Goal: Task Accomplishment & Management: Manage account settings

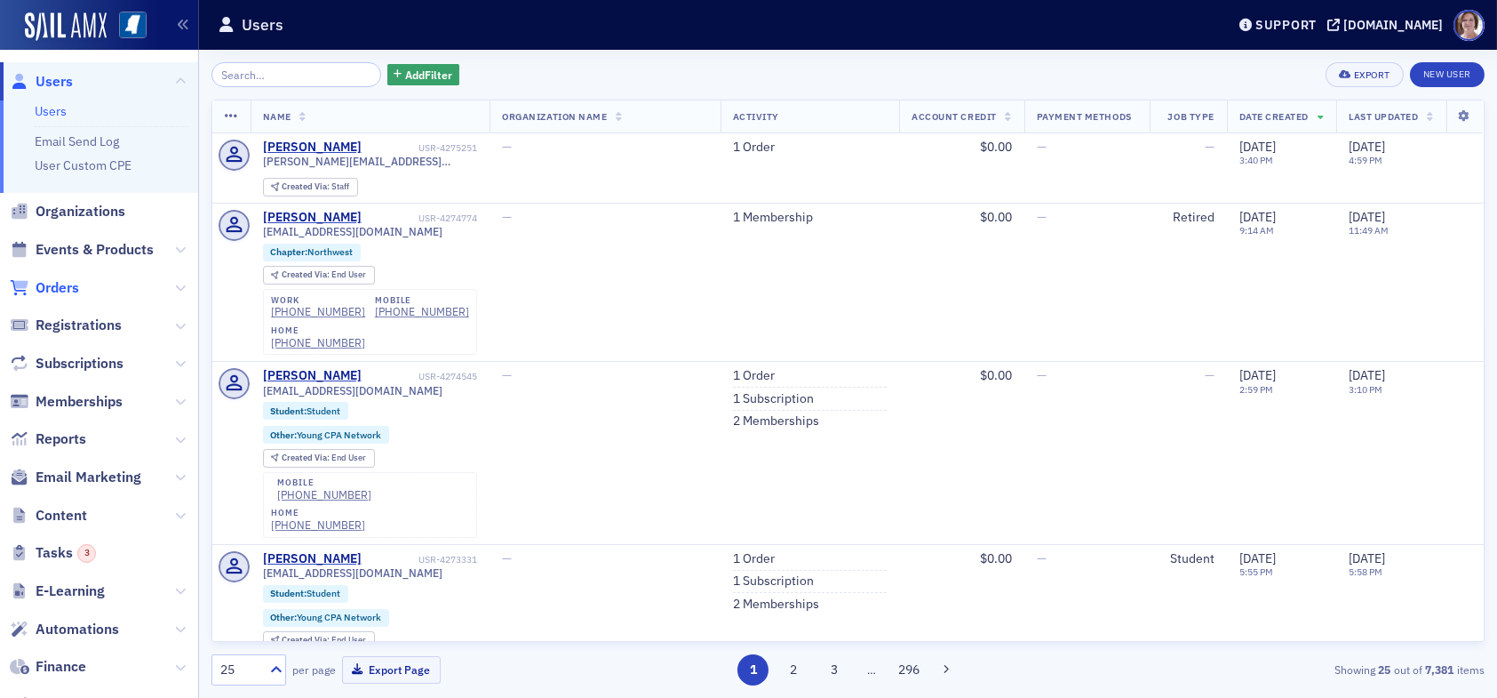
click at [68, 291] on span "Orders" at bounding box center [58, 288] width 44 height 20
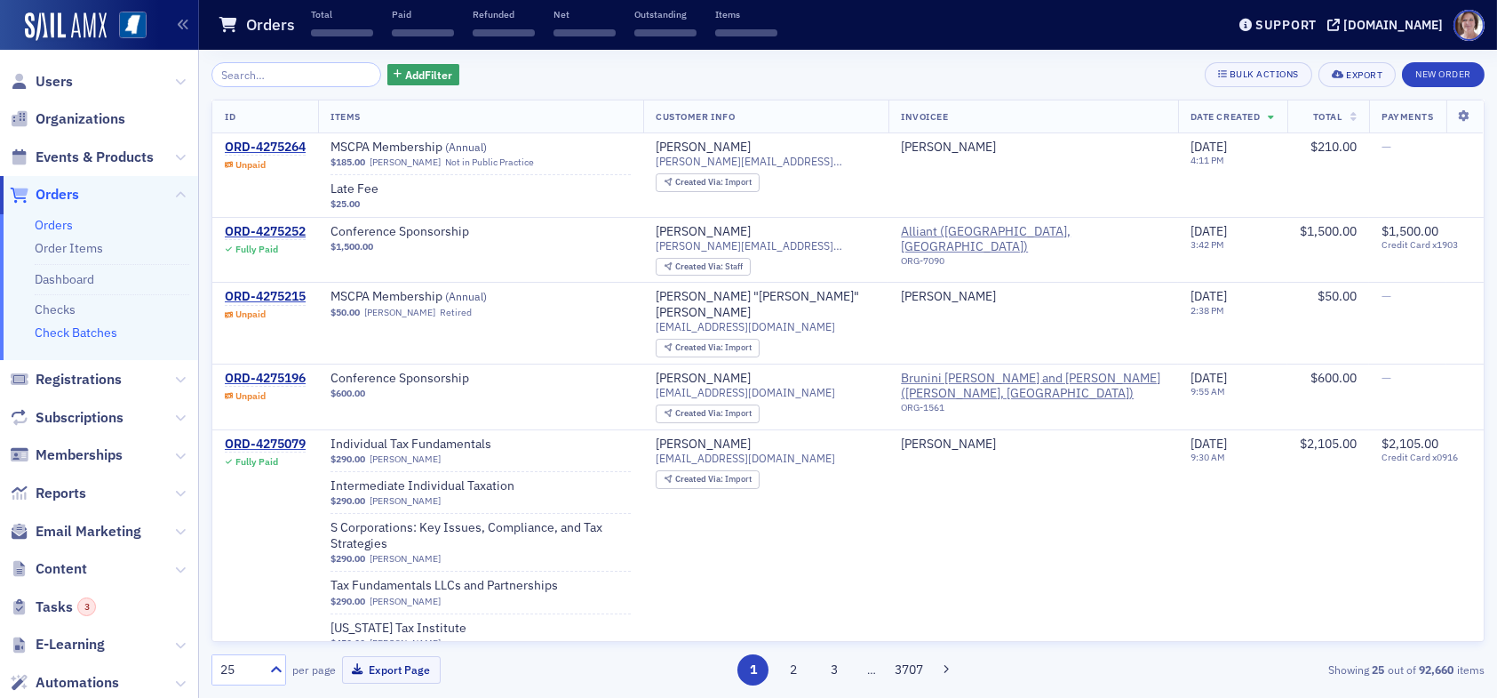
click at [87, 330] on link "Check Batches" at bounding box center [76, 332] width 83 height 16
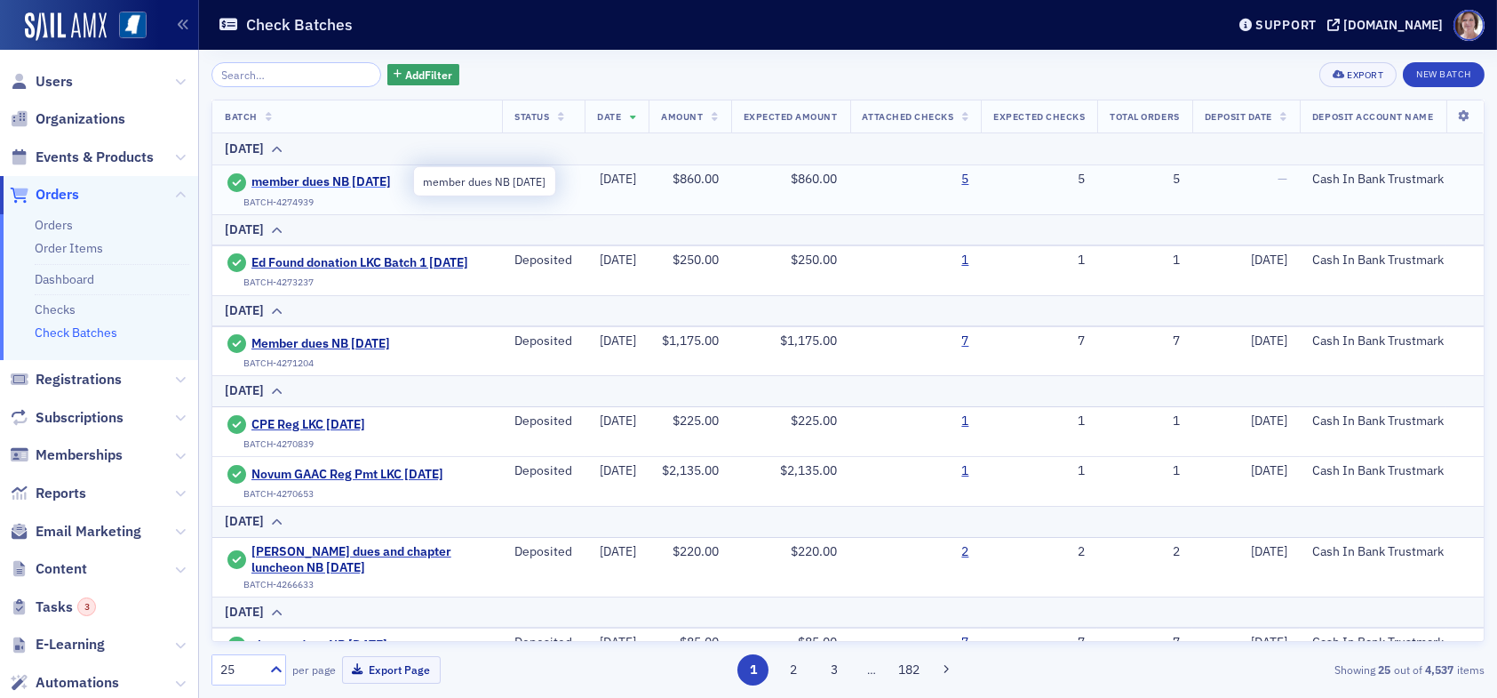
click at [327, 174] on span "member dues NB [DATE]" at bounding box center [332, 182] width 162 height 16
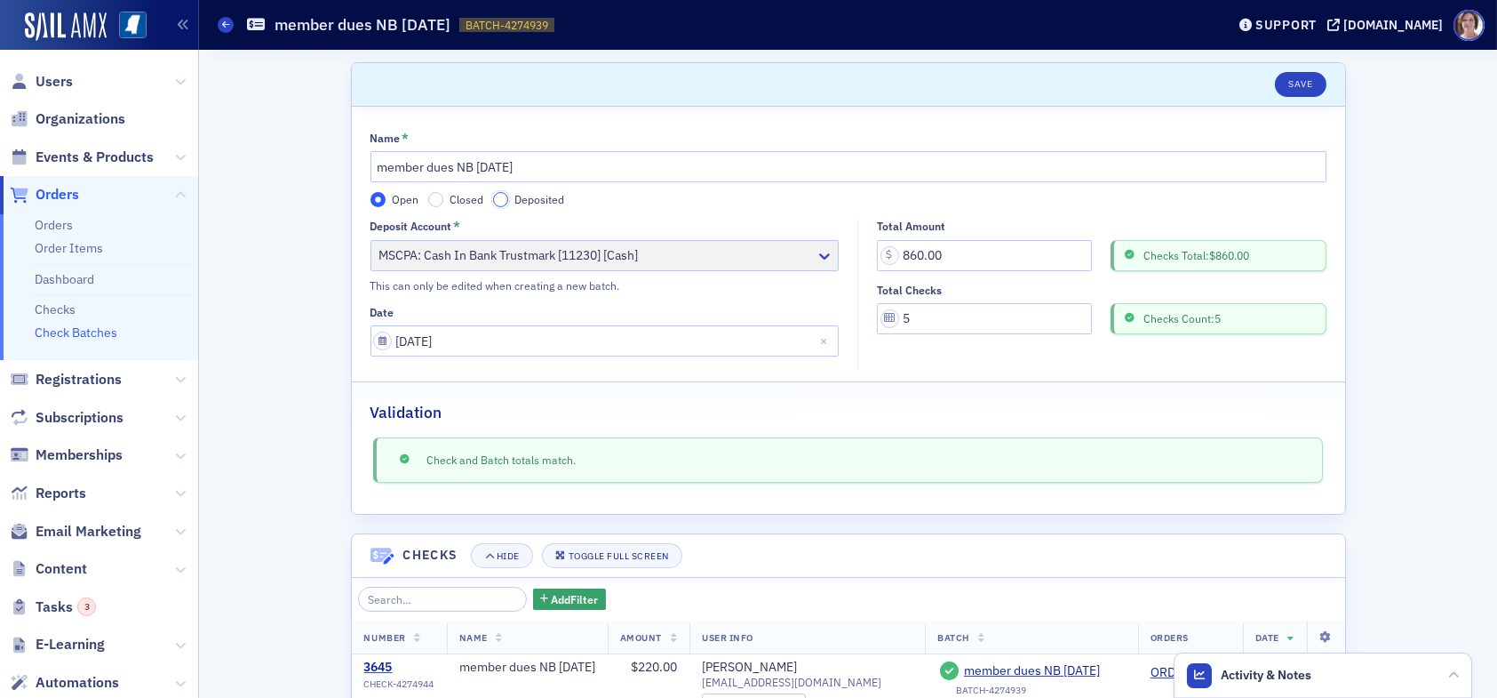
click at [493, 196] on input "Deposited" at bounding box center [501, 200] width 16 height 16
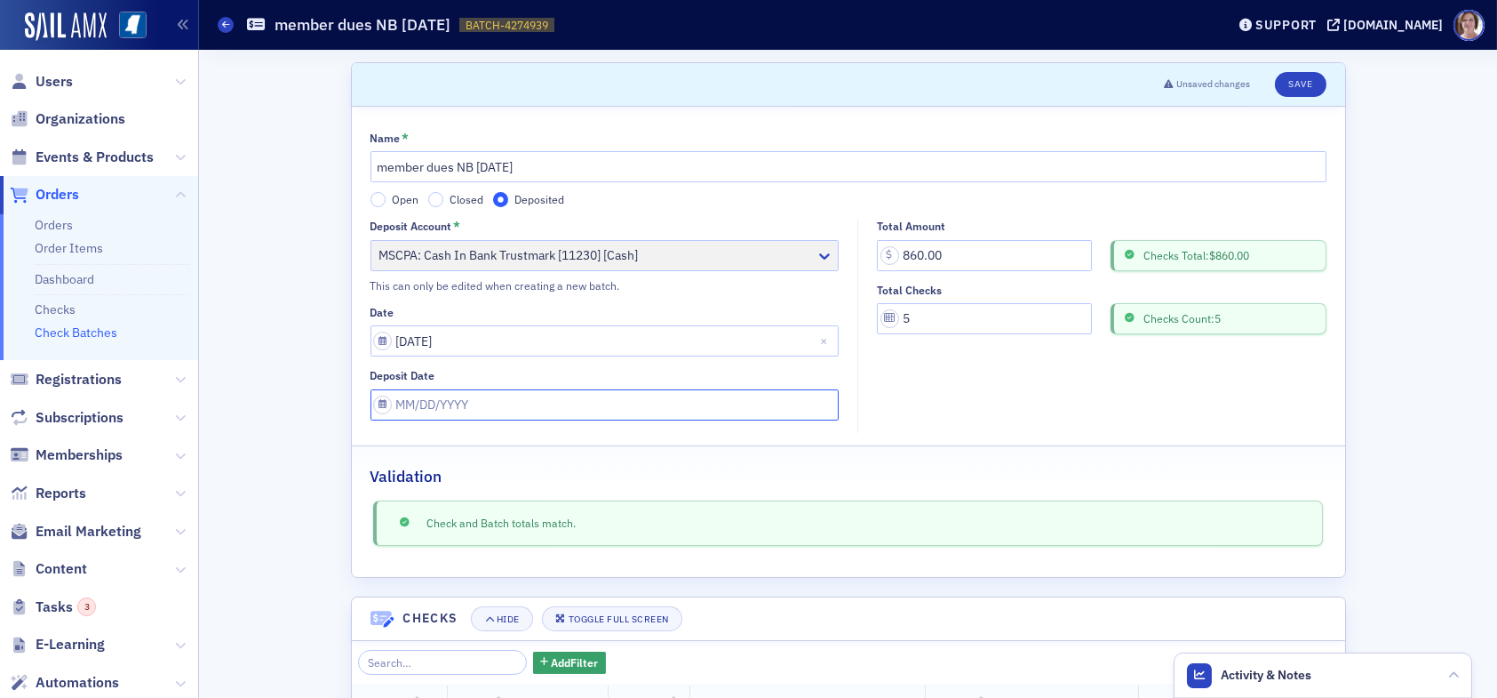
select select "9"
select select "2025"
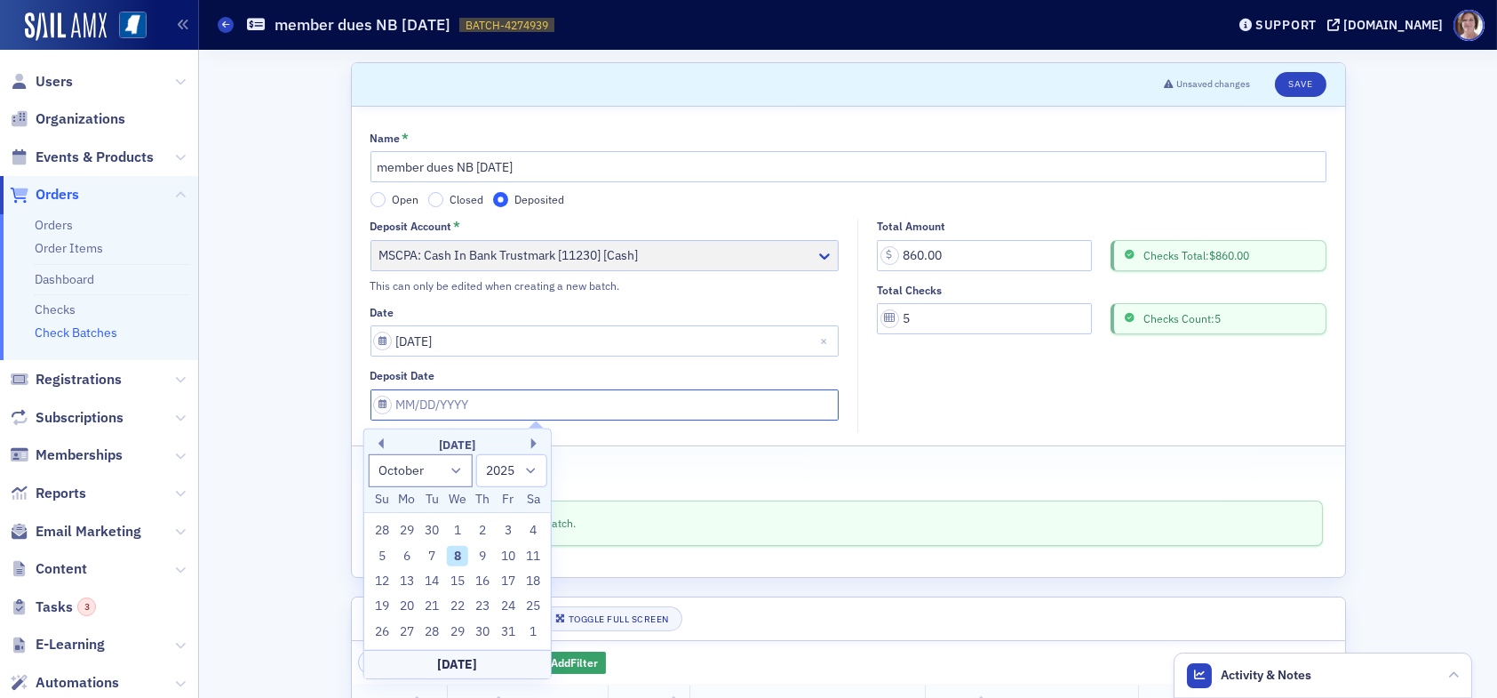
click at [481, 410] on input "Deposit Date" at bounding box center [605, 404] width 469 height 31
click at [457, 552] on div "8" at bounding box center [457, 555] width 21 height 21
type input "[DATE]"
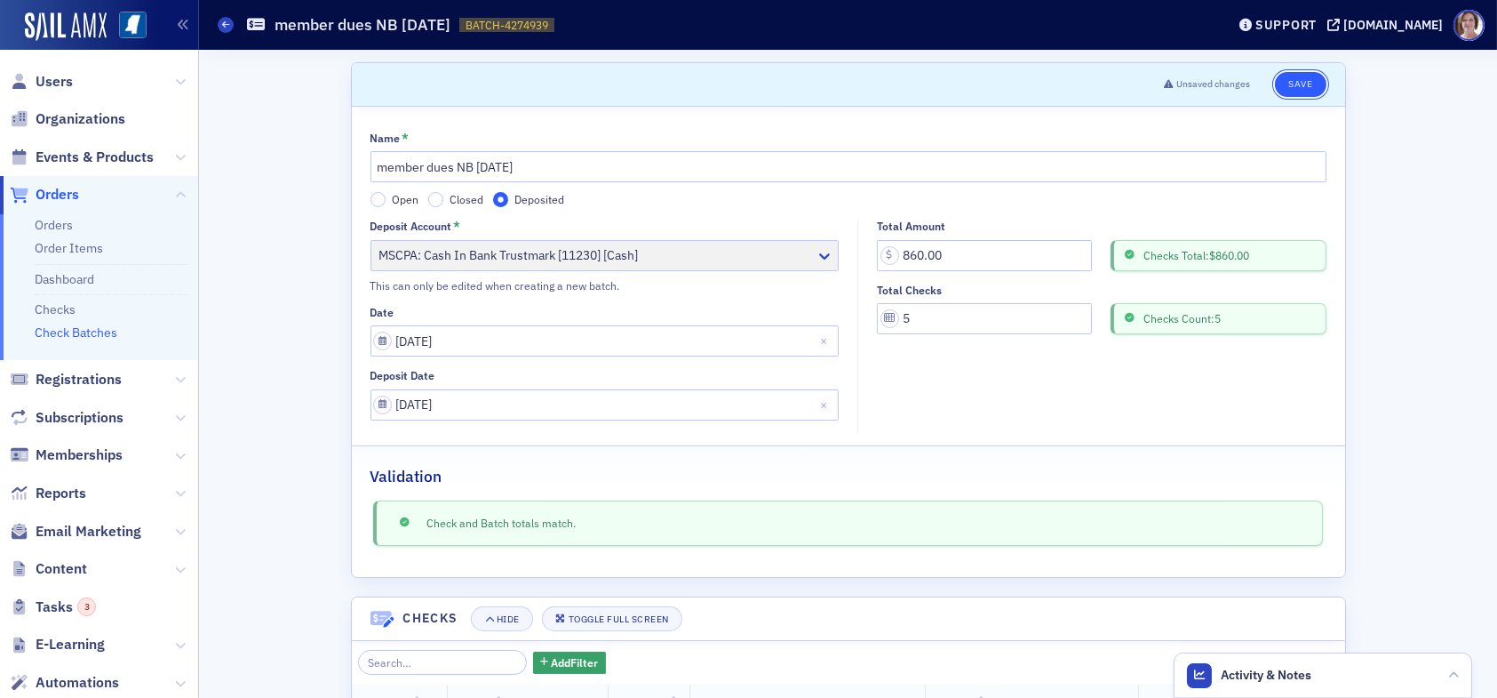
click at [1297, 88] on button "Save" at bounding box center [1300, 84] width 51 height 25
click at [1291, 89] on button "Save" at bounding box center [1300, 84] width 51 height 25
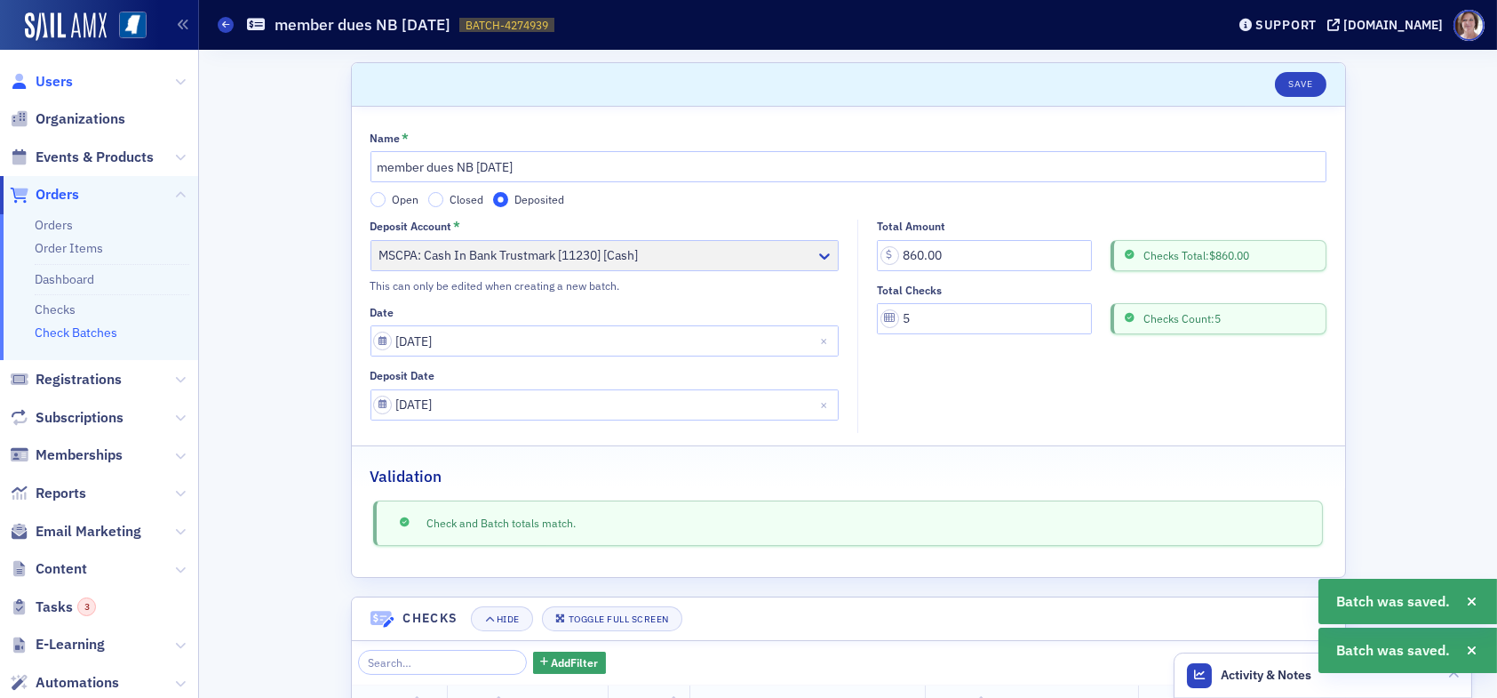
click at [48, 87] on span "Users" at bounding box center [54, 82] width 37 height 20
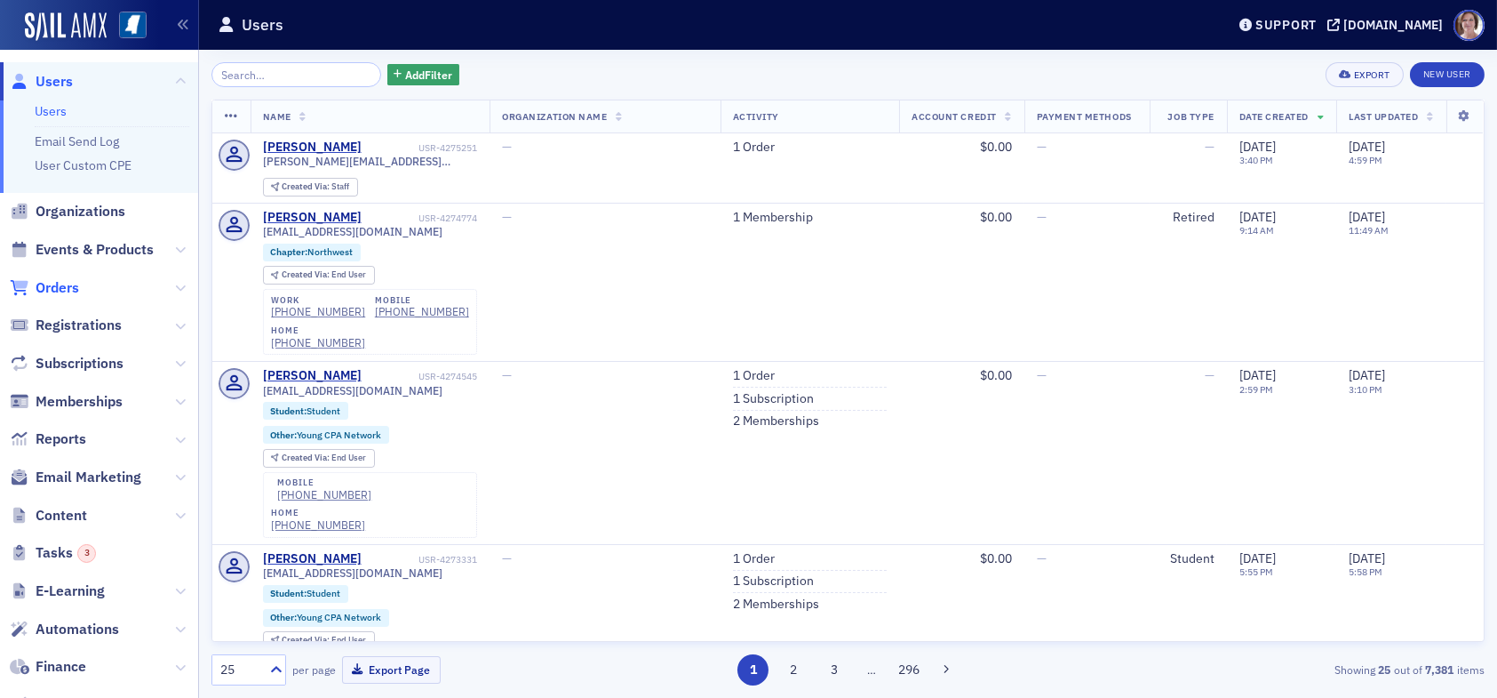
click at [75, 287] on span "Orders" at bounding box center [58, 288] width 44 height 20
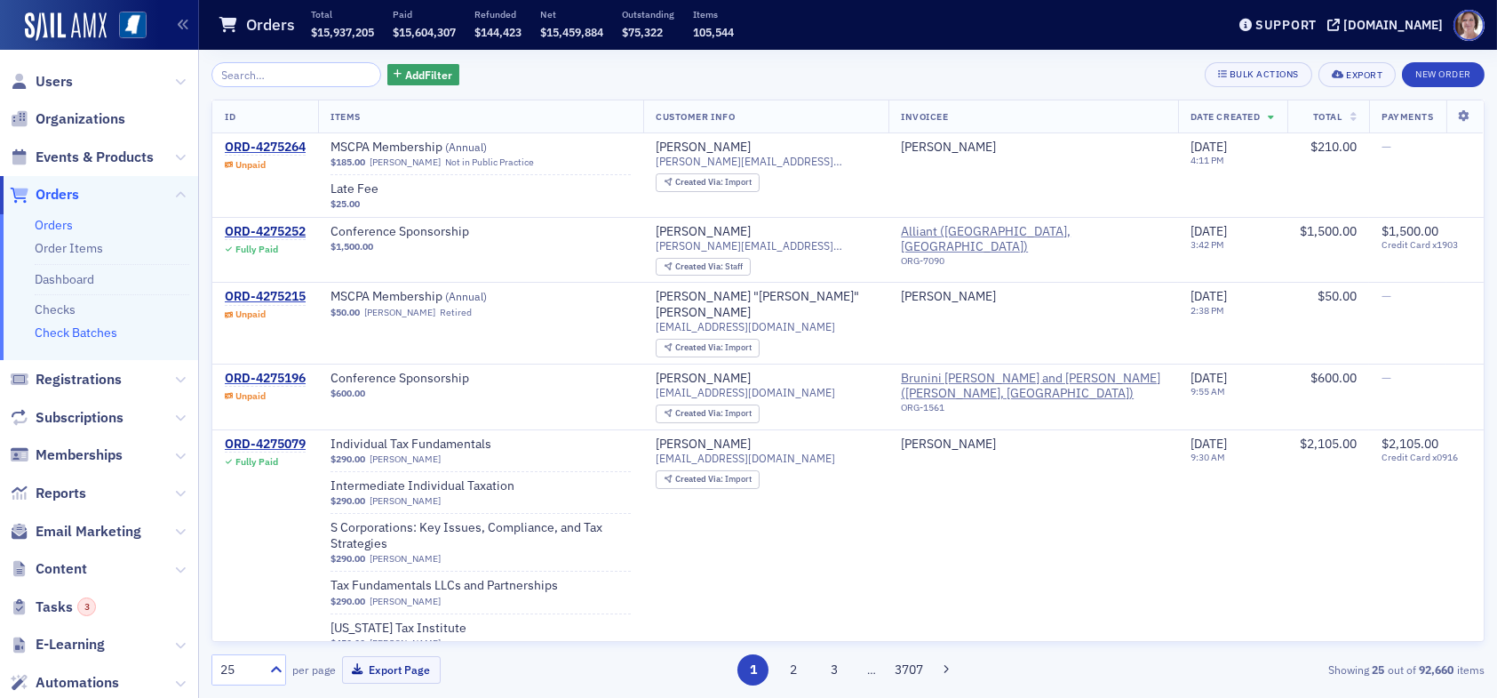
click at [99, 332] on link "Check Batches" at bounding box center [76, 332] width 83 height 16
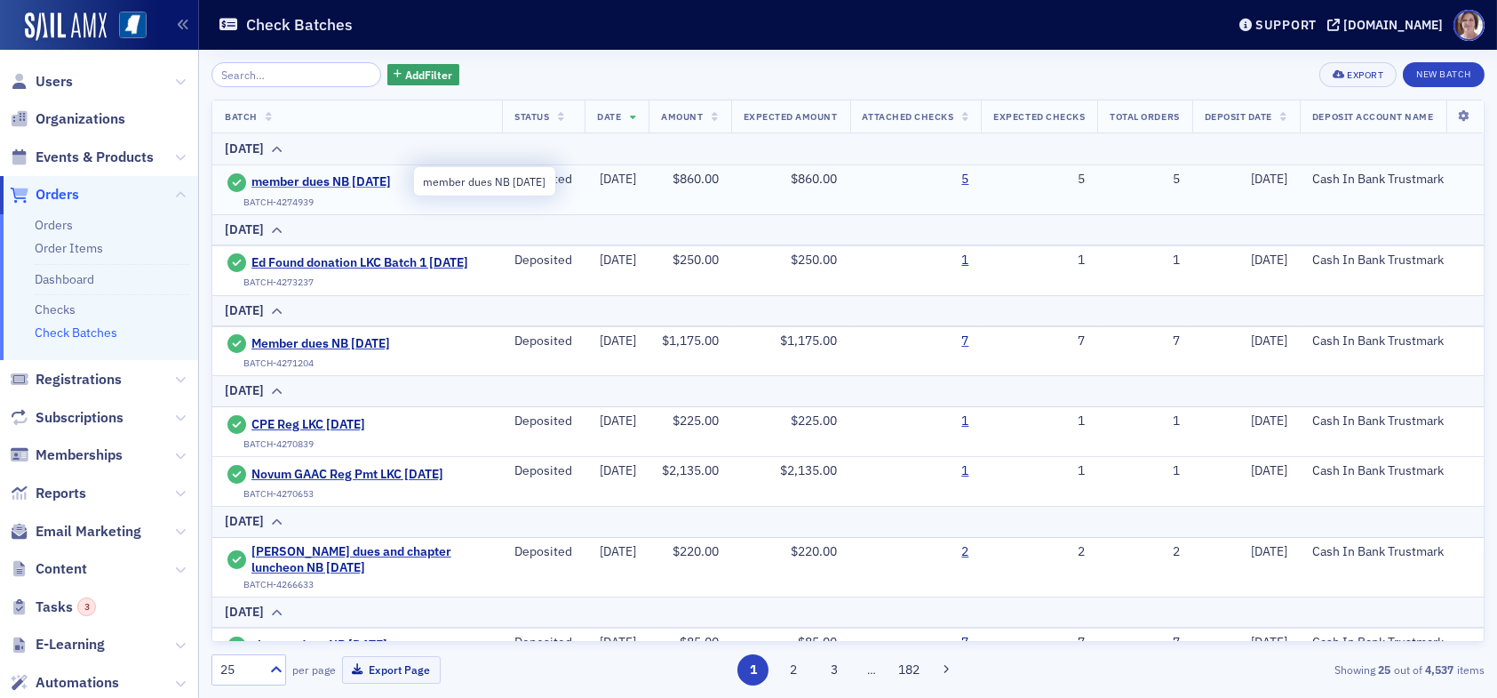
click at [286, 179] on span "member dues NB 10.06.25" at bounding box center [332, 182] width 162 height 16
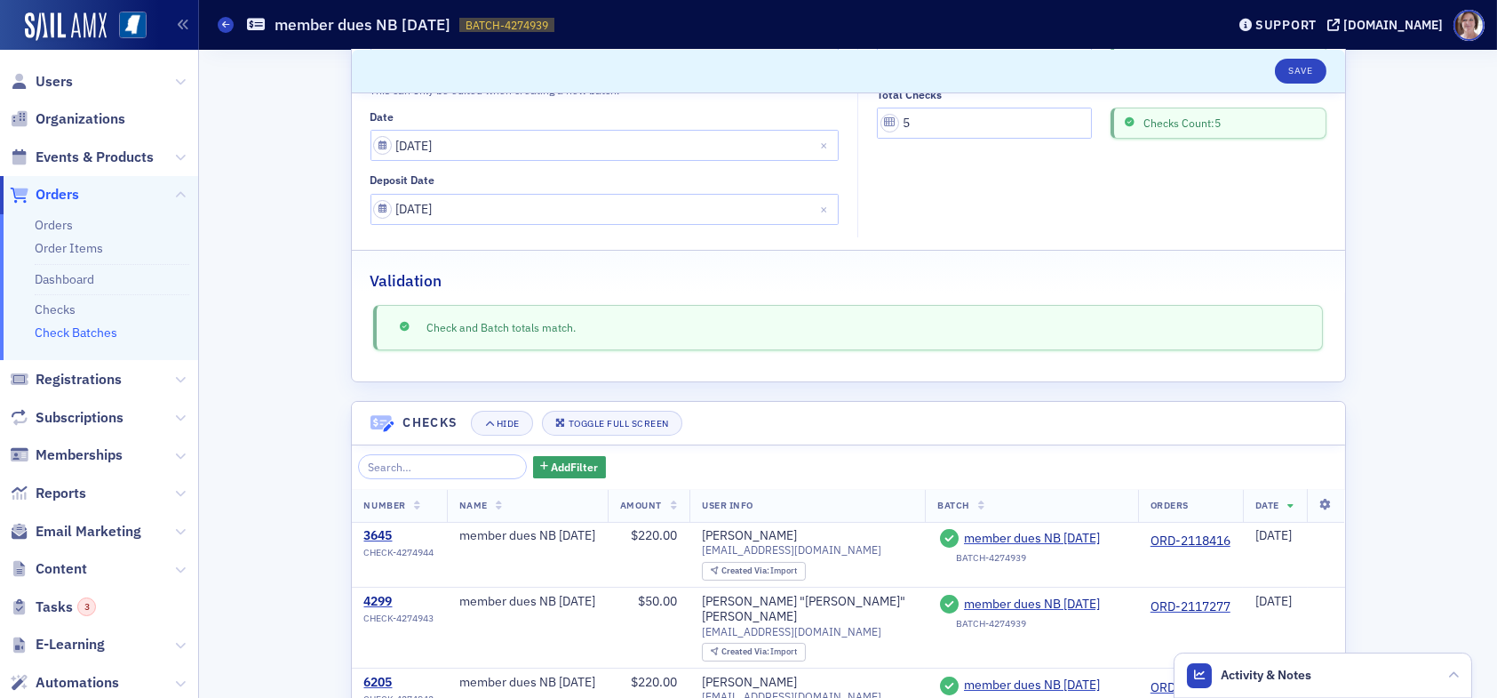
scroll to position [419, 0]
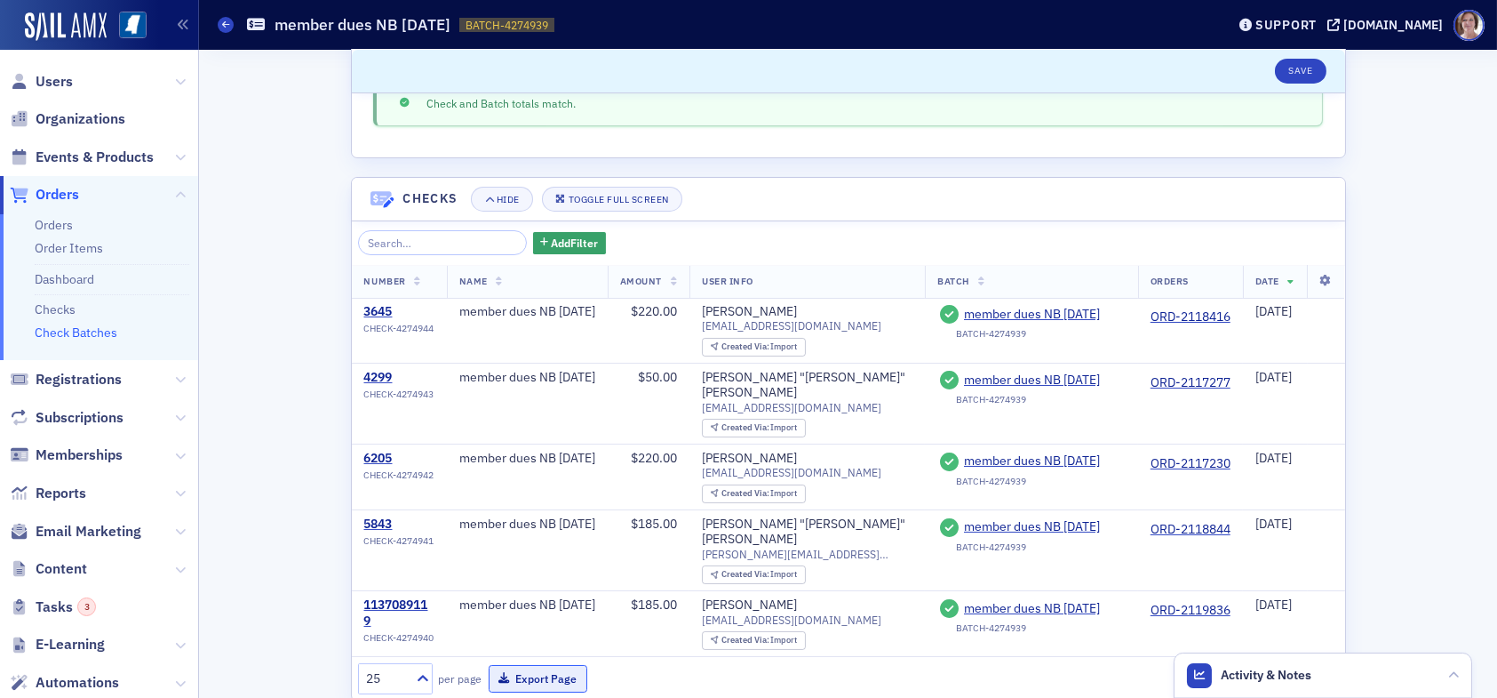
click at [534, 665] on button "Export Page" at bounding box center [538, 679] width 99 height 28
click at [55, 81] on span "Users" at bounding box center [54, 82] width 37 height 20
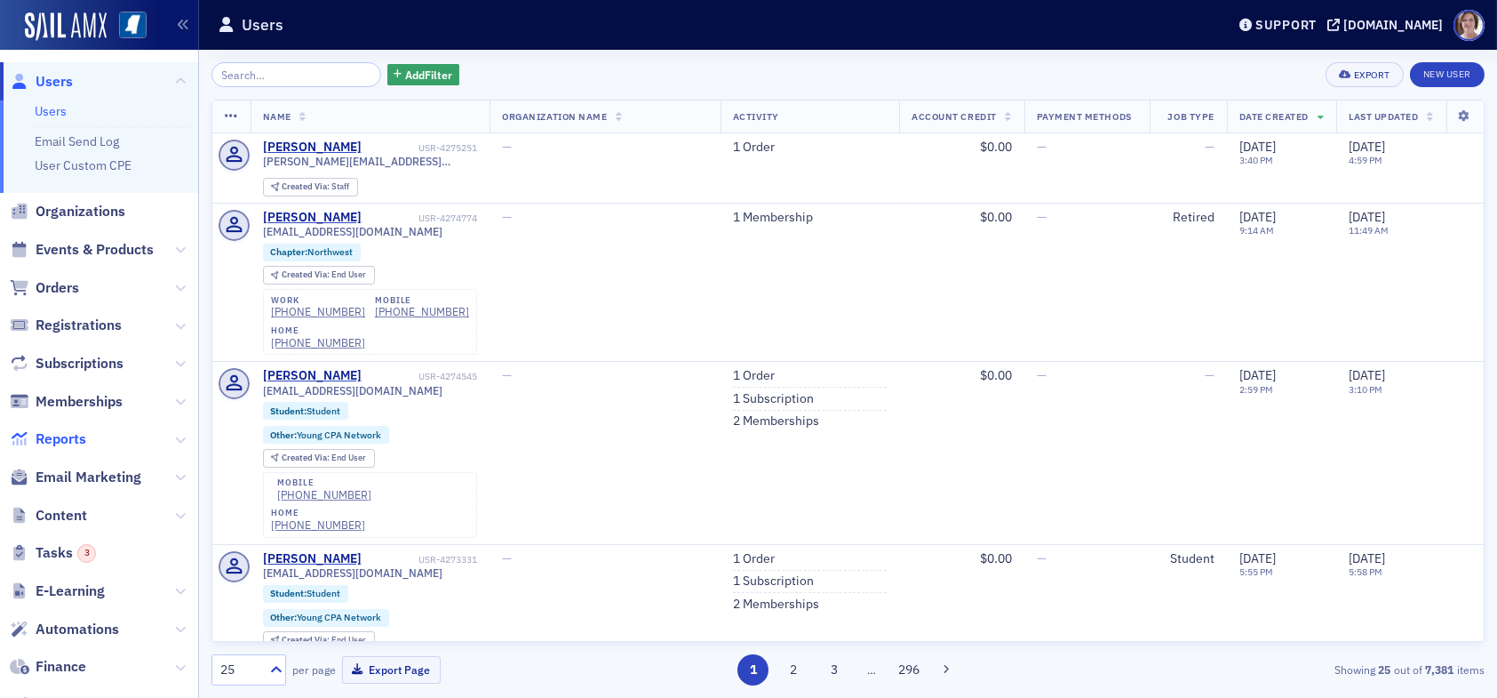
click at [75, 434] on span "Reports" at bounding box center [61, 439] width 51 height 20
click at [405, 70] on span "Add Filter" at bounding box center [428, 75] width 47 height 16
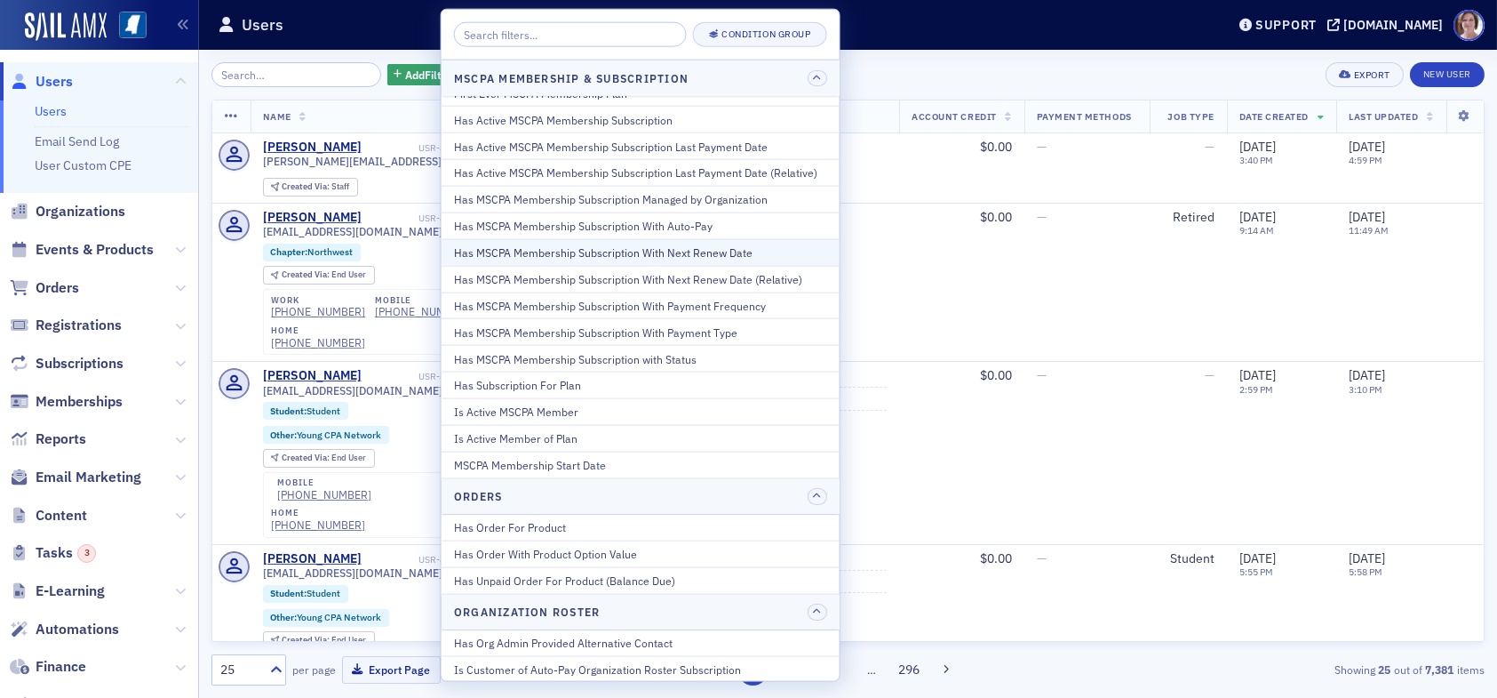
scroll to position [1244, 0]
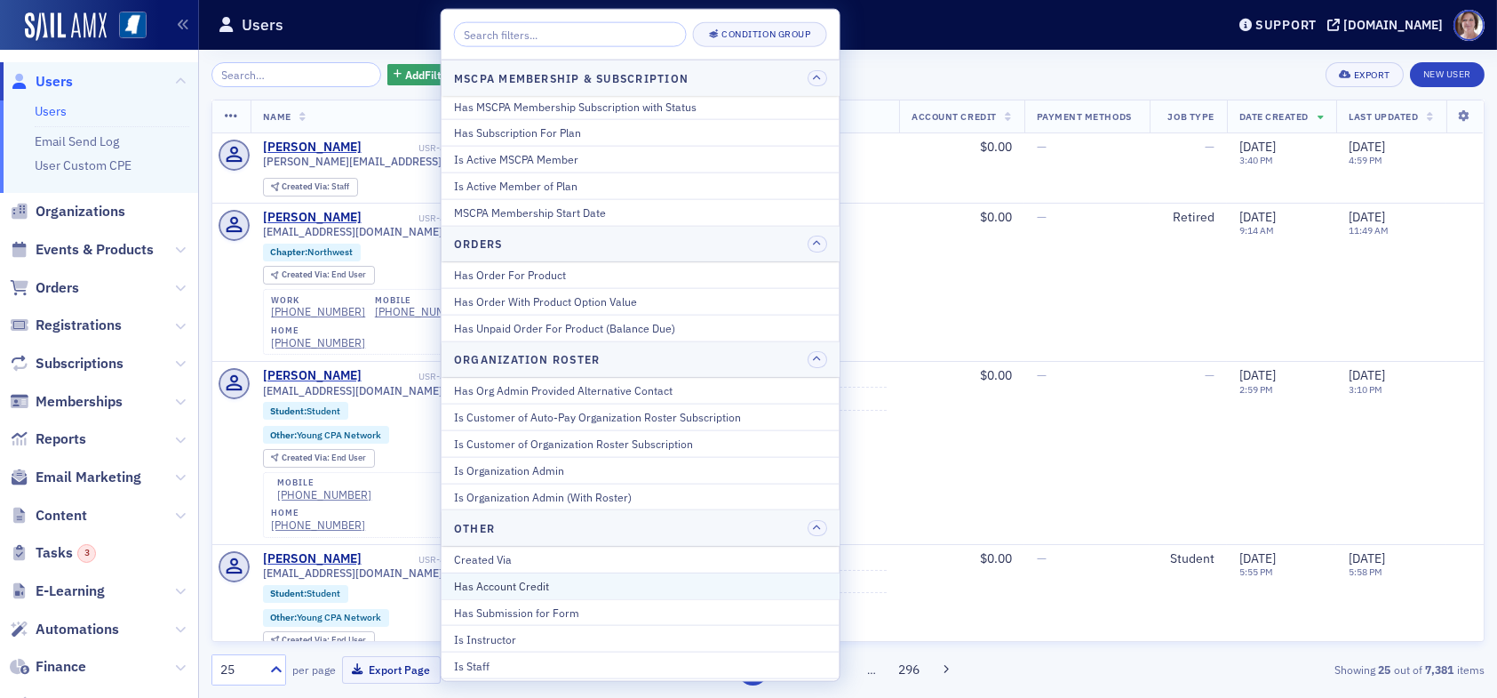
click at [558, 581] on div "Has Account Credit" at bounding box center [640, 586] width 373 height 16
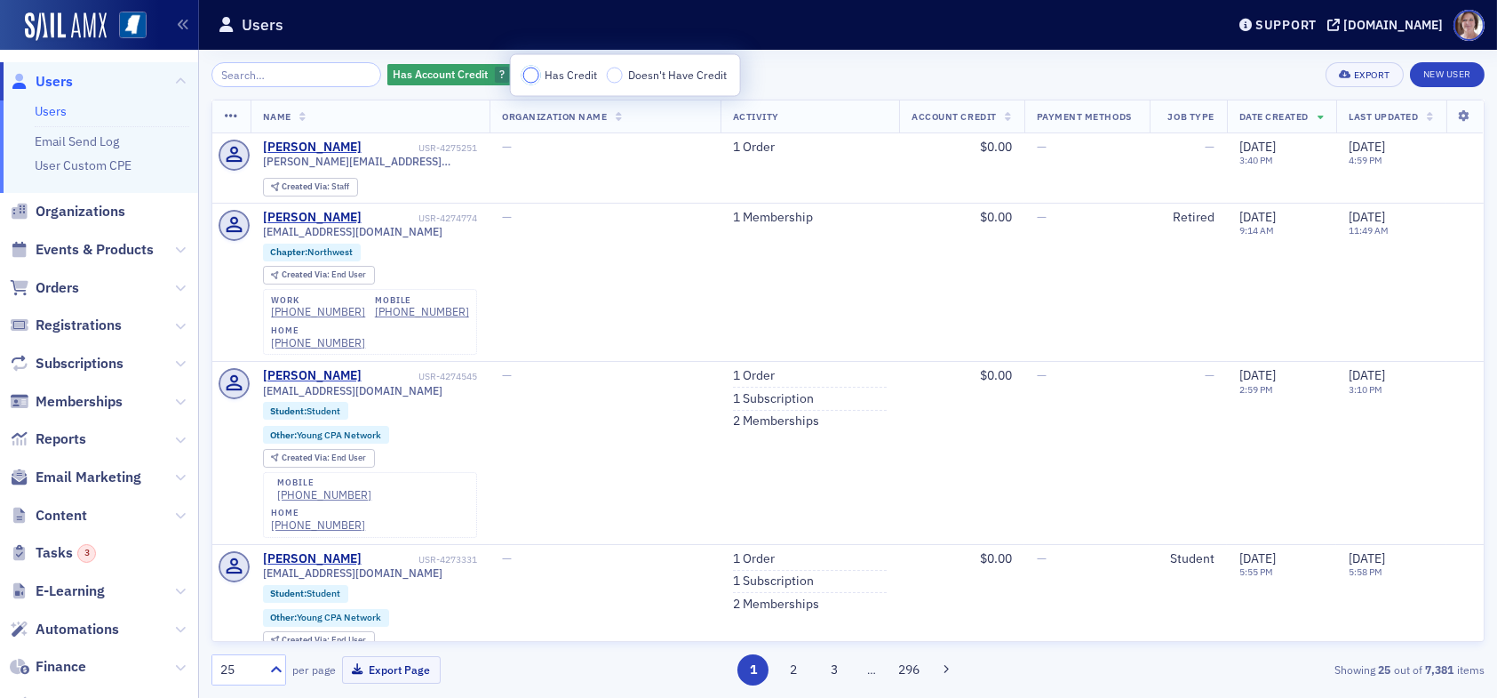
click at [531, 70] on input "Has Credit" at bounding box center [531, 76] width 16 height 16
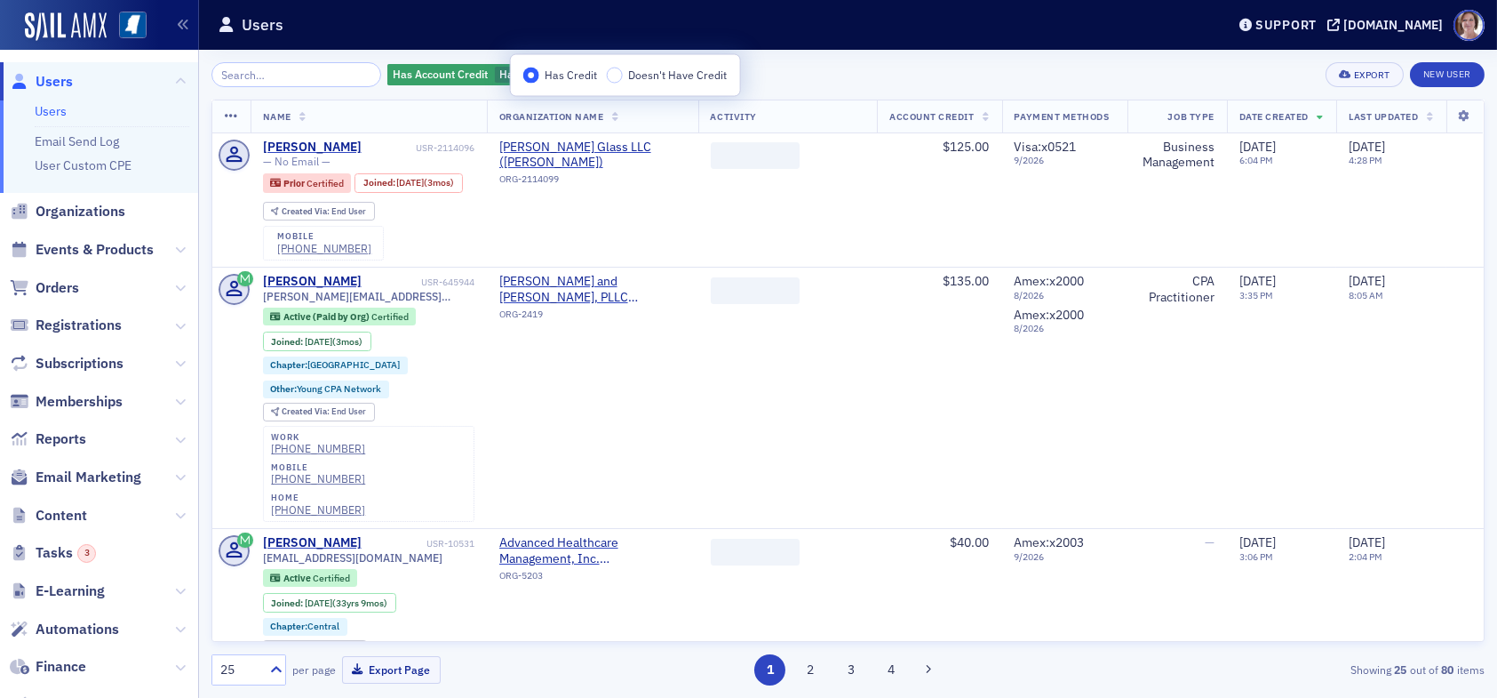
click at [850, 67] on div "Has Account Credit Has Credit Add Filter Export New User" at bounding box center [847, 74] width 1273 height 25
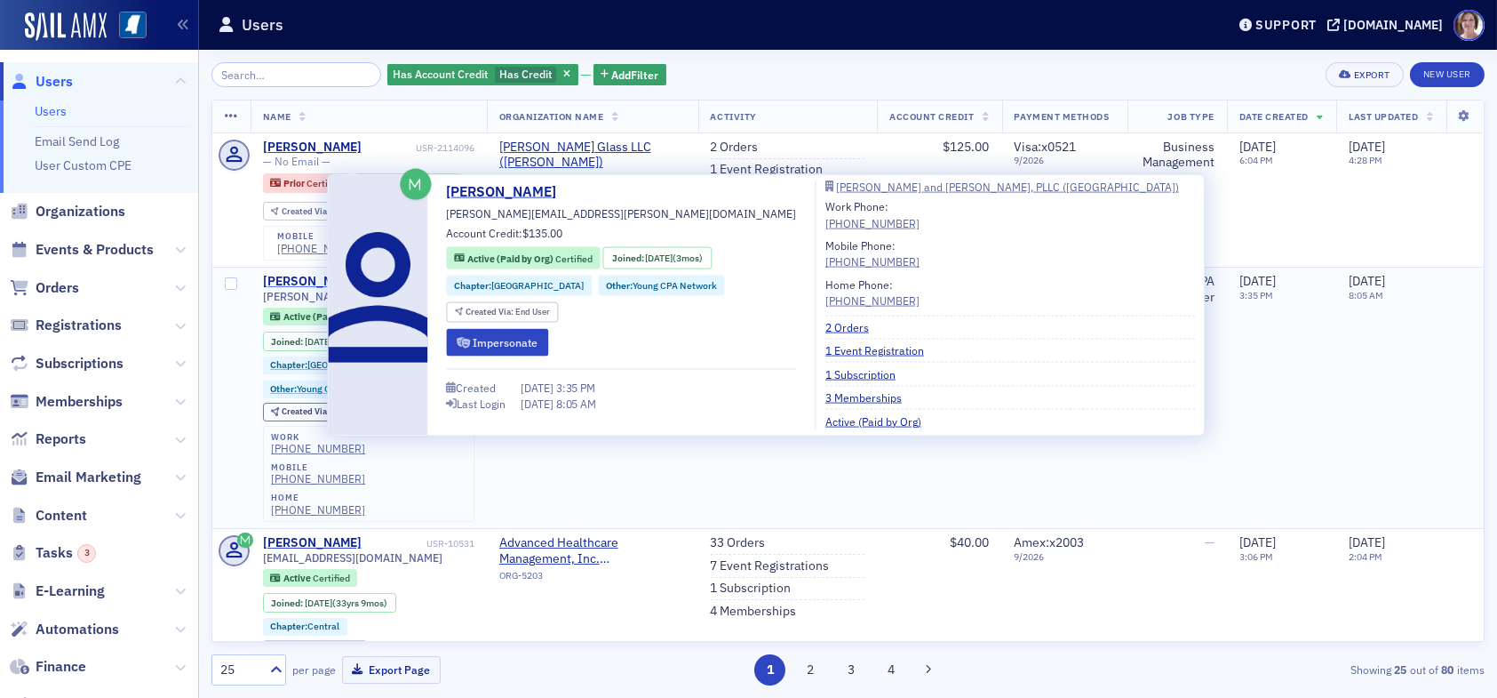
click at [311, 290] on div "Molly Davis" at bounding box center [312, 282] width 99 height 16
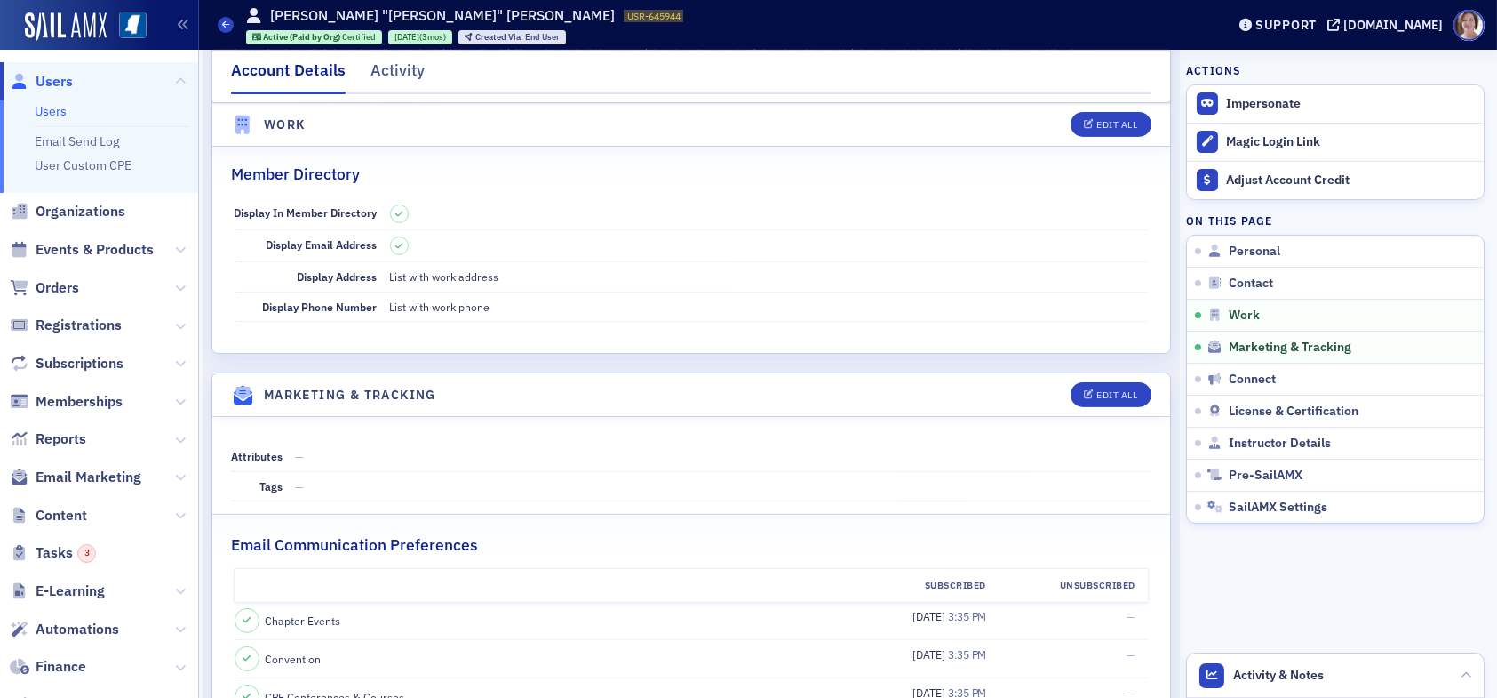
scroll to position [1688, 0]
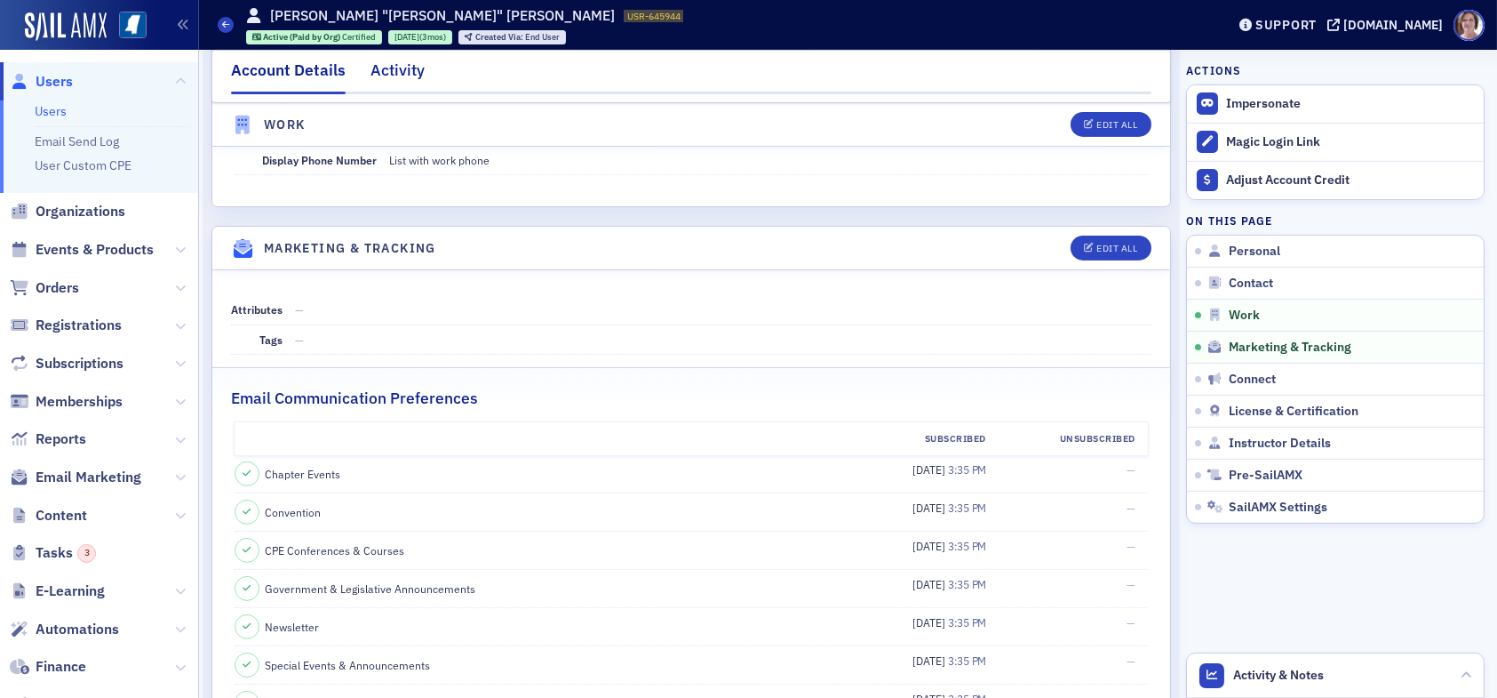
click at [382, 68] on div "Activity" at bounding box center [398, 75] width 54 height 33
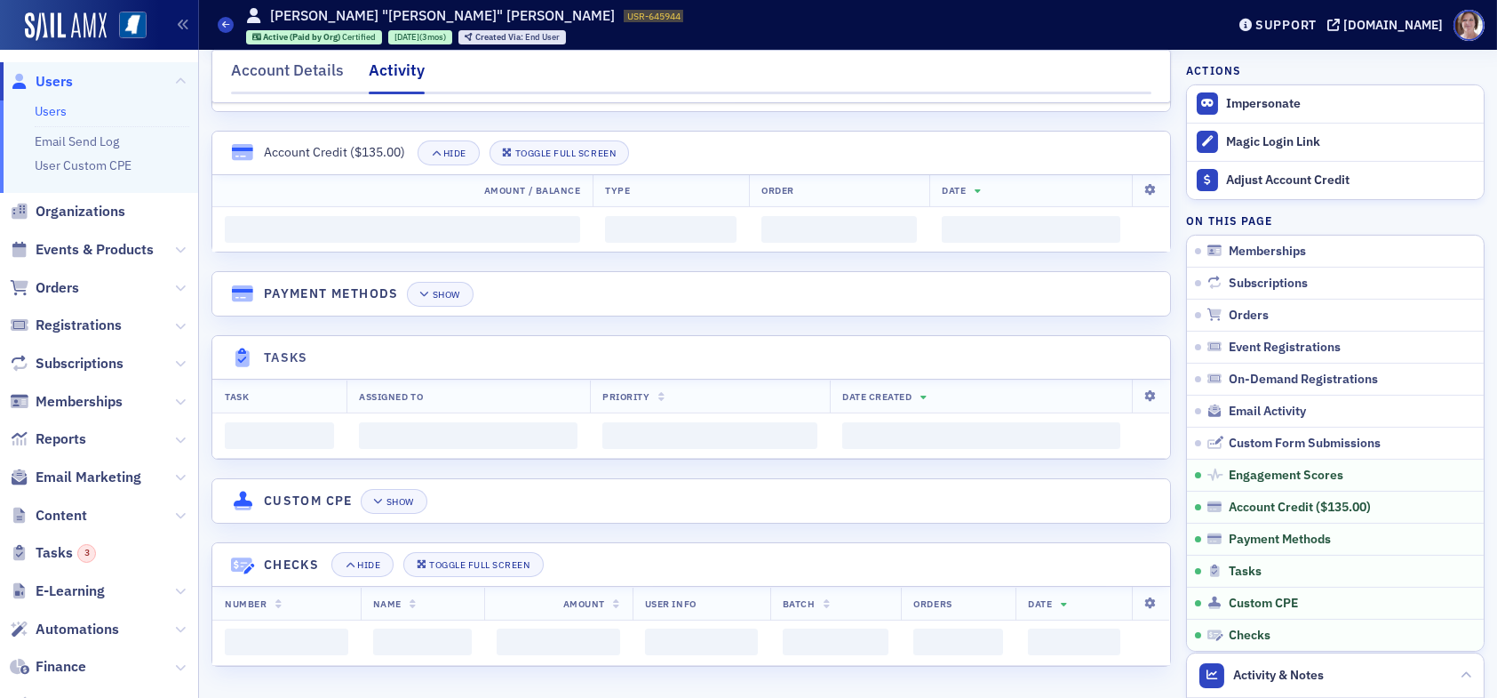
scroll to position [1688, 0]
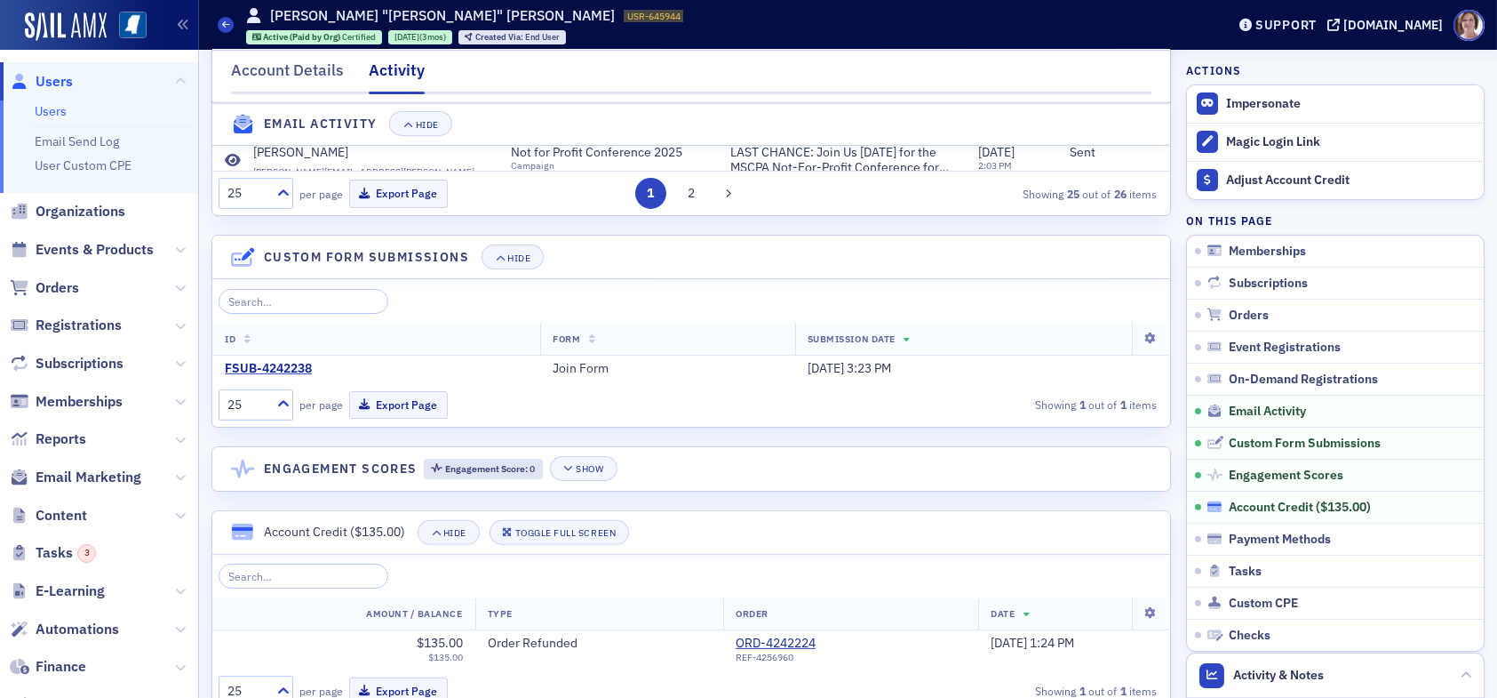
click at [1267, 511] on div "Account Credit ( $135.00 )" at bounding box center [1300, 507] width 142 height 16
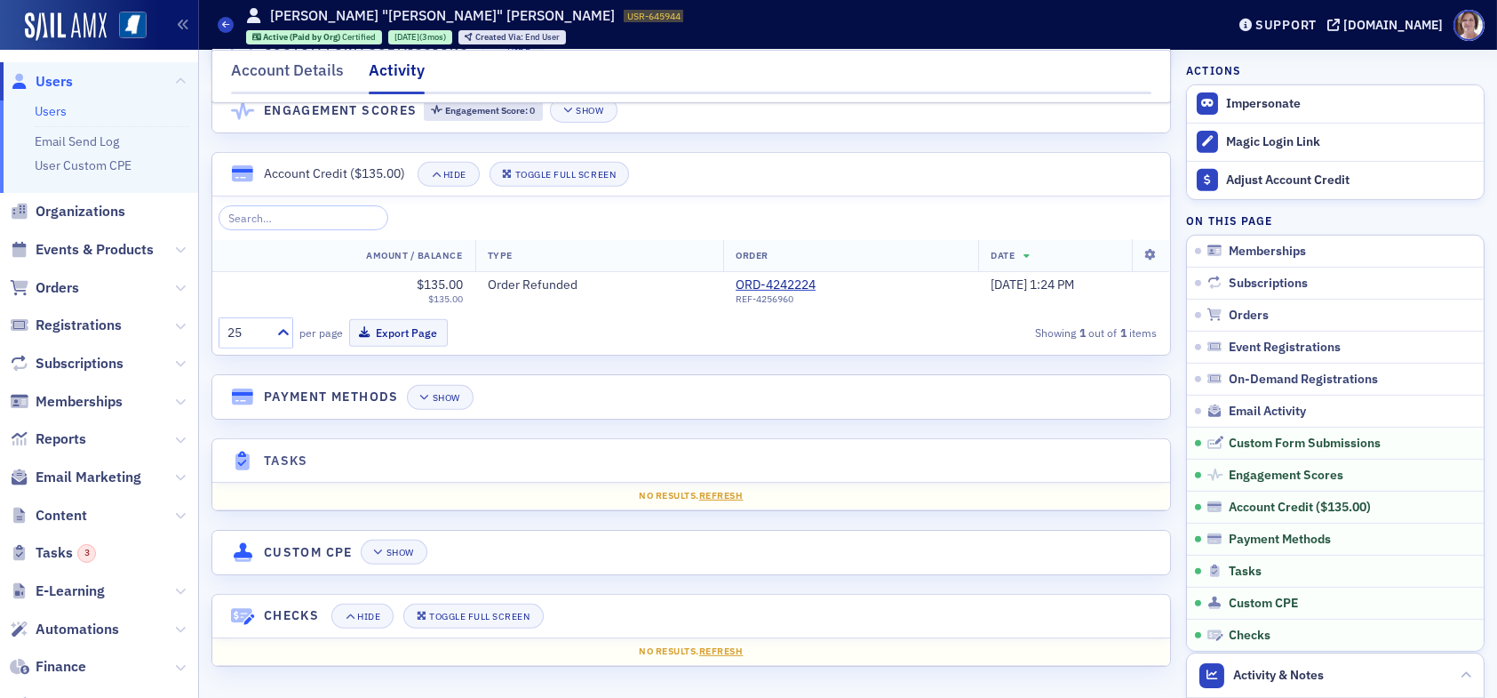
scroll to position [2067, 0]
click at [736, 285] on link "ORD-4242224" at bounding box center [782, 285] width 93 height 16
click at [57, 83] on span "Users" at bounding box center [54, 82] width 37 height 20
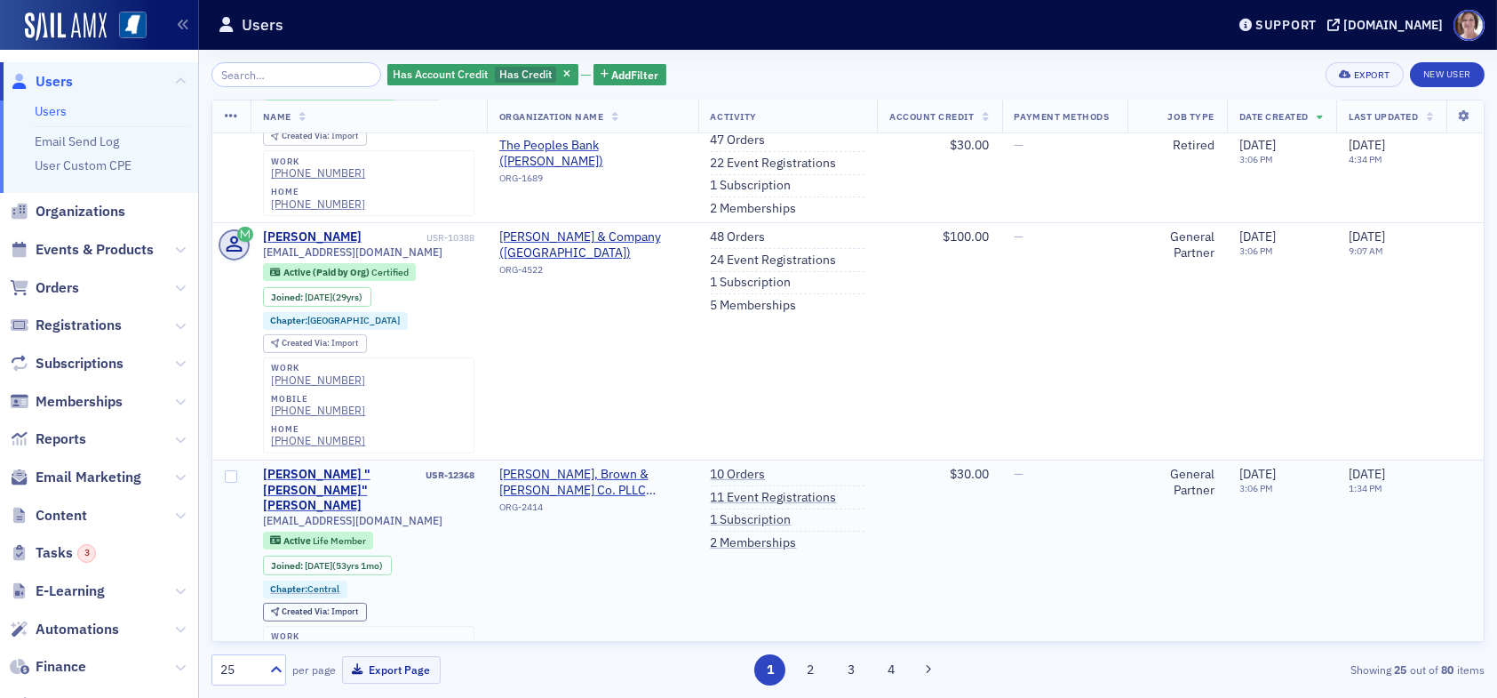
scroll to position [1422, 0]
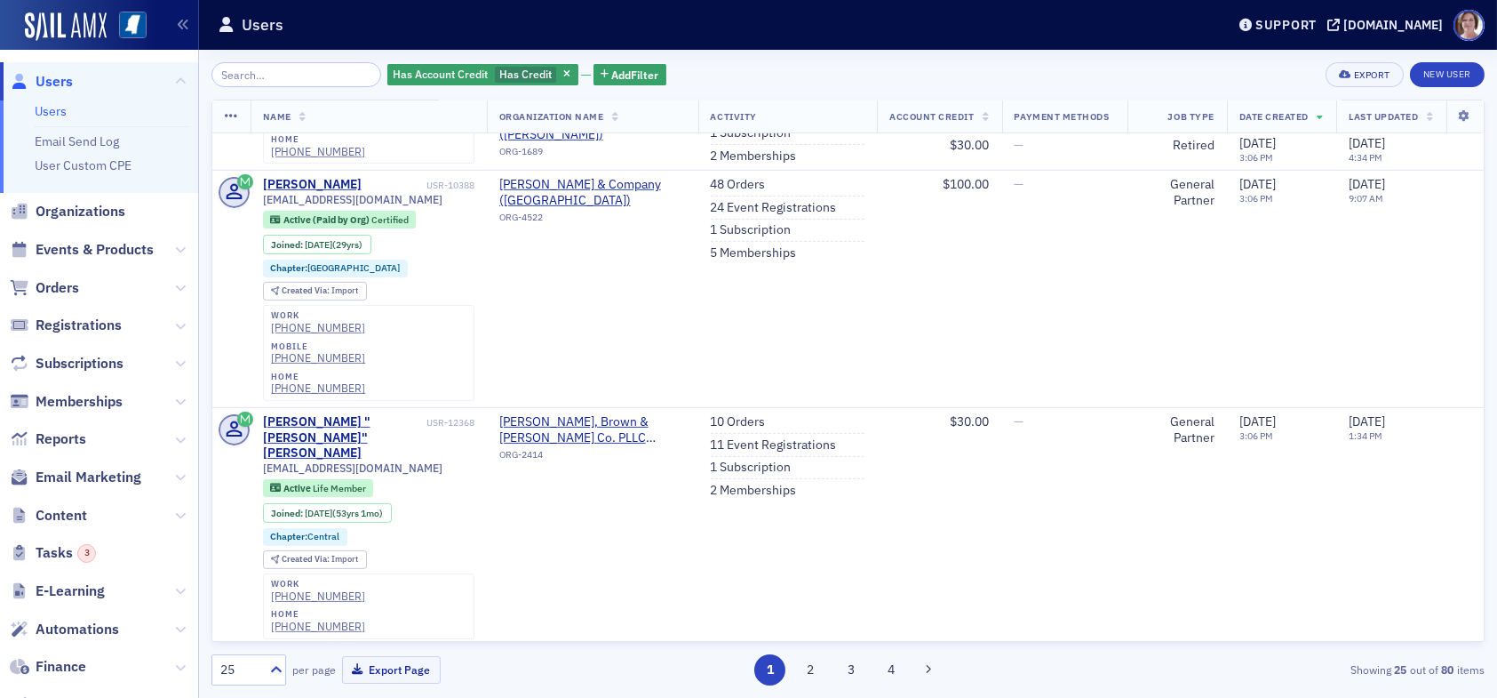
click at [228, 669] on div "25" at bounding box center [239, 669] width 39 height 19
click at [233, 559] on span "100" at bounding box center [233, 560] width 21 height 19
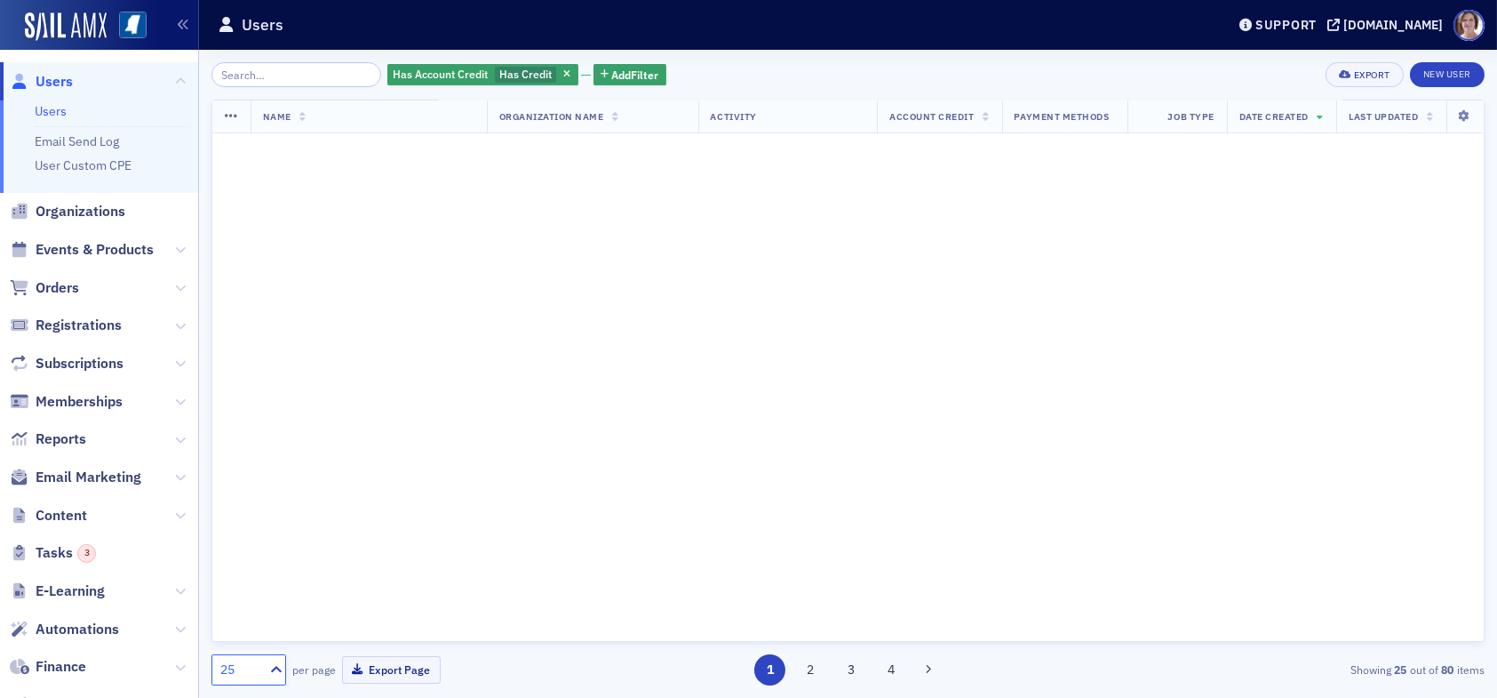
scroll to position [0, 0]
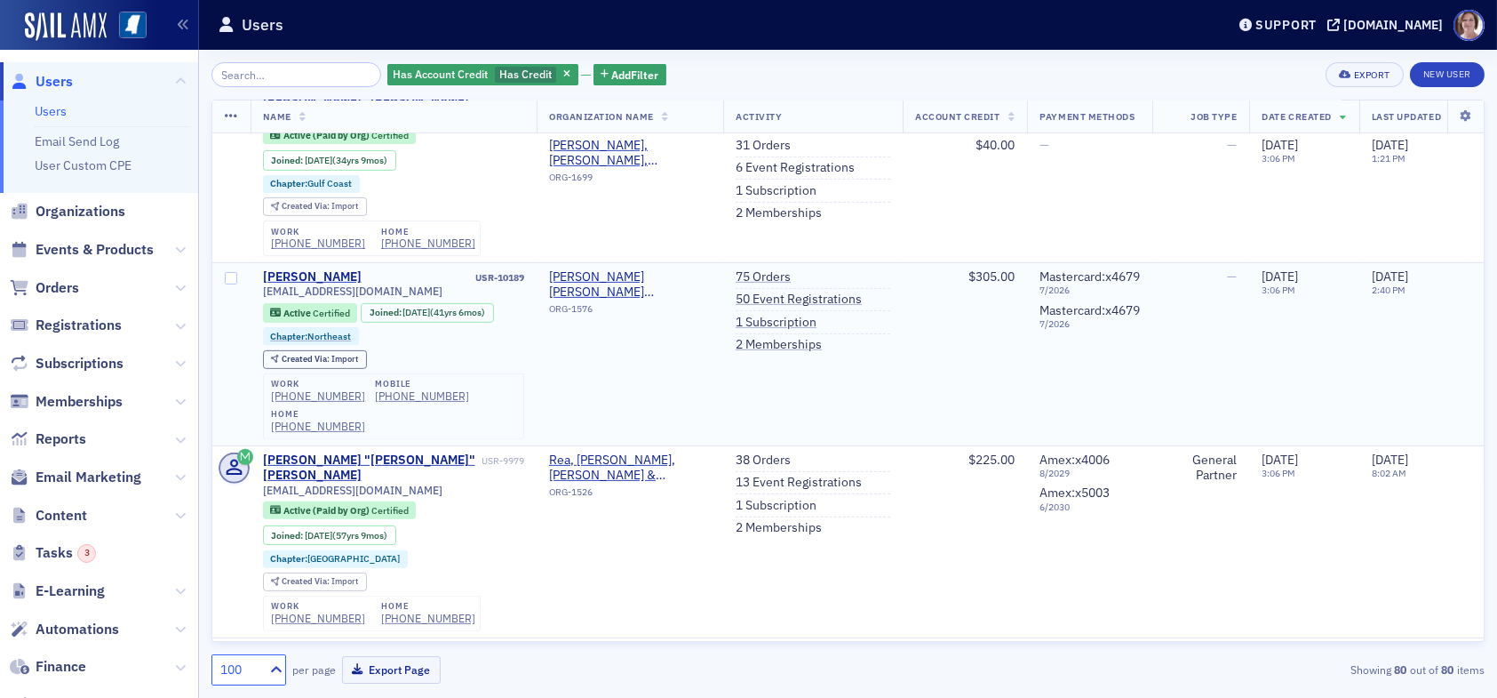
scroll to position [1866, 0]
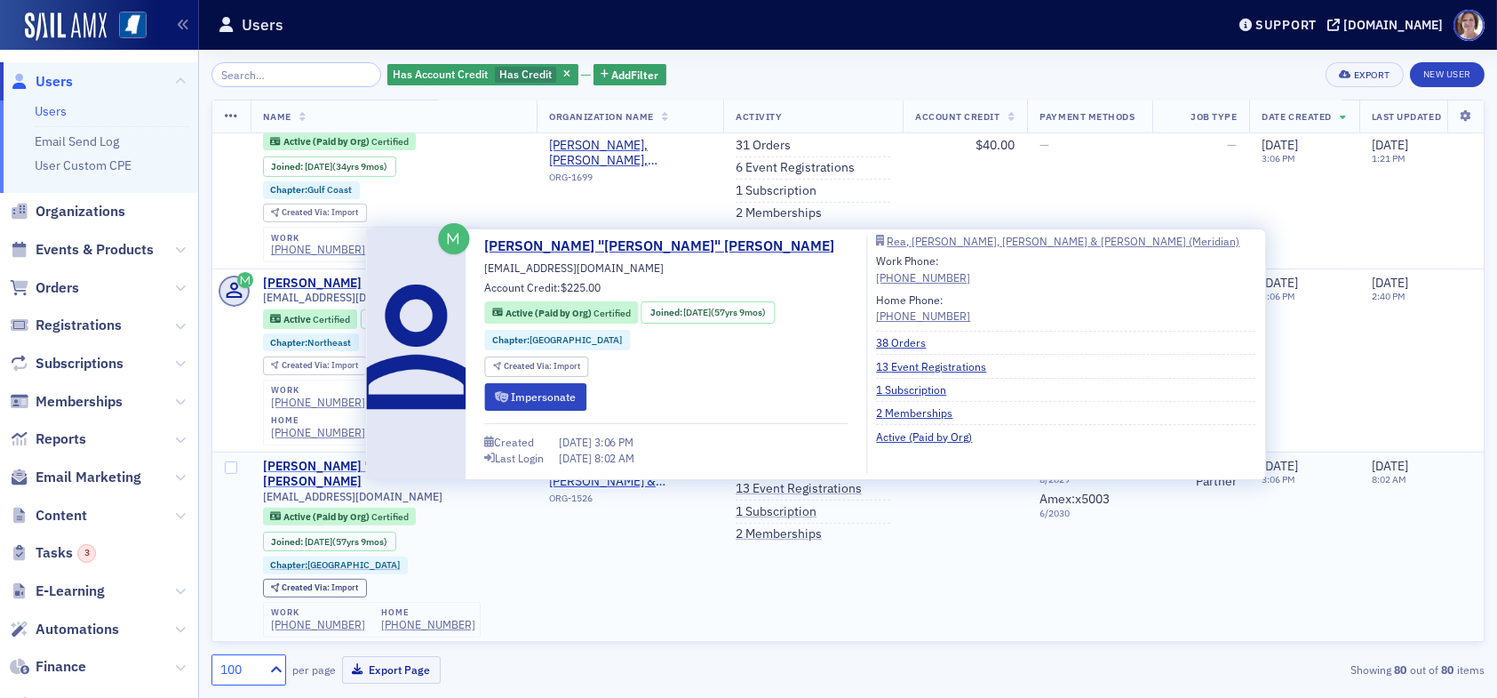
click at [336, 459] on div "George "Bob" Rea" at bounding box center [370, 474] width 215 height 31
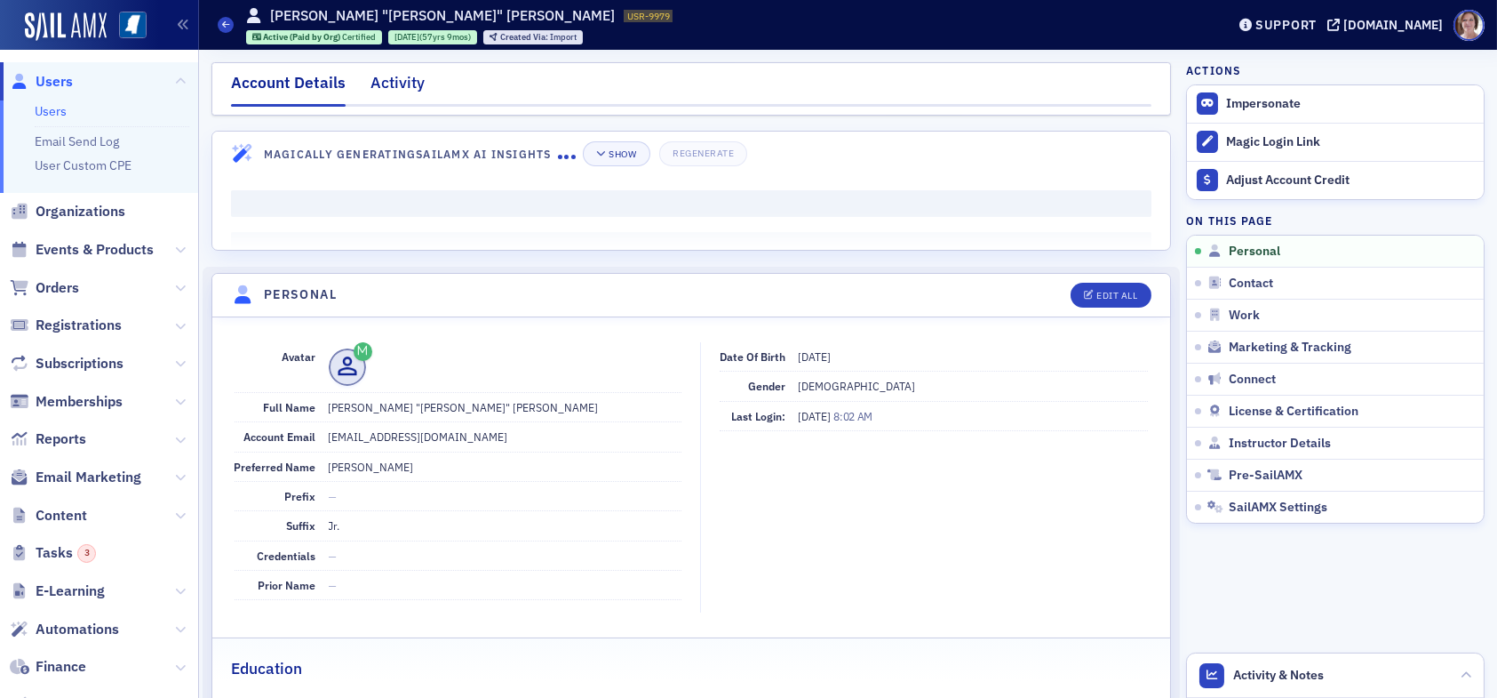
click at [397, 83] on div "Activity" at bounding box center [398, 87] width 54 height 33
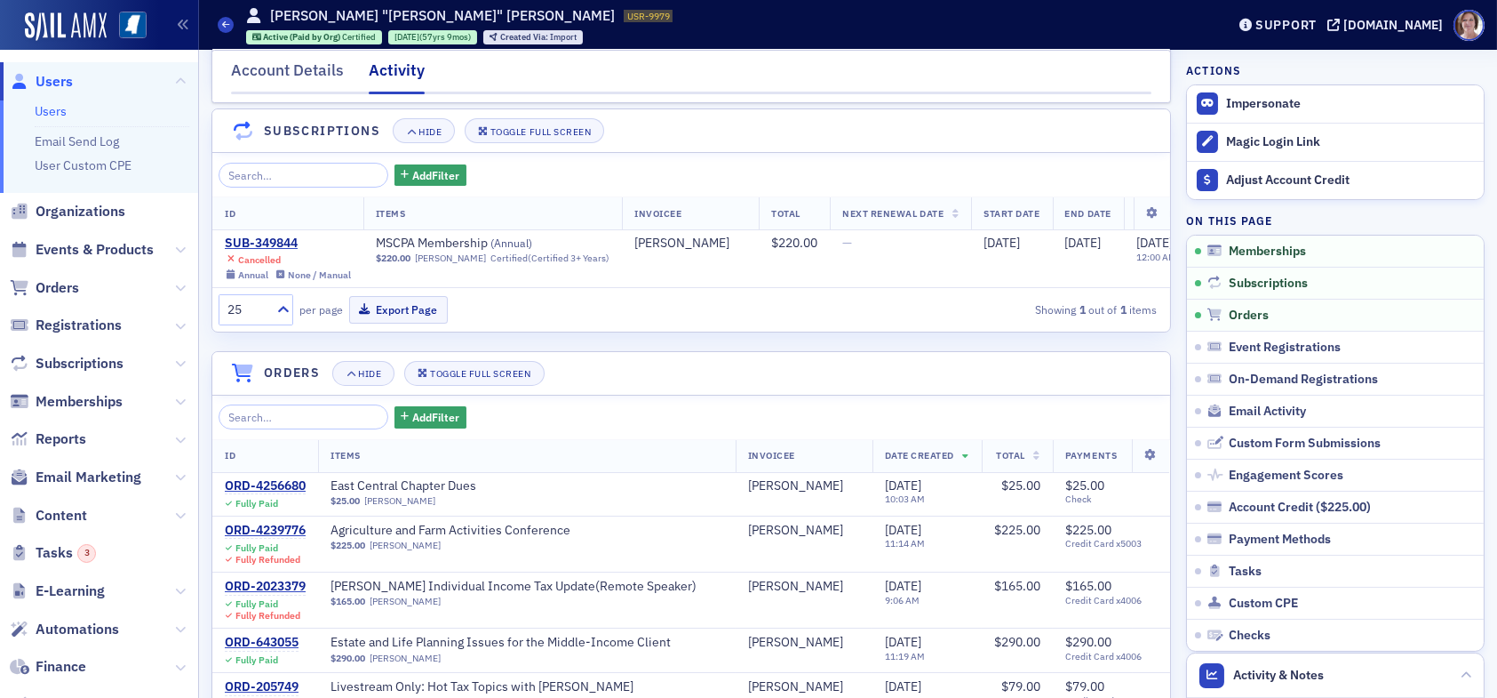
scroll to position [267, 0]
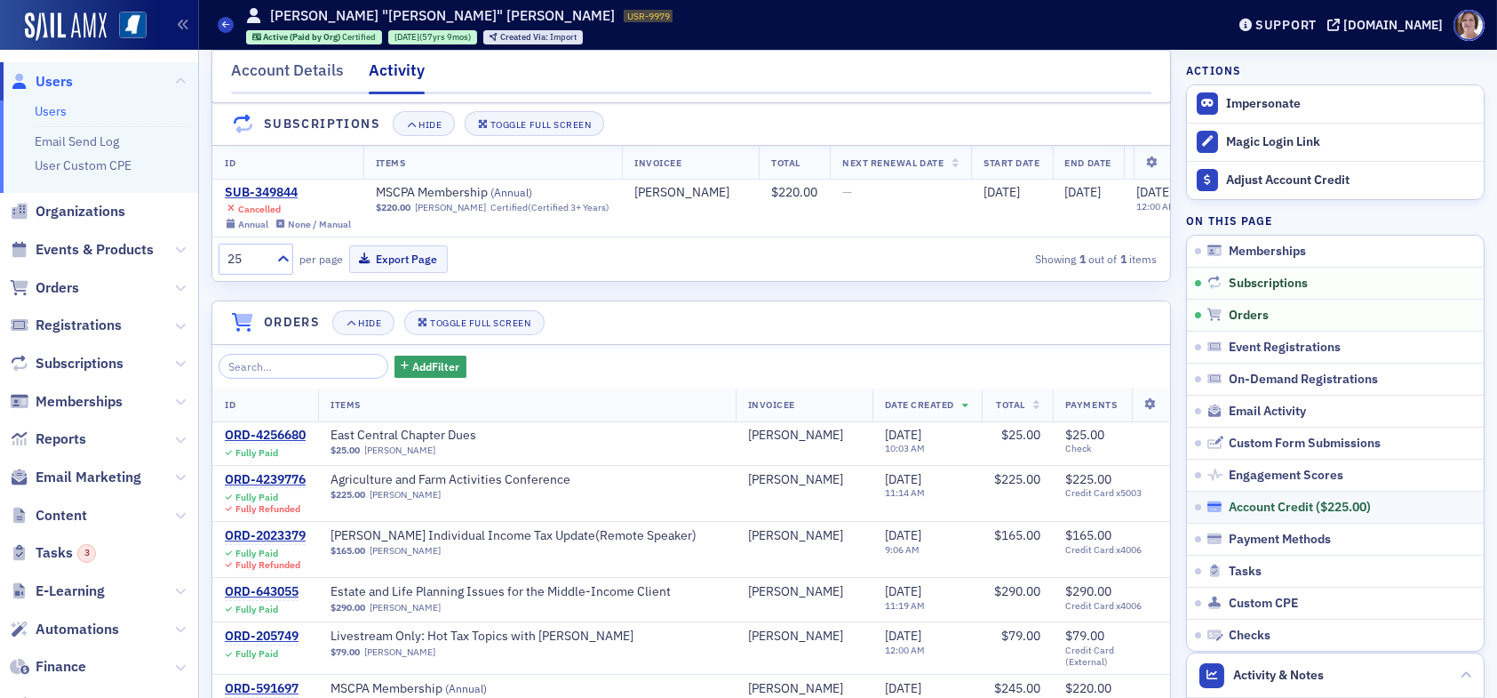
click at [1269, 505] on div "Account Credit ( $225.00 )" at bounding box center [1300, 507] width 142 height 16
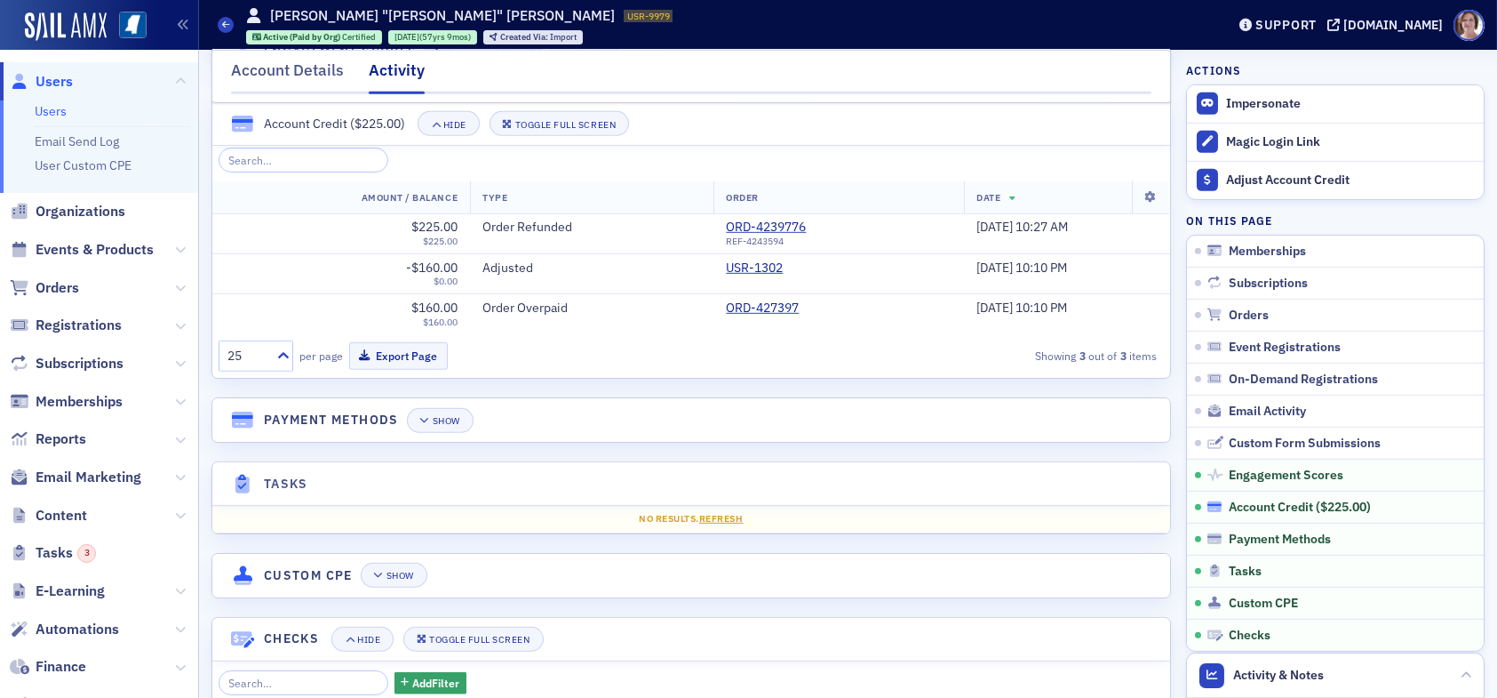
scroll to position [2665, 0]
click at [728, 234] on link "ORD-4239776" at bounding box center [772, 227] width 93 height 16
click at [56, 86] on span "Users" at bounding box center [54, 82] width 37 height 20
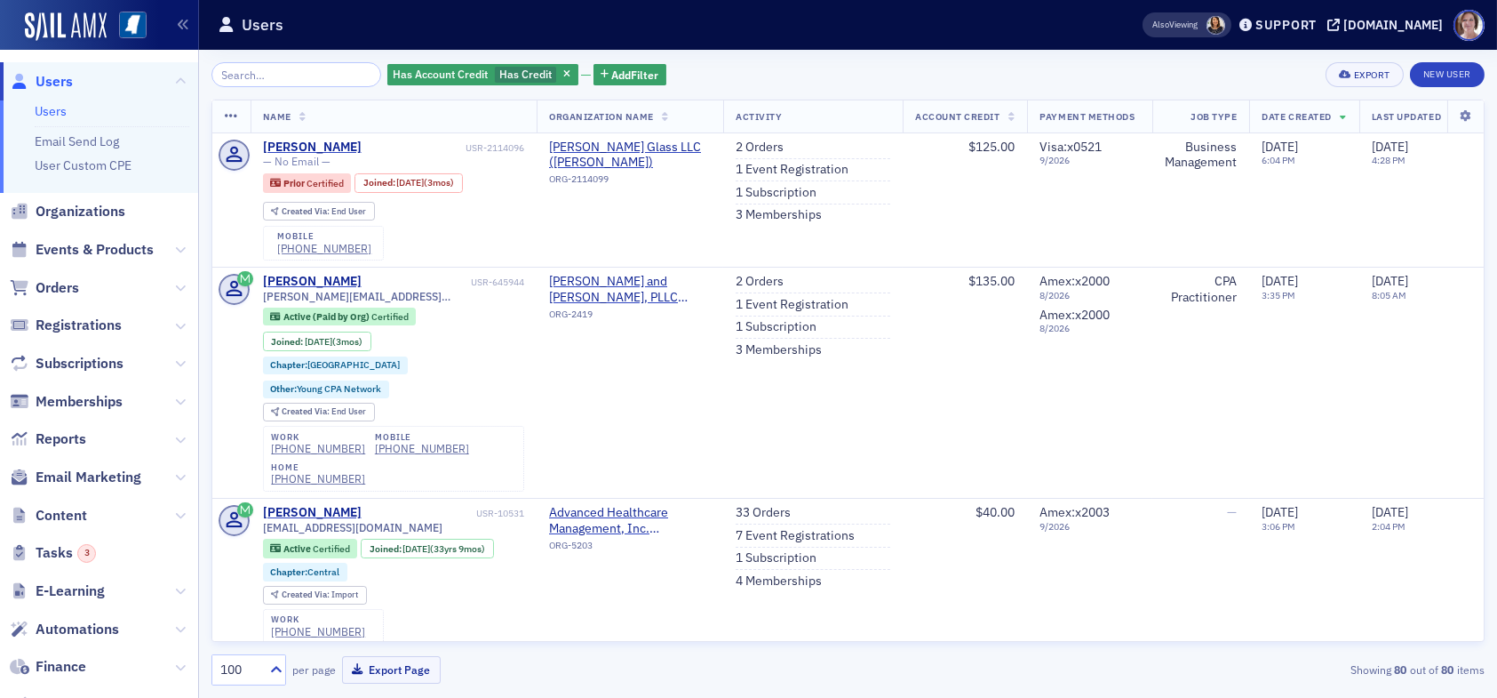
click at [52, 76] on span "Users" at bounding box center [54, 82] width 37 height 20
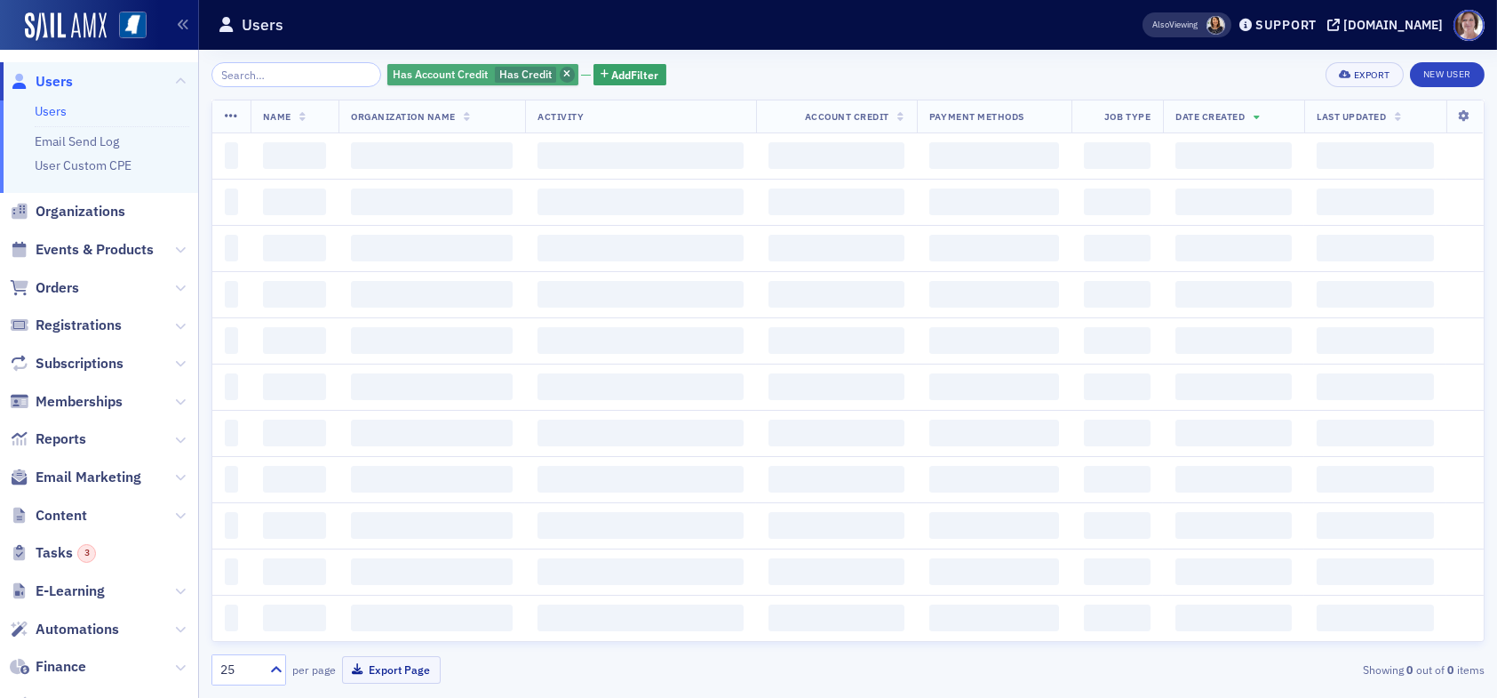
click at [563, 75] on icon "button" at bounding box center [566, 75] width 7 height 10
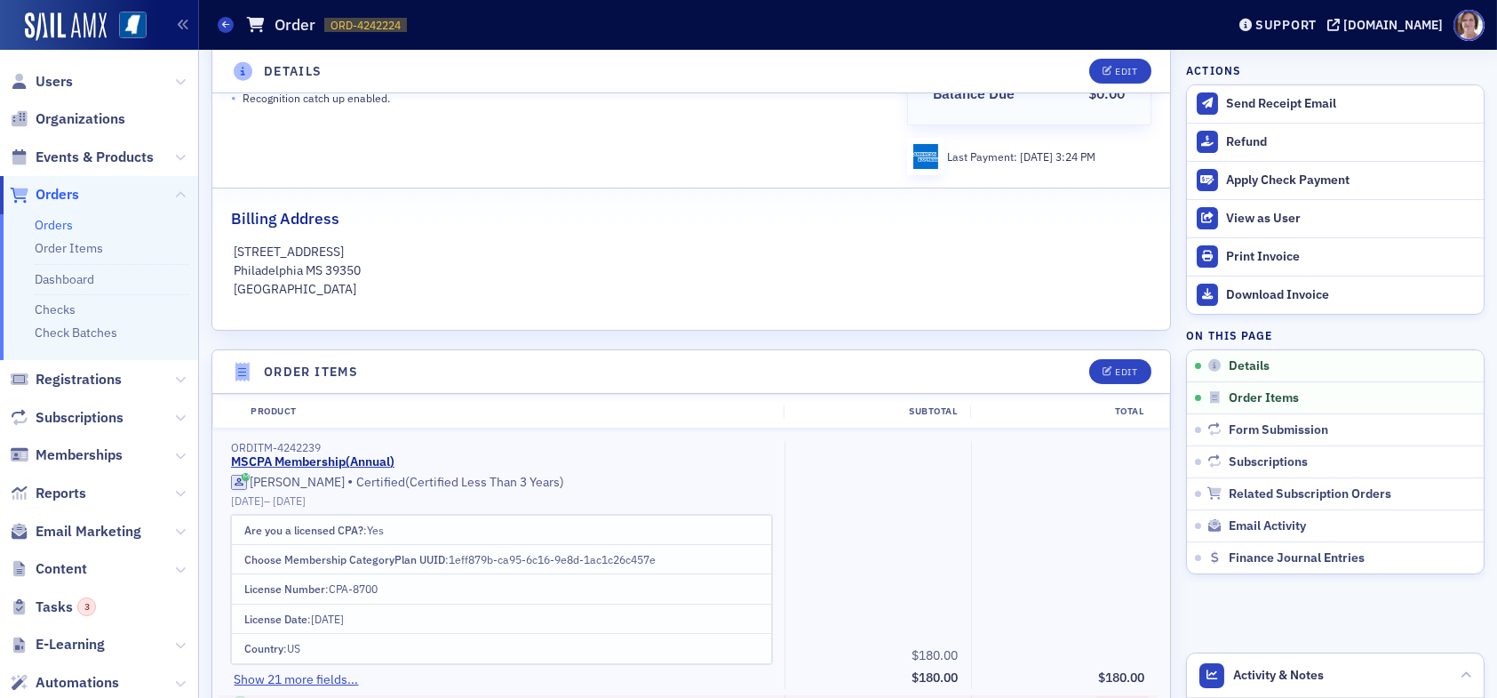
scroll to position [444, 0]
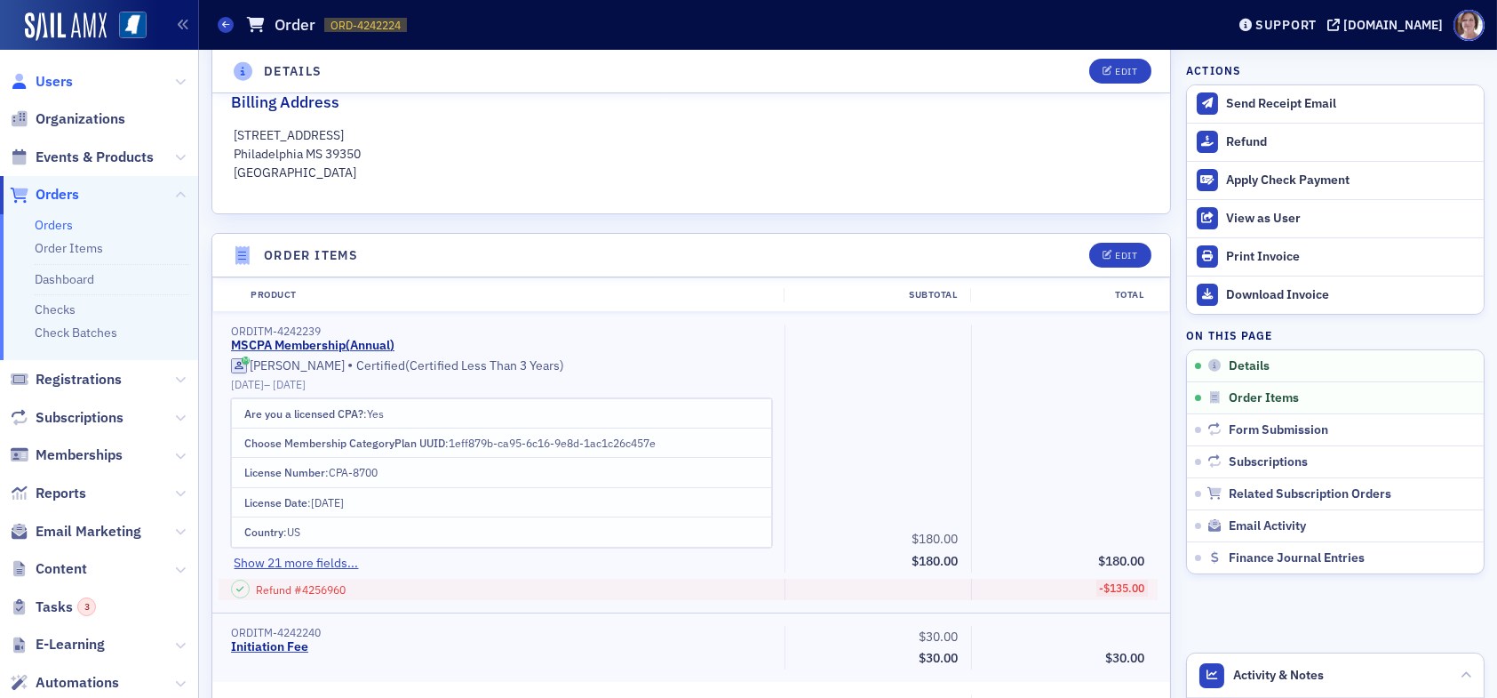
click at [57, 80] on span "Users" at bounding box center [54, 82] width 37 height 20
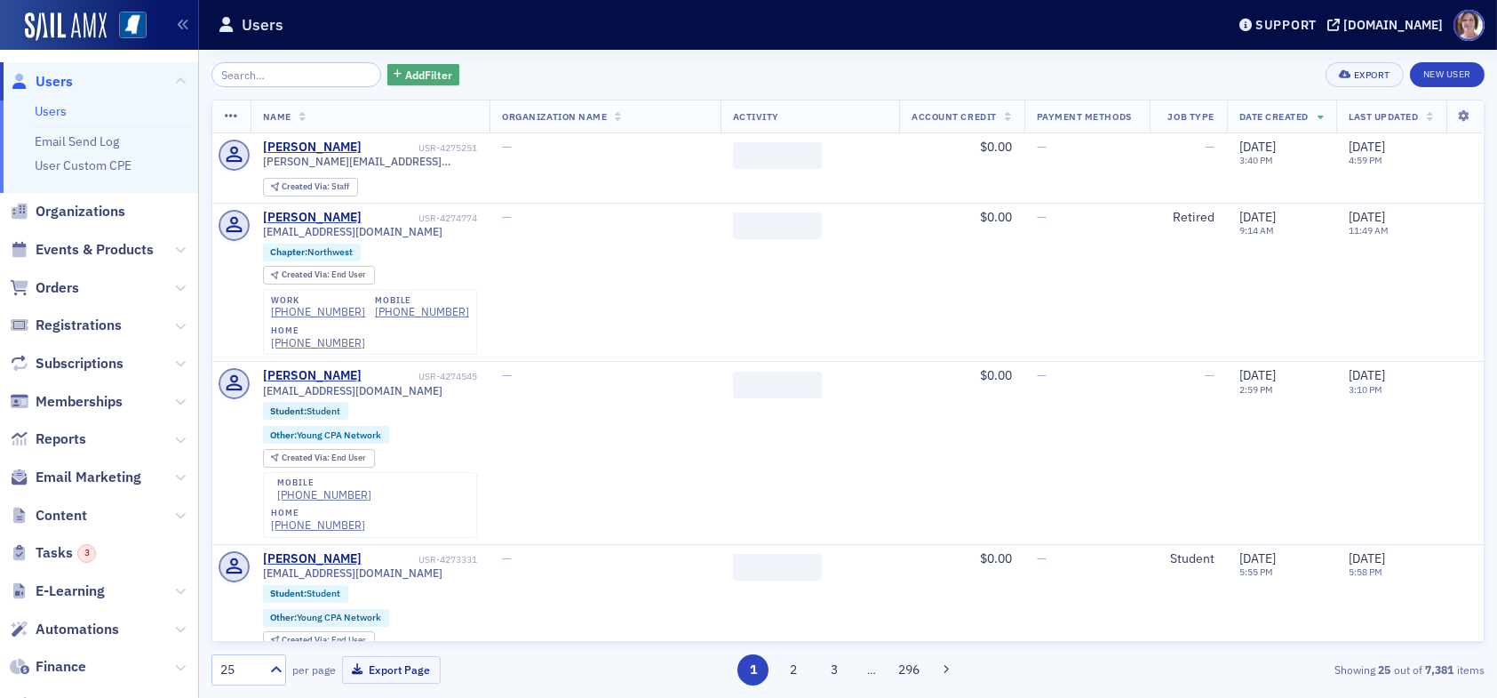
click at [405, 74] on span "Add Filter" at bounding box center [428, 75] width 47 height 16
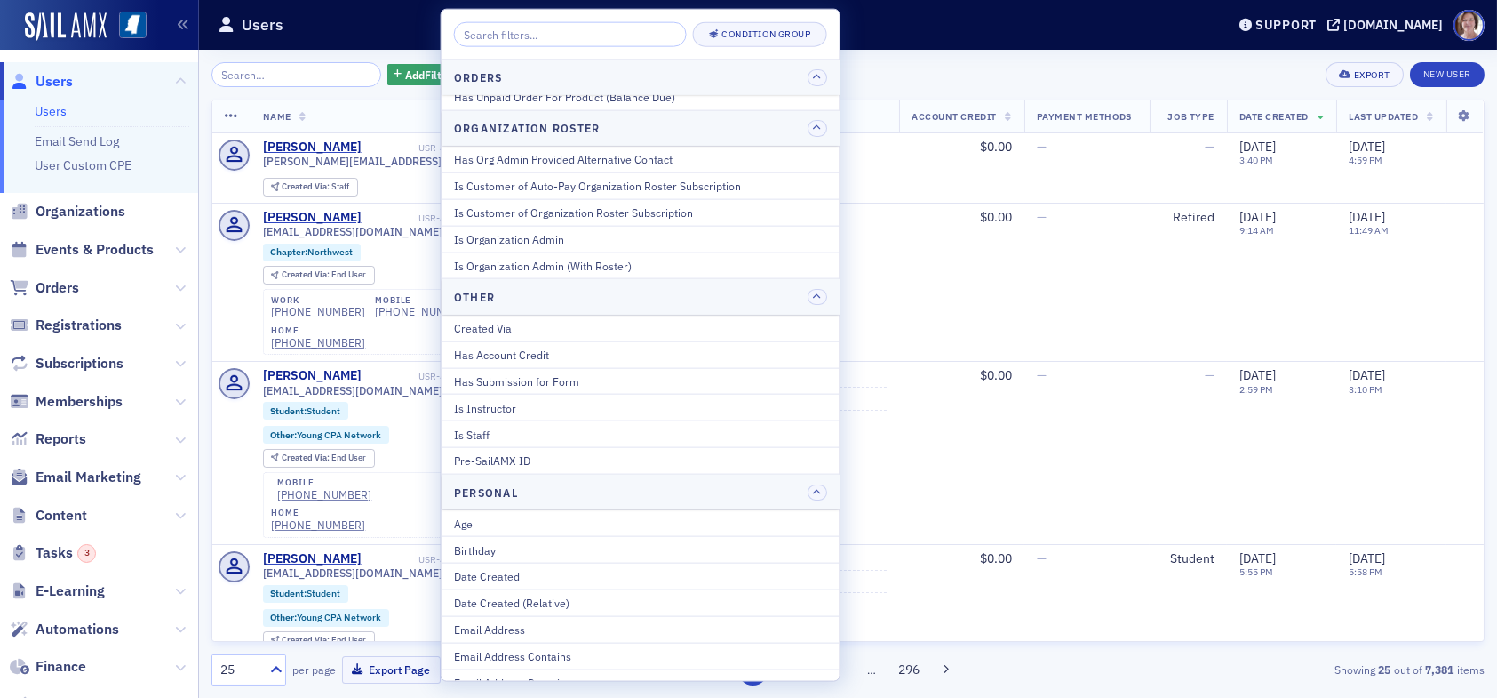
scroll to position [1600, 0]
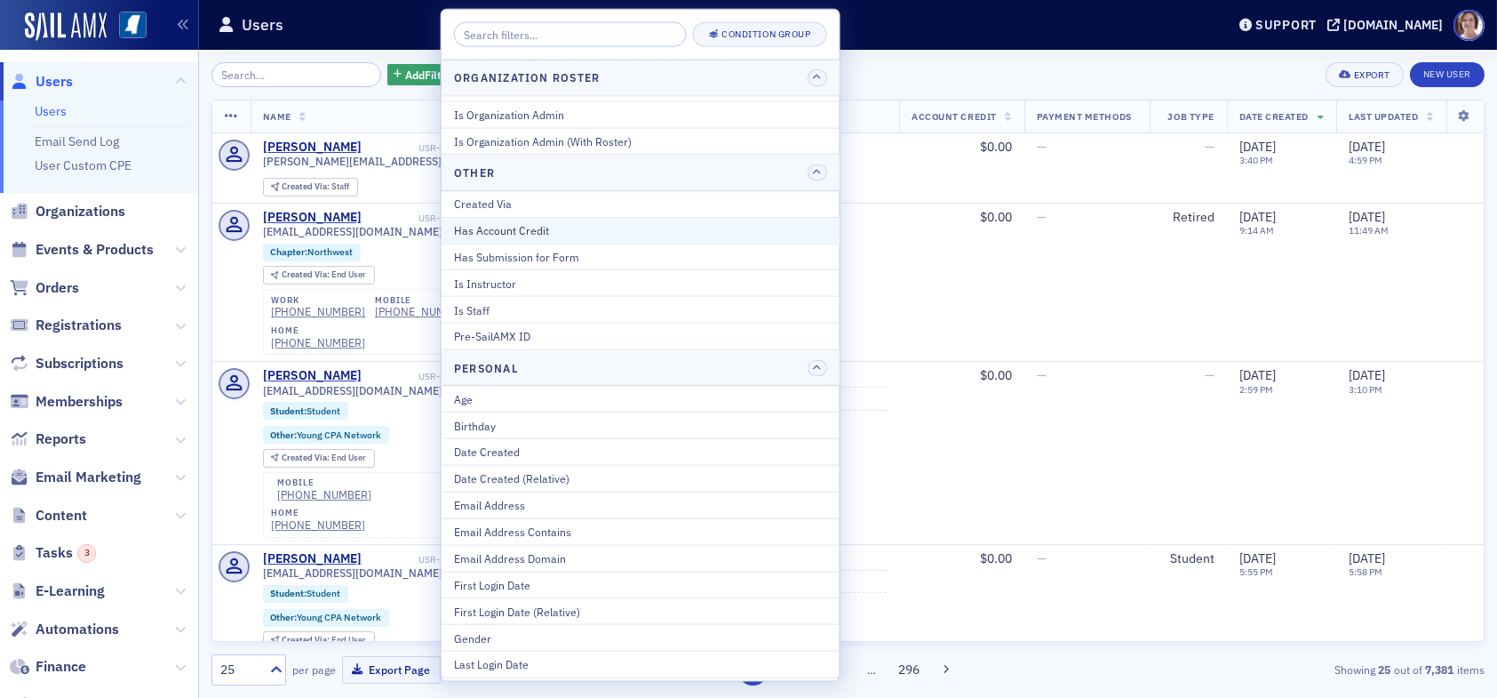
click at [532, 228] on div "Has Account Credit" at bounding box center [640, 230] width 373 height 16
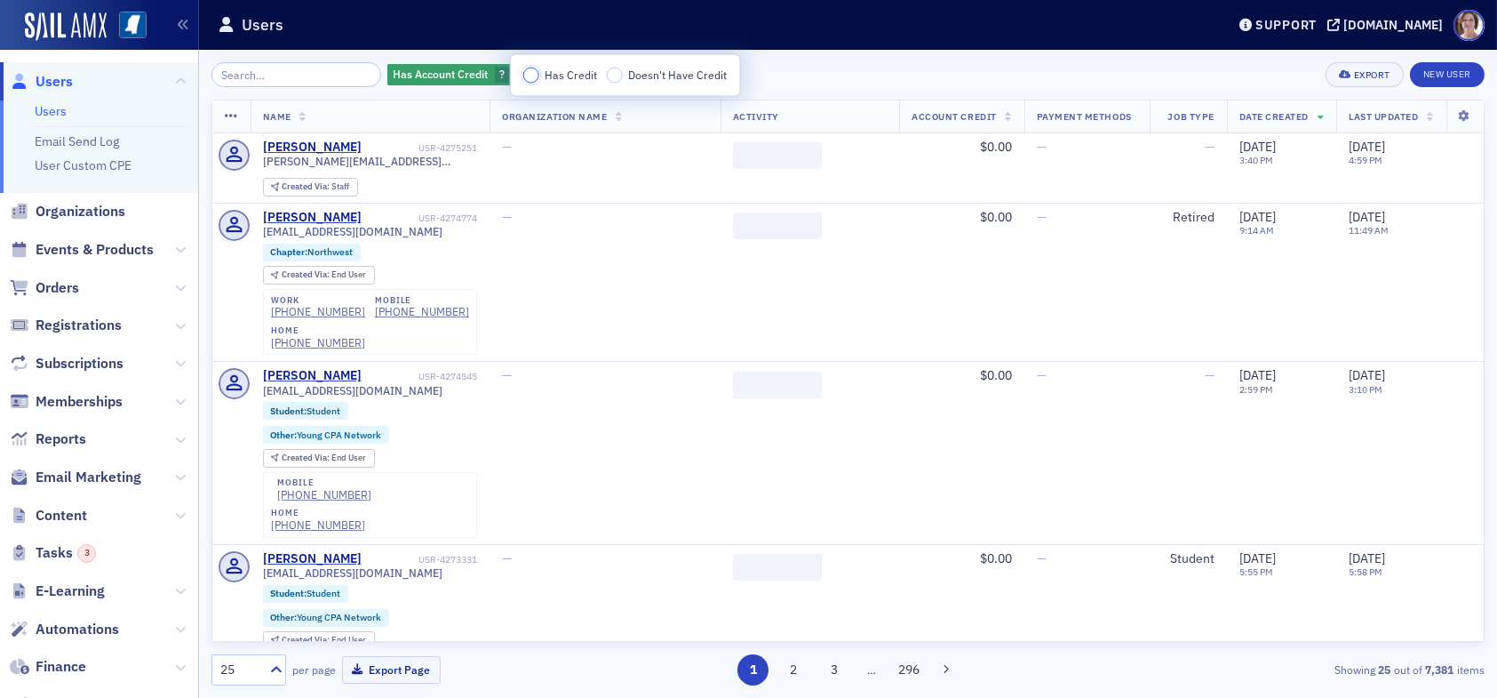
click at [533, 76] on input "Has Credit" at bounding box center [531, 76] width 16 height 16
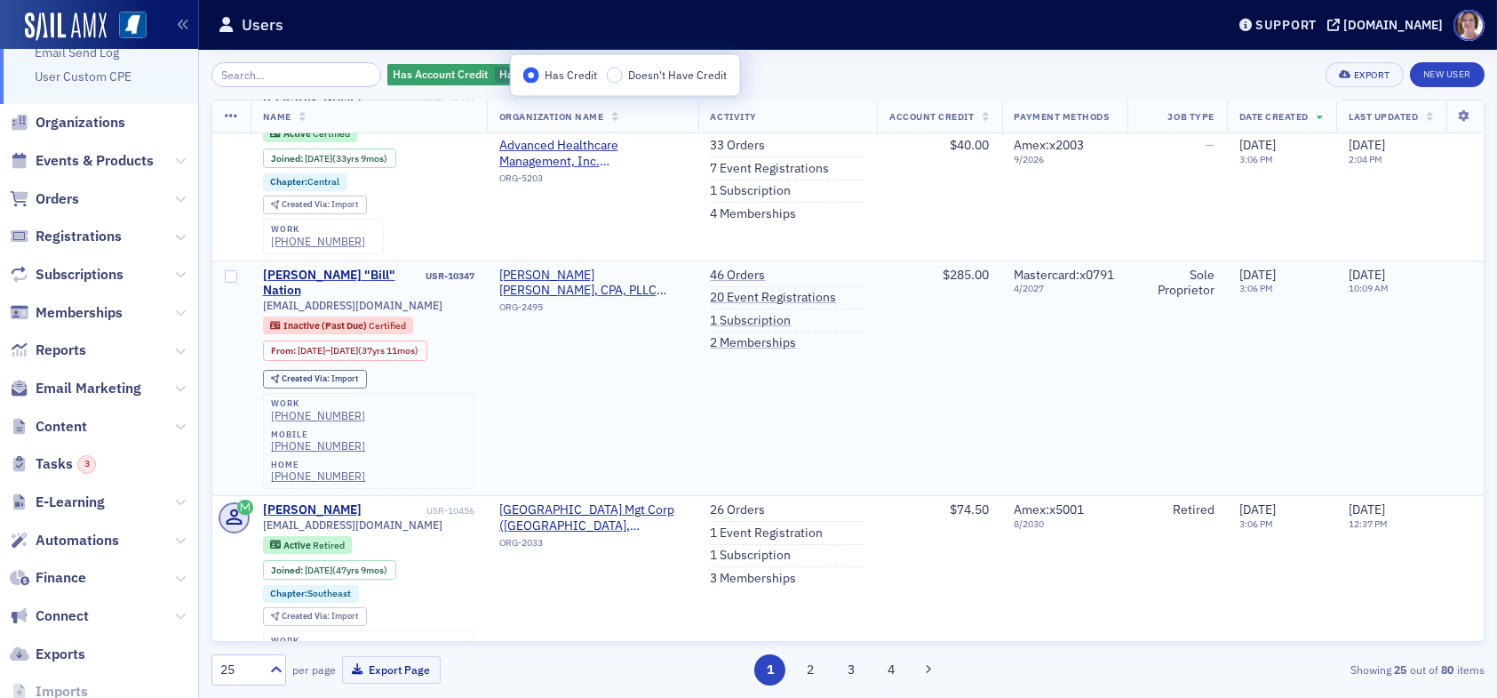
scroll to position [533, 0]
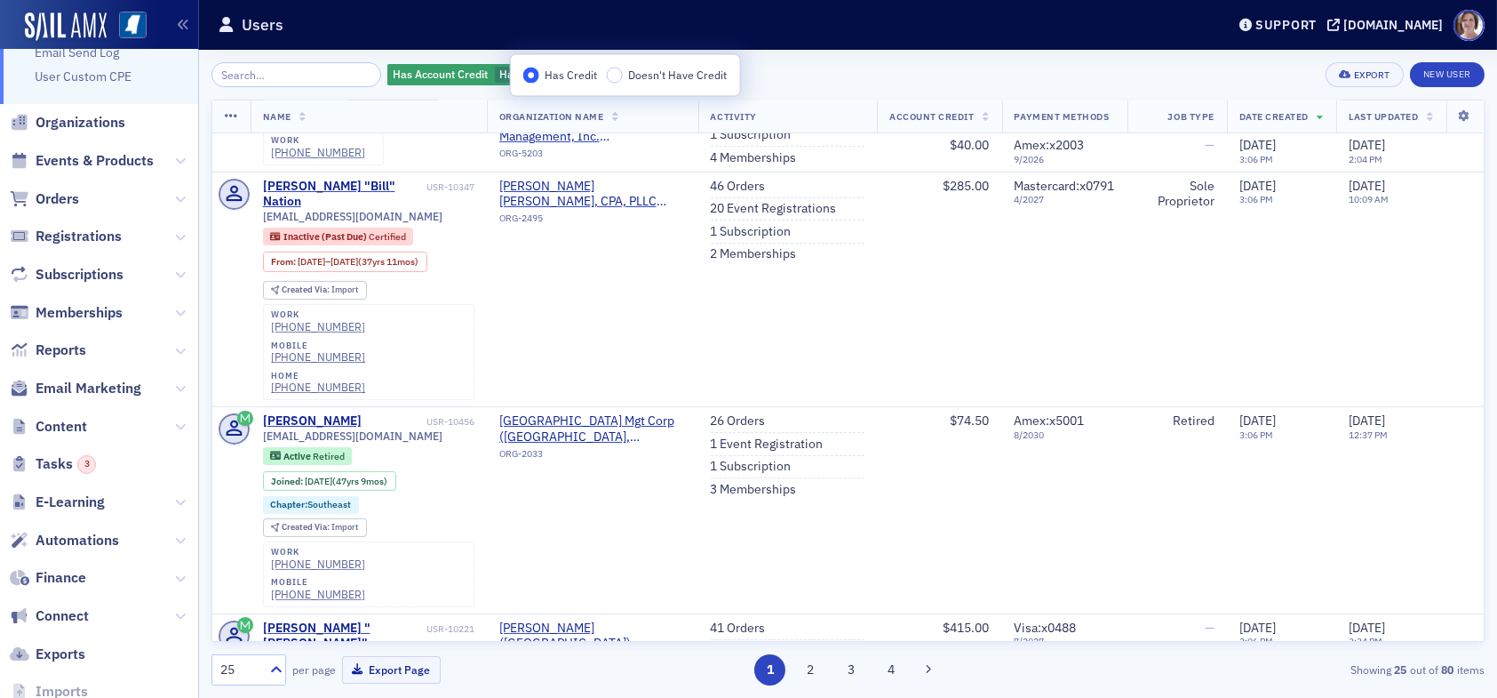
click at [255, 666] on div "25" at bounding box center [239, 669] width 39 height 19
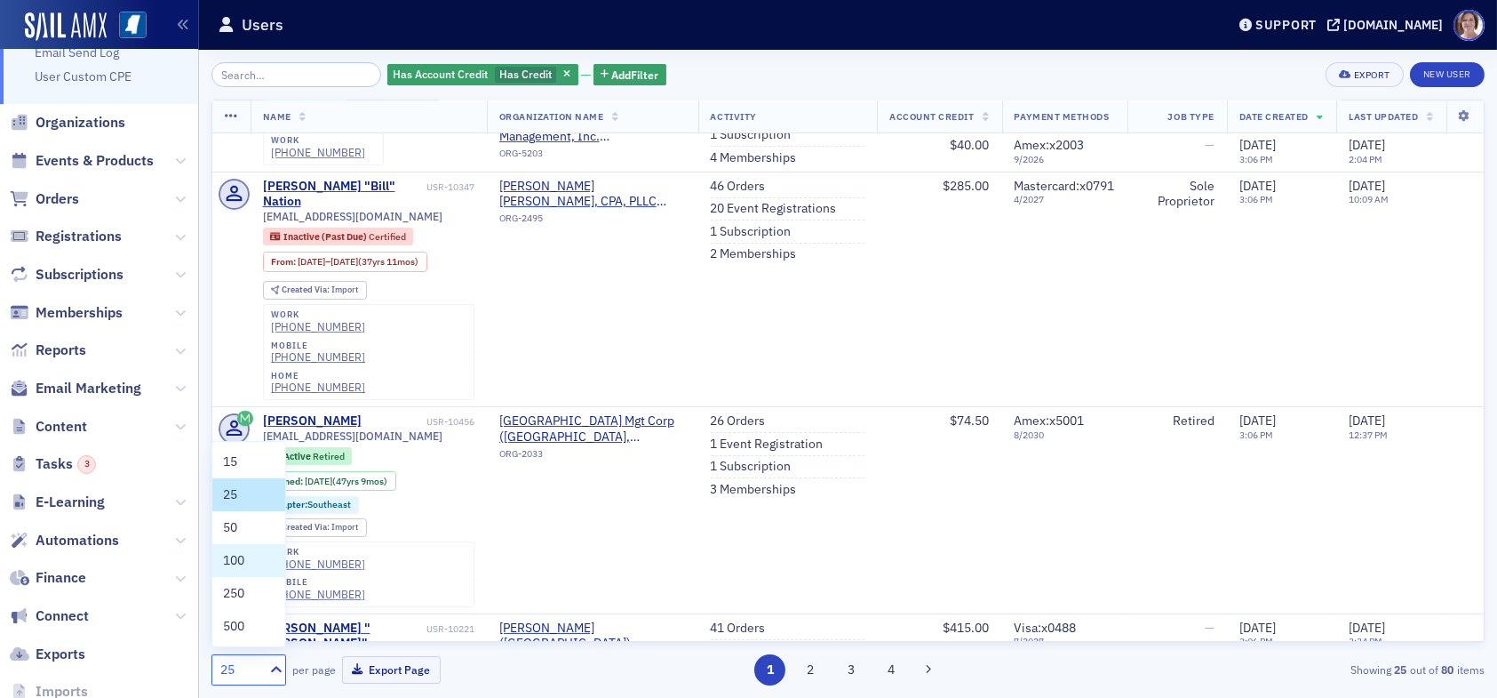
drag, startPoint x: 270, startPoint y: 564, endPoint x: 304, endPoint y: 651, distance: 93.4
click at [270, 563] on div "100" at bounding box center [249, 560] width 52 height 19
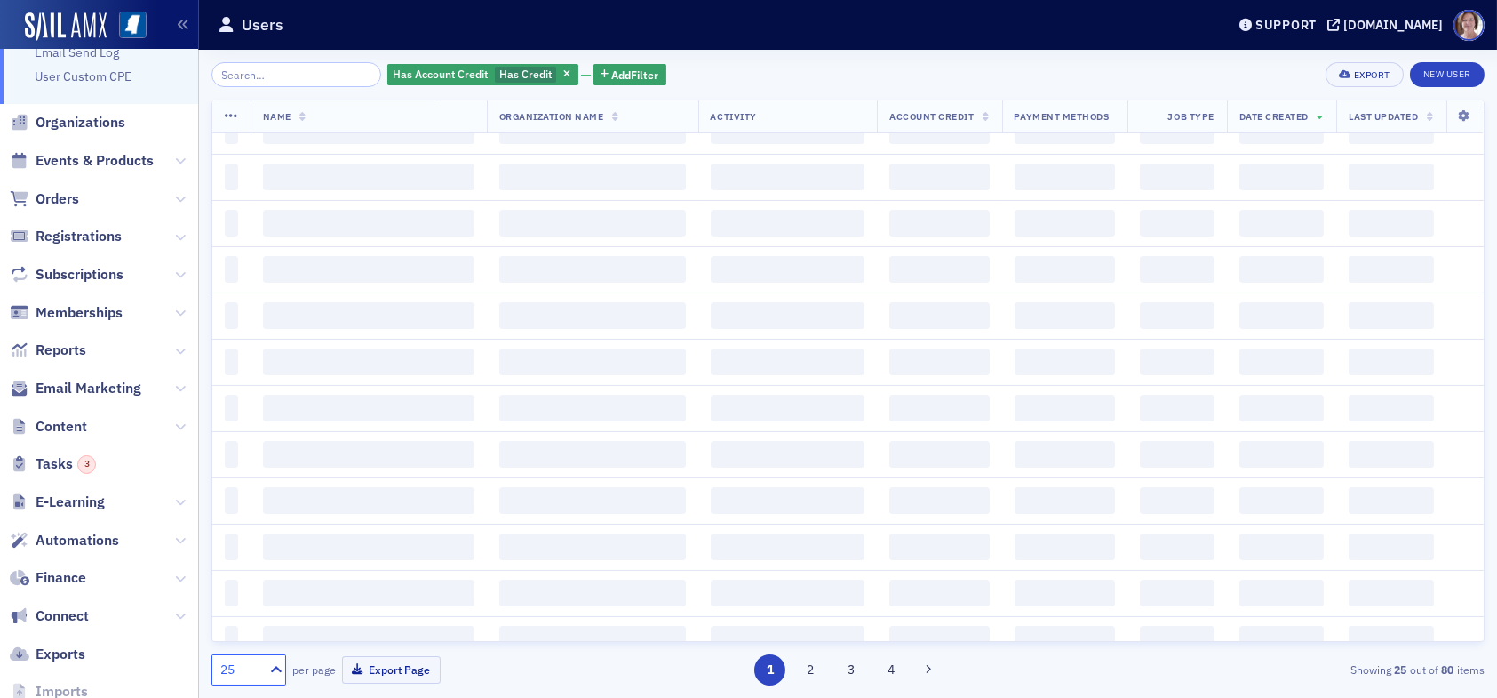
scroll to position [0, 0]
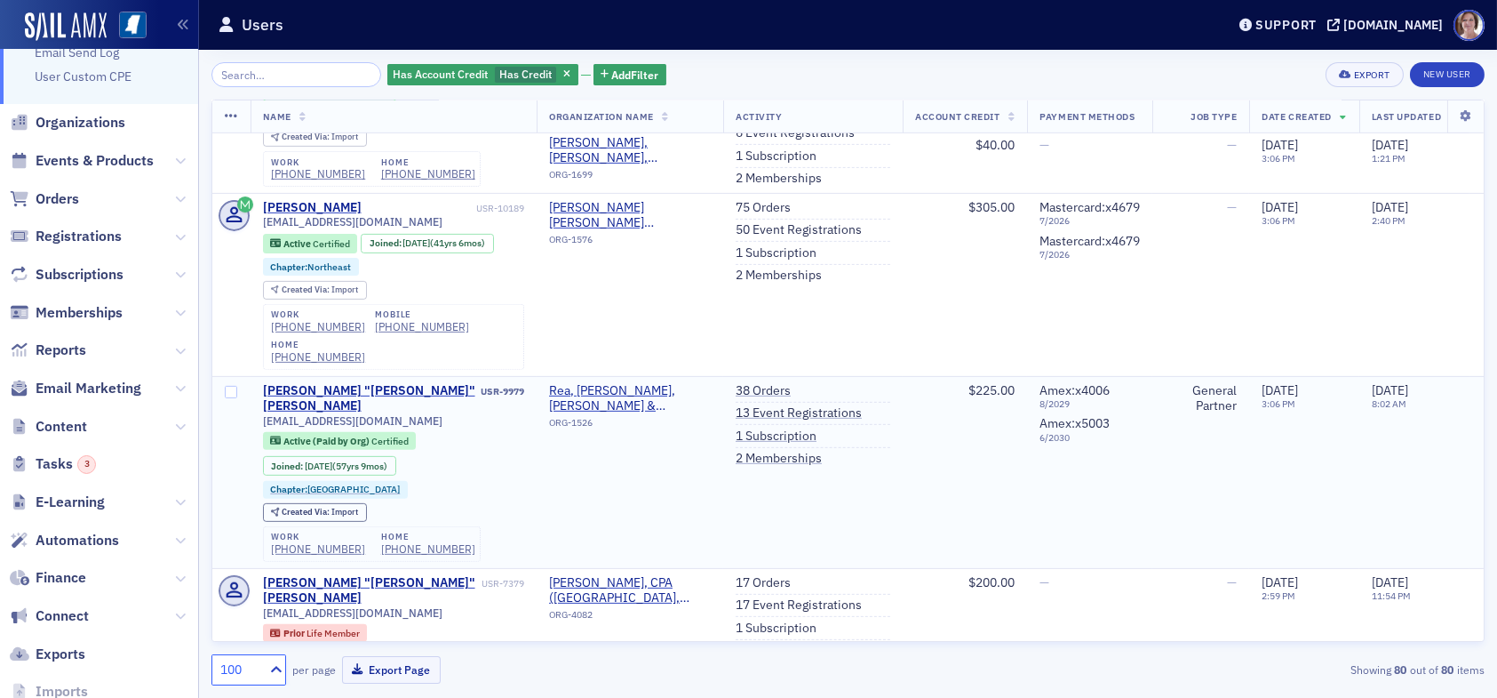
scroll to position [1955, 0]
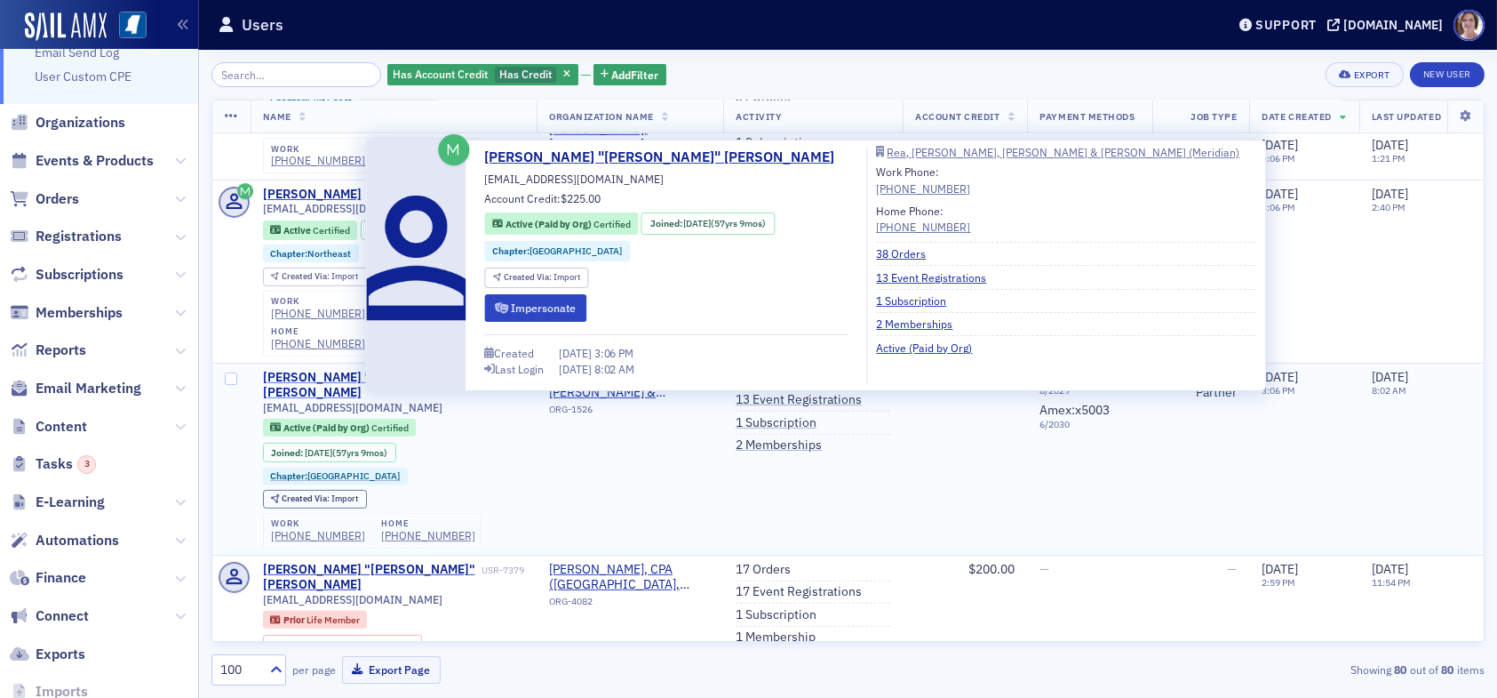
click at [339, 370] on div "George "Bob" Rea" at bounding box center [370, 385] width 215 height 31
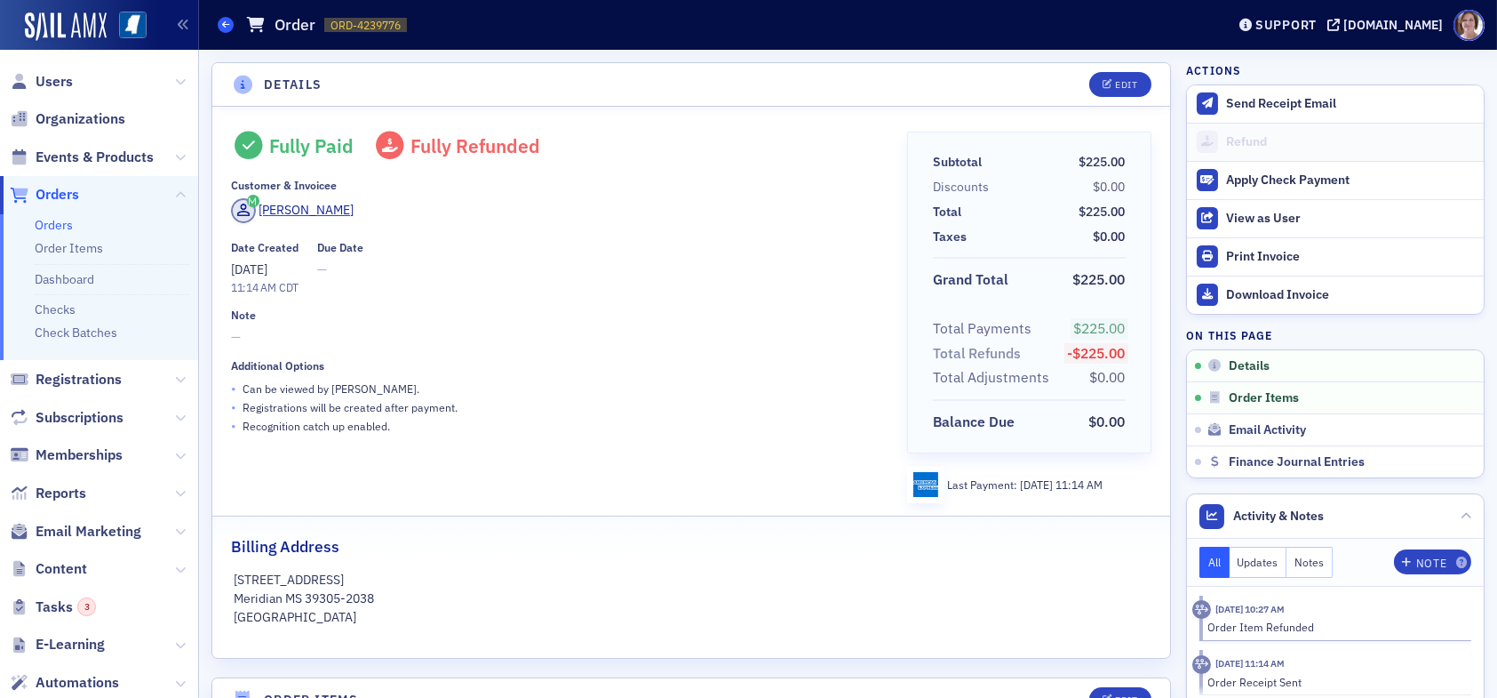
click at [226, 27] on icon at bounding box center [225, 24] width 7 height 8
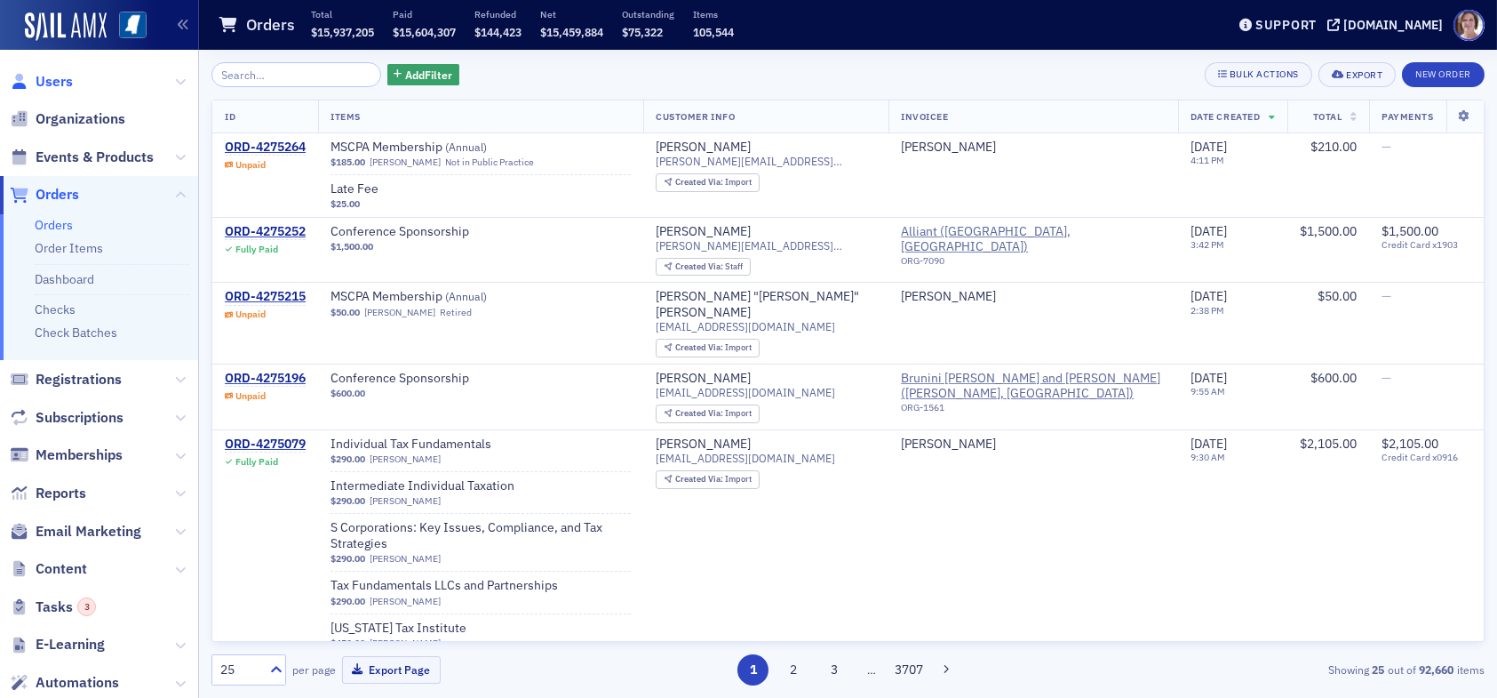
click at [63, 76] on span "Users" at bounding box center [54, 82] width 37 height 20
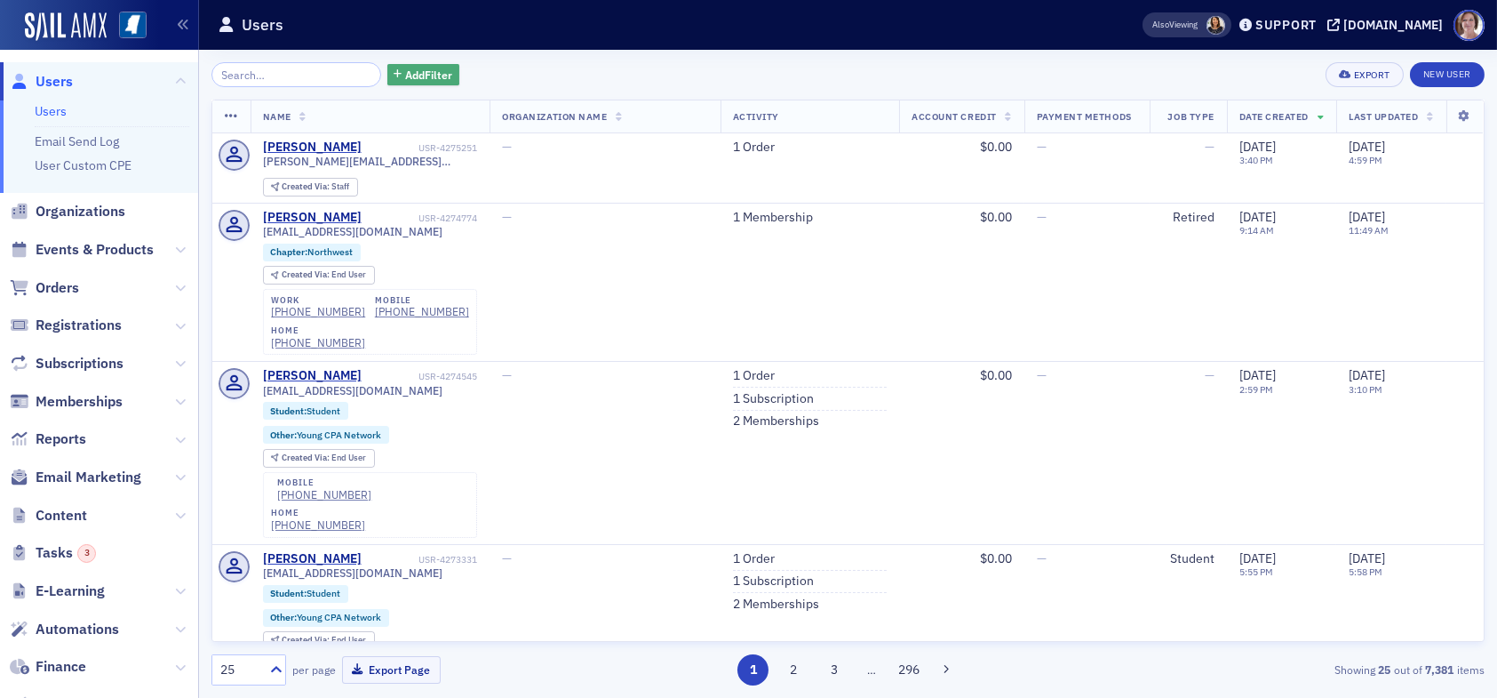
click at [424, 73] on span "Add Filter" at bounding box center [428, 75] width 47 height 16
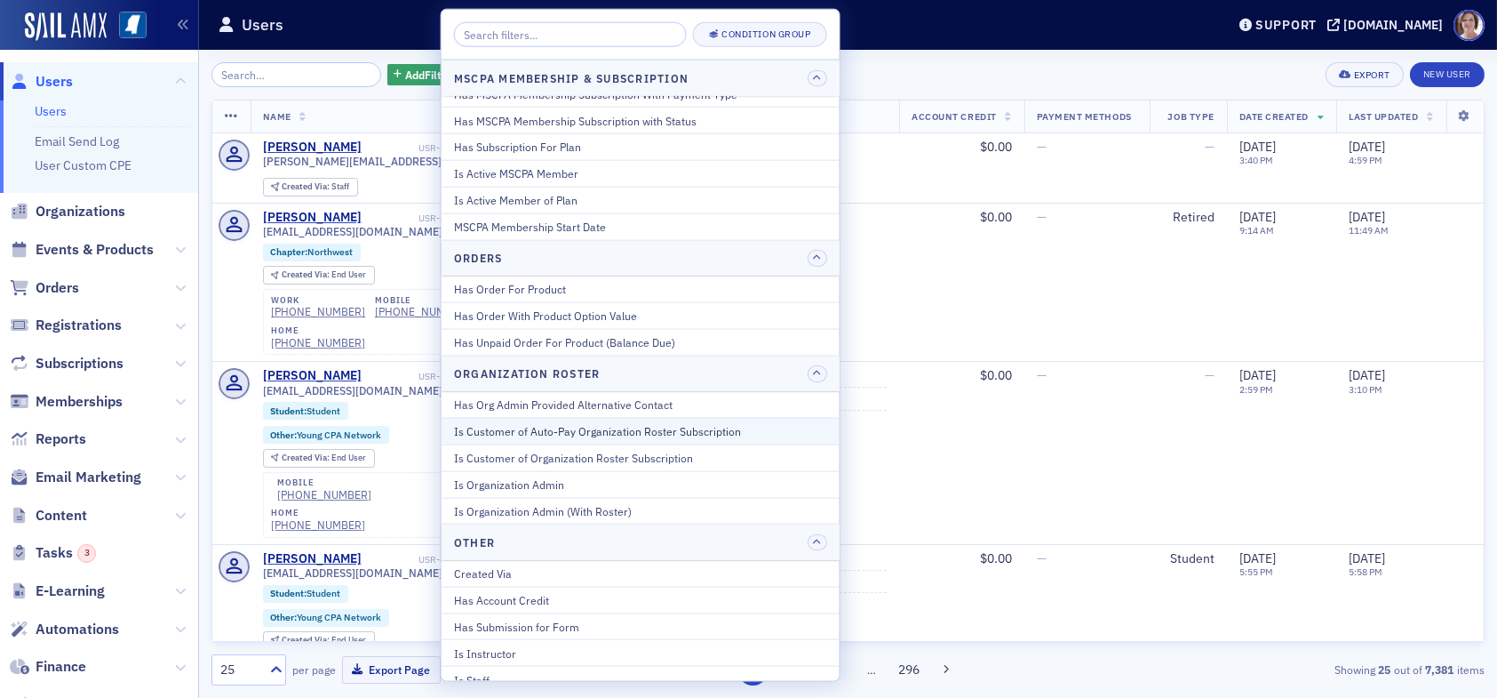
scroll to position [1244, 0]
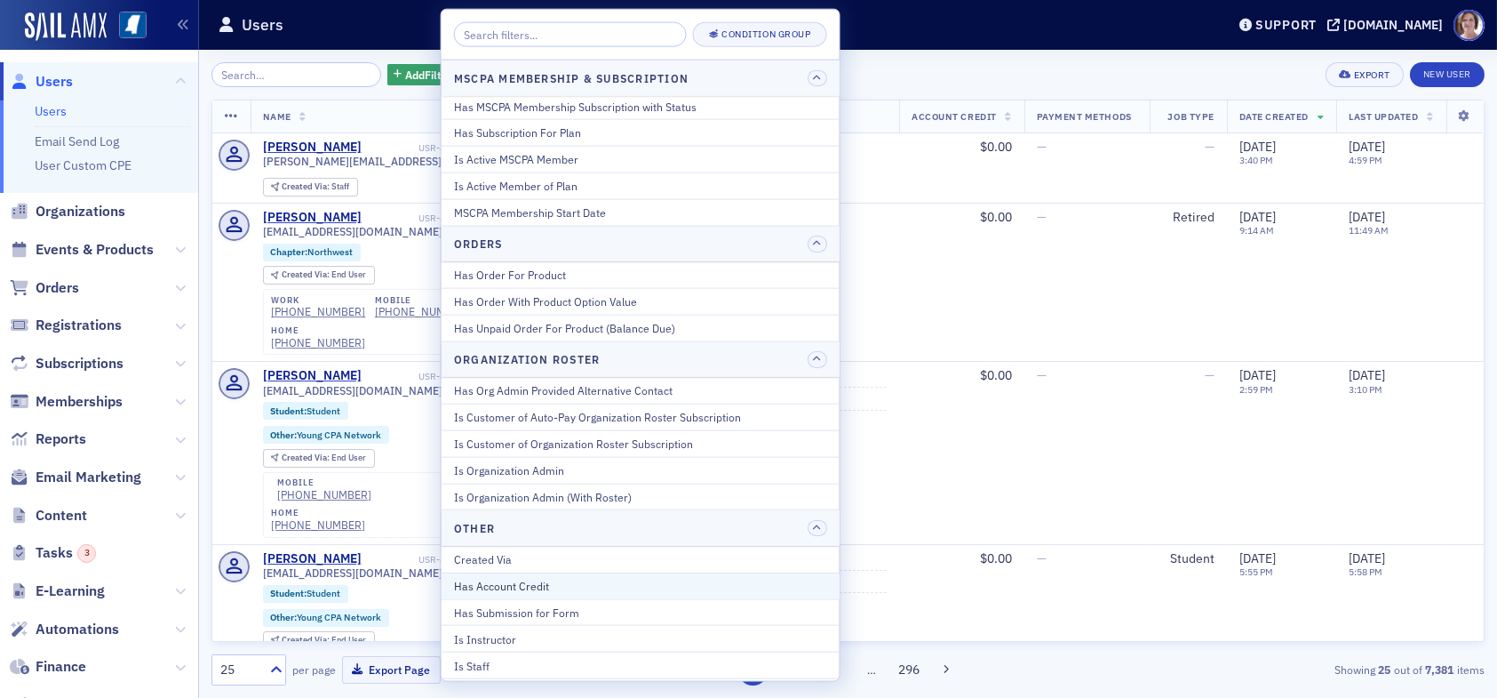
click at [596, 581] on div "Has Account Credit" at bounding box center [640, 586] width 373 height 16
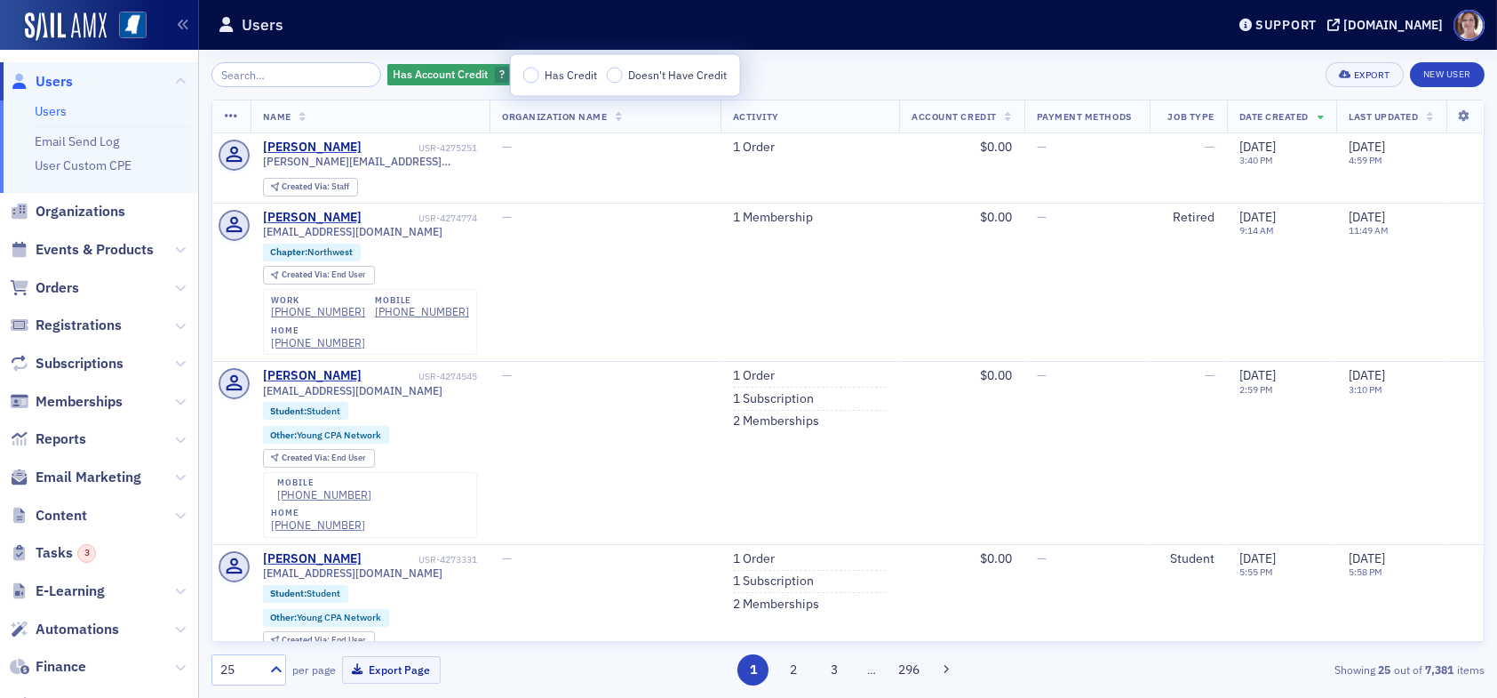
click at [530, 78] on input "Has Credit" at bounding box center [531, 76] width 16 height 16
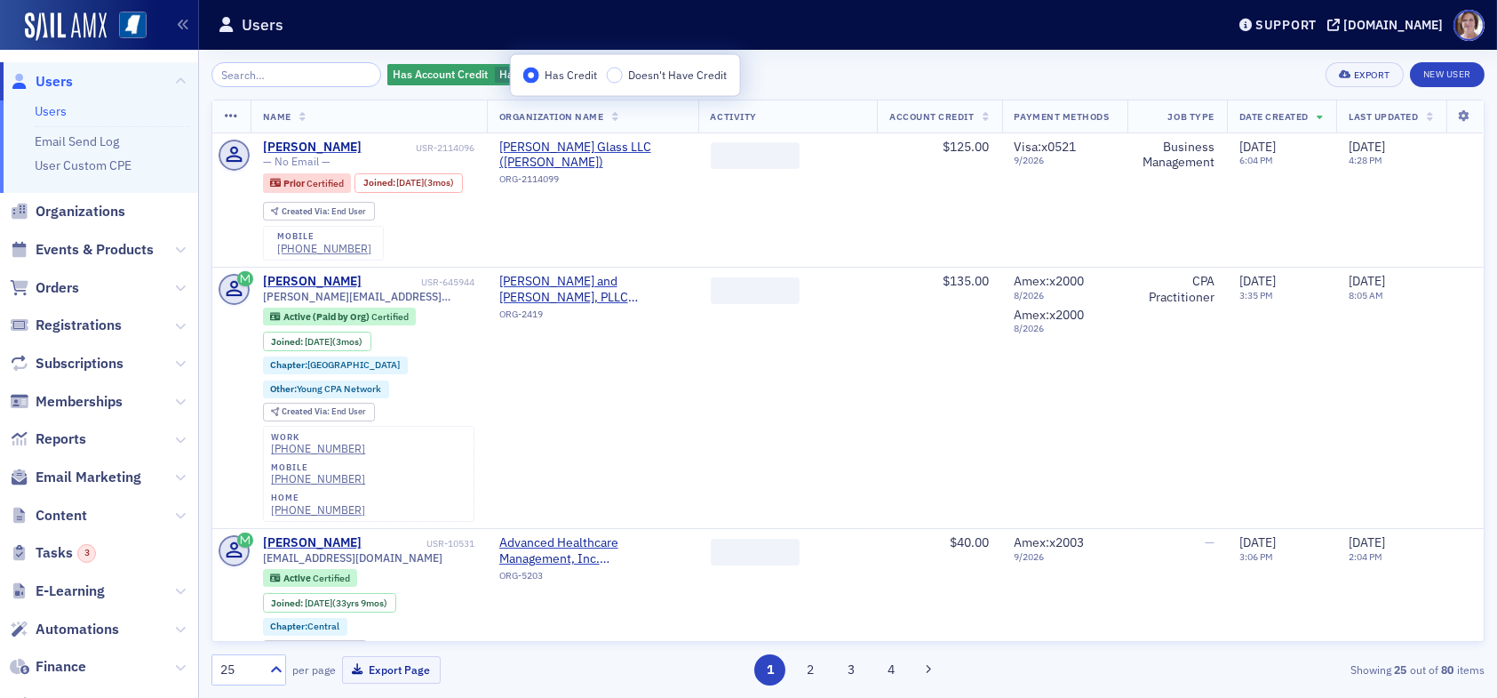
click at [233, 673] on div "25" at bounding box center [239, 669] width 39 height 19
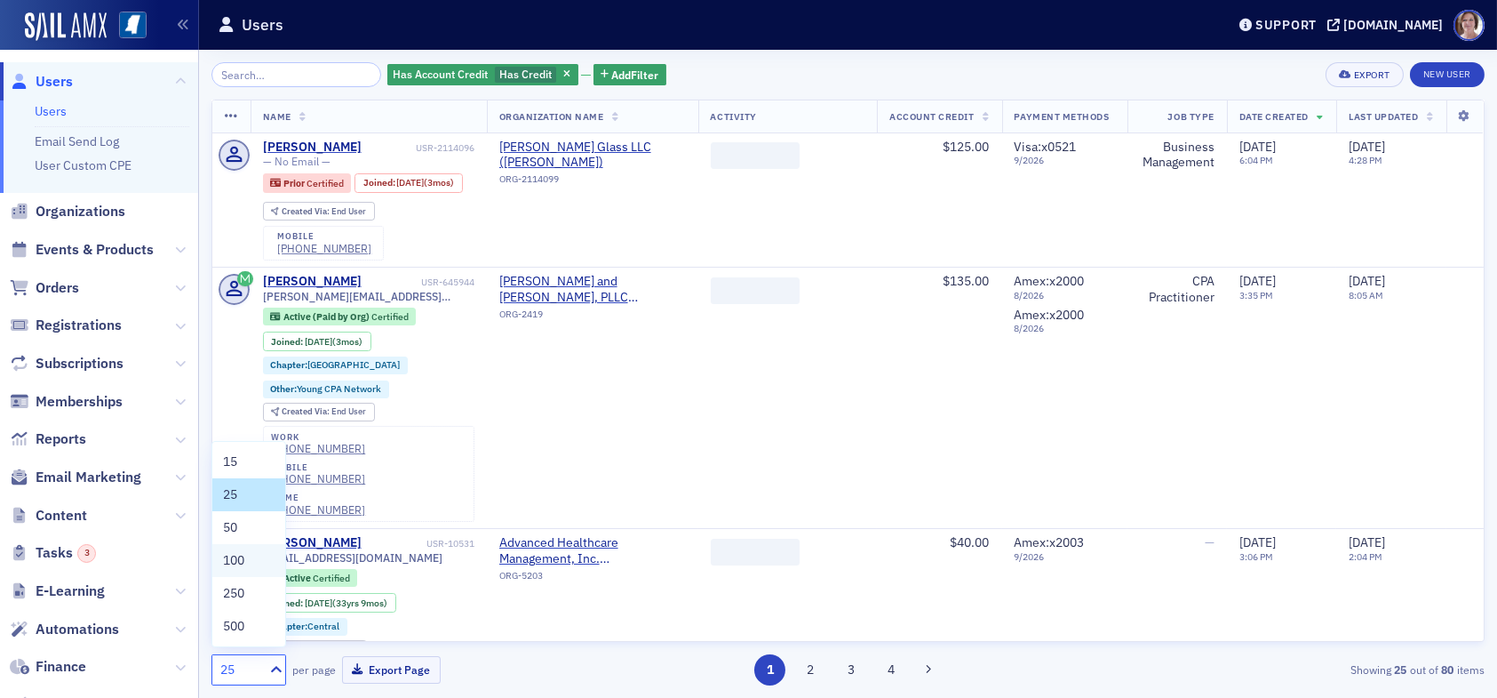
click at [234, 566] on span "100" at bounding box center [233, 560] width 21 height 19
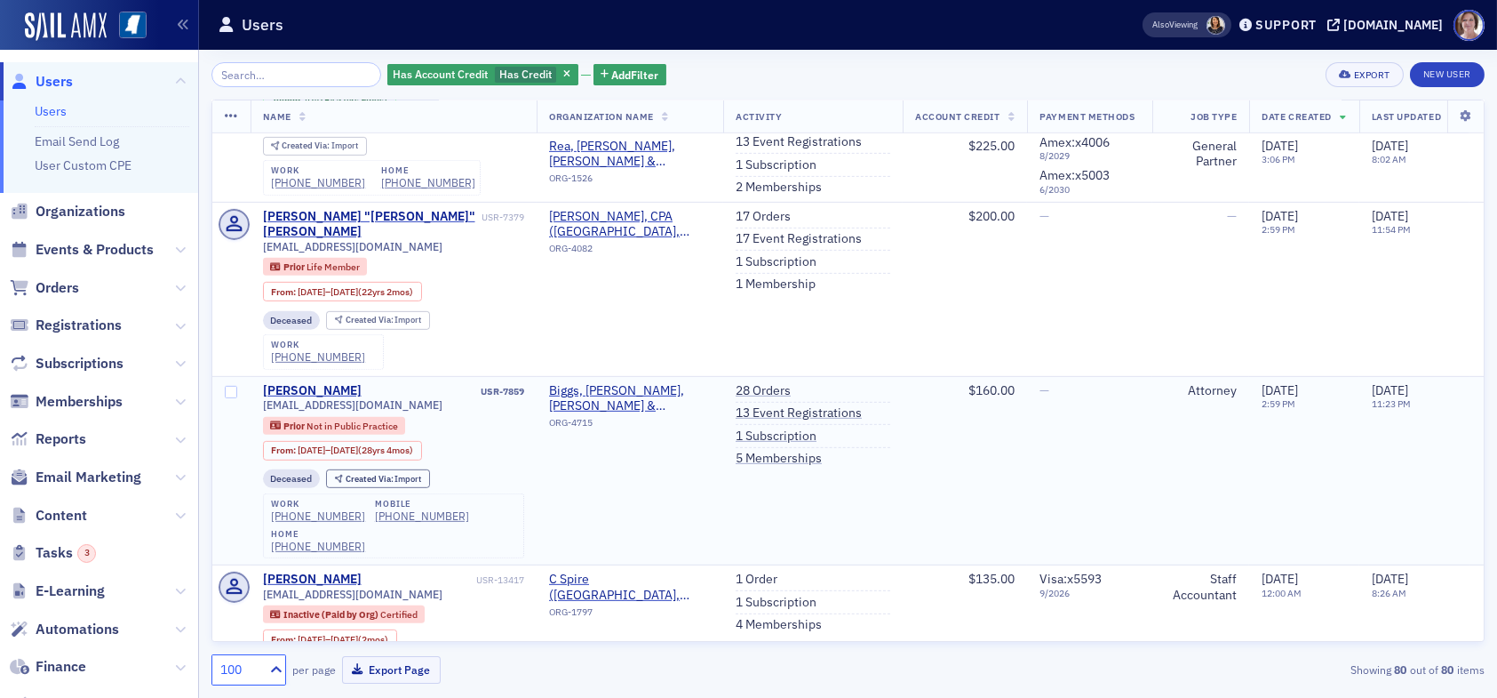
scroll to position [2399, 0]
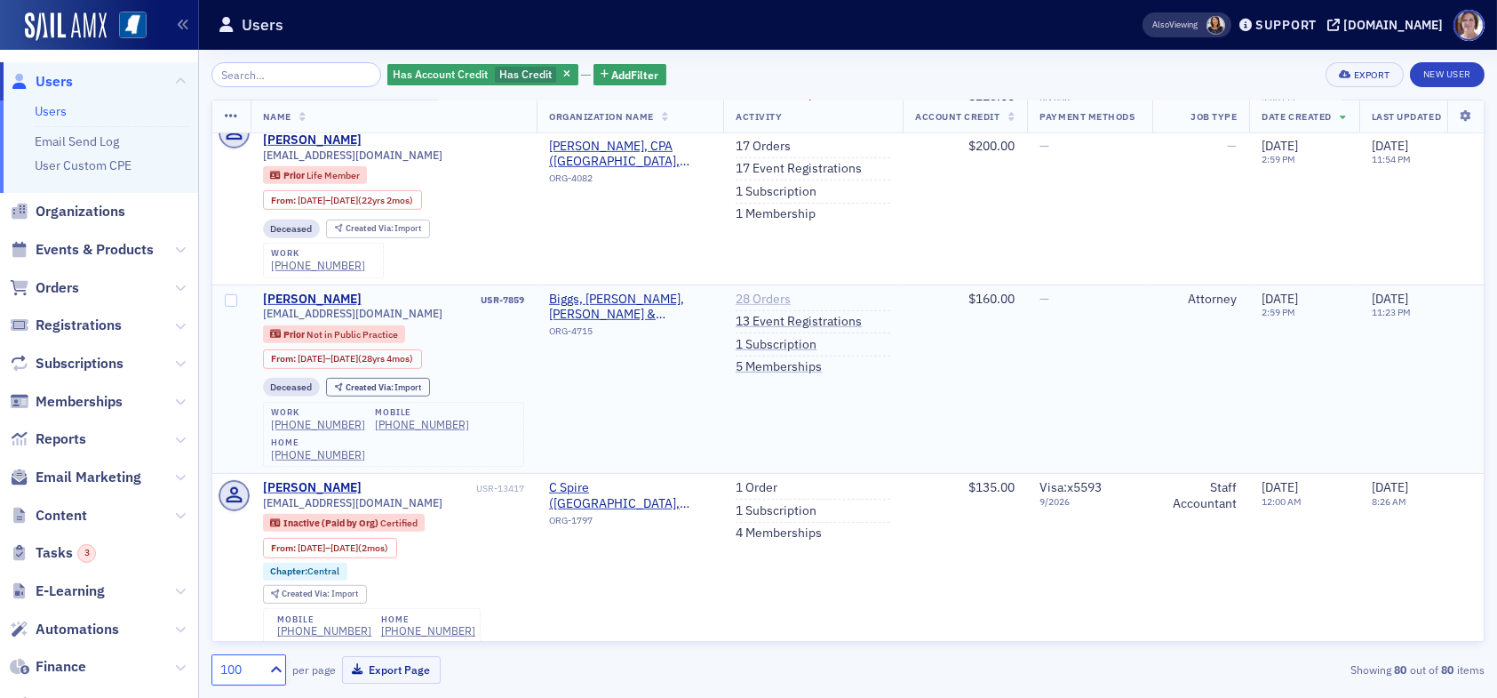
click at [771, 291] on link "28 Orders" at bounding box center [763, 299] width 55 height 16
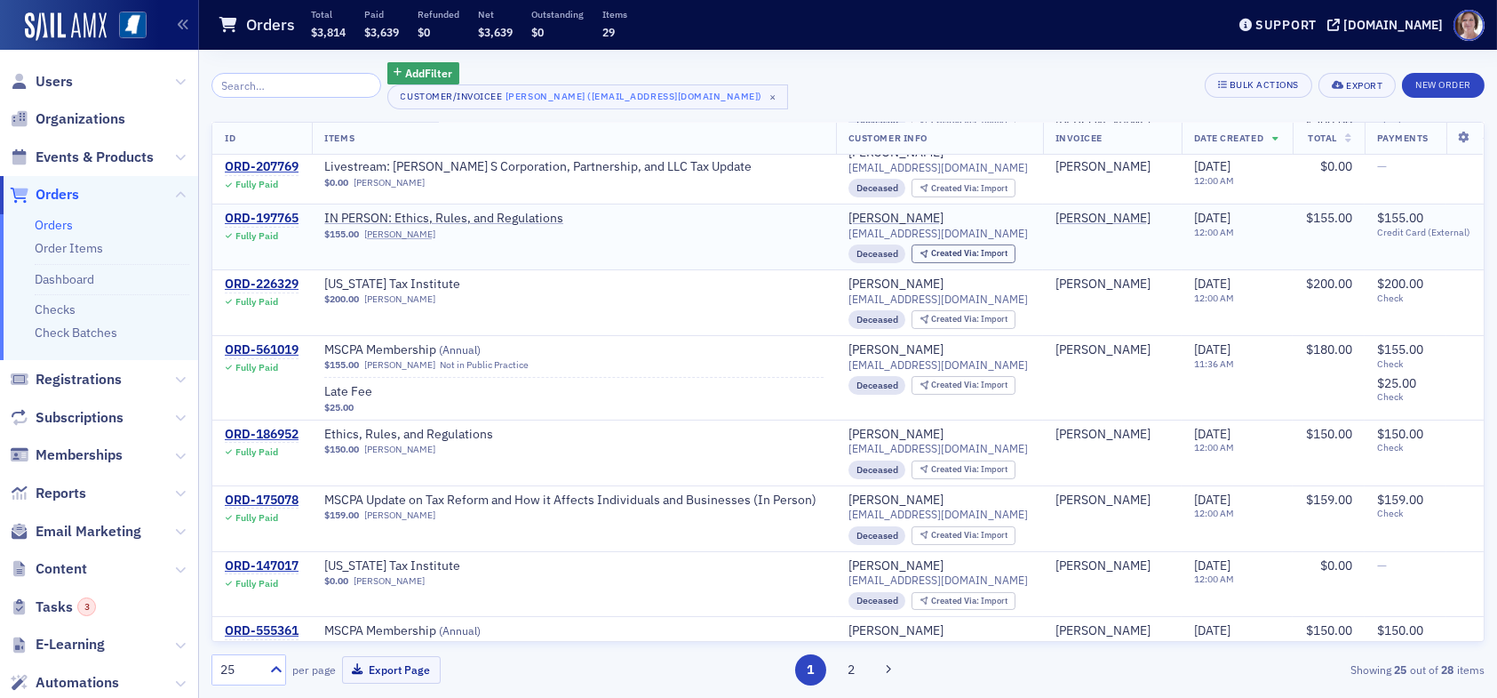
scroll to position [533, 0]
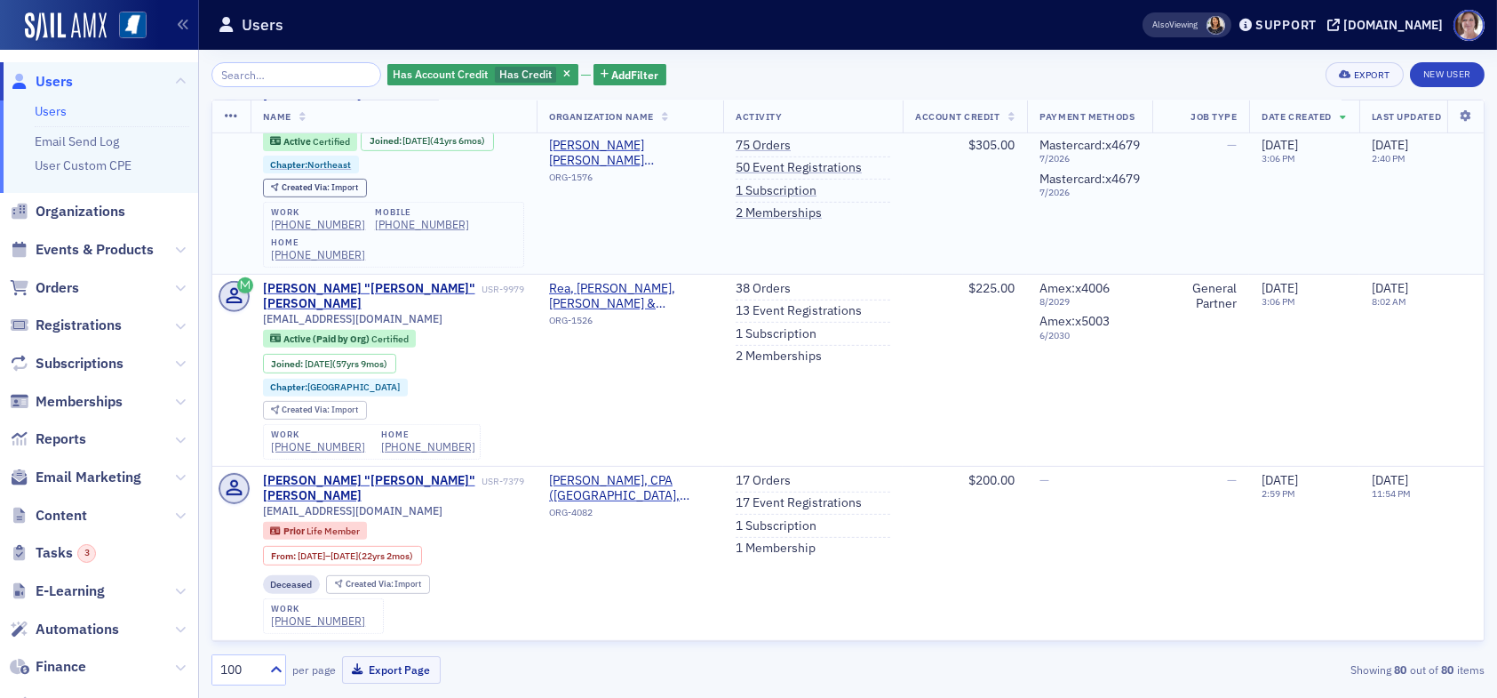
scroll to position [2044, 0]
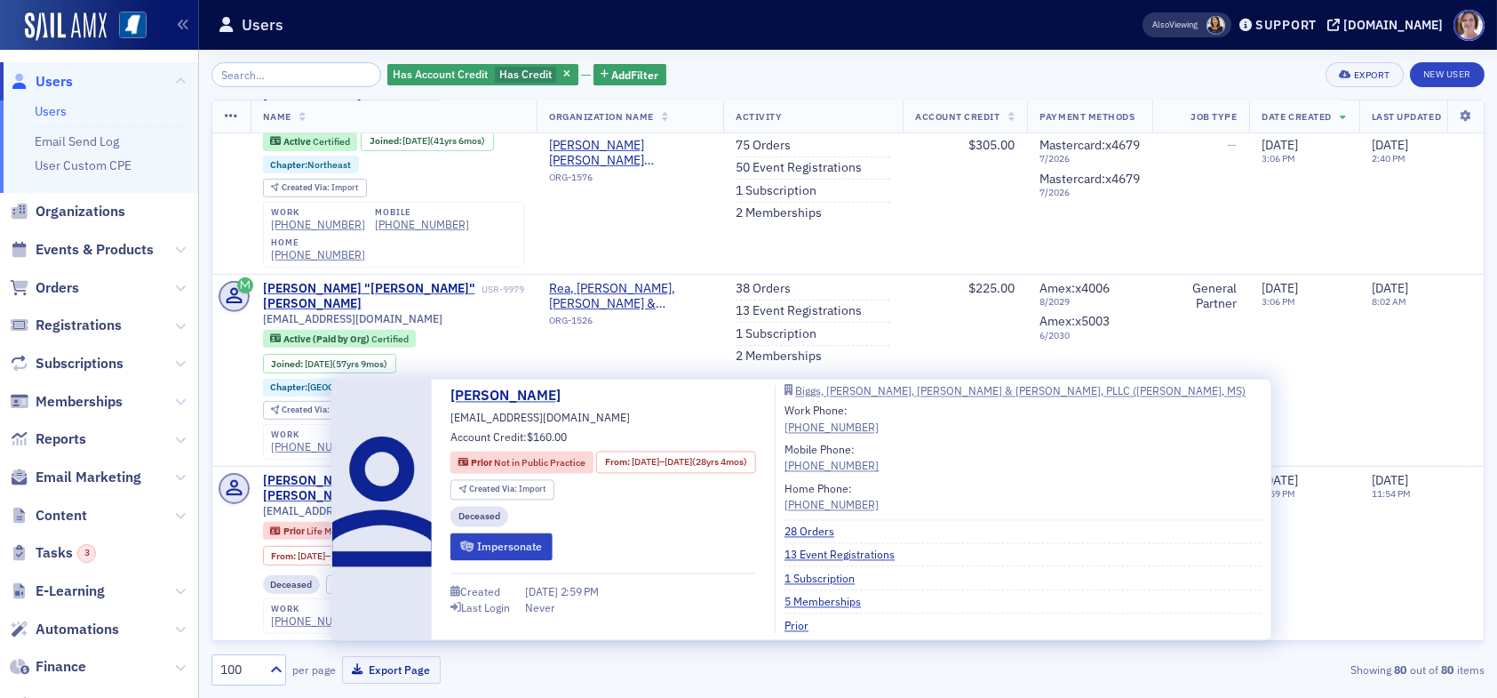
click at [304, 647] on div "Barry Jones" at bounding box center [312, 655] width 99 height 16
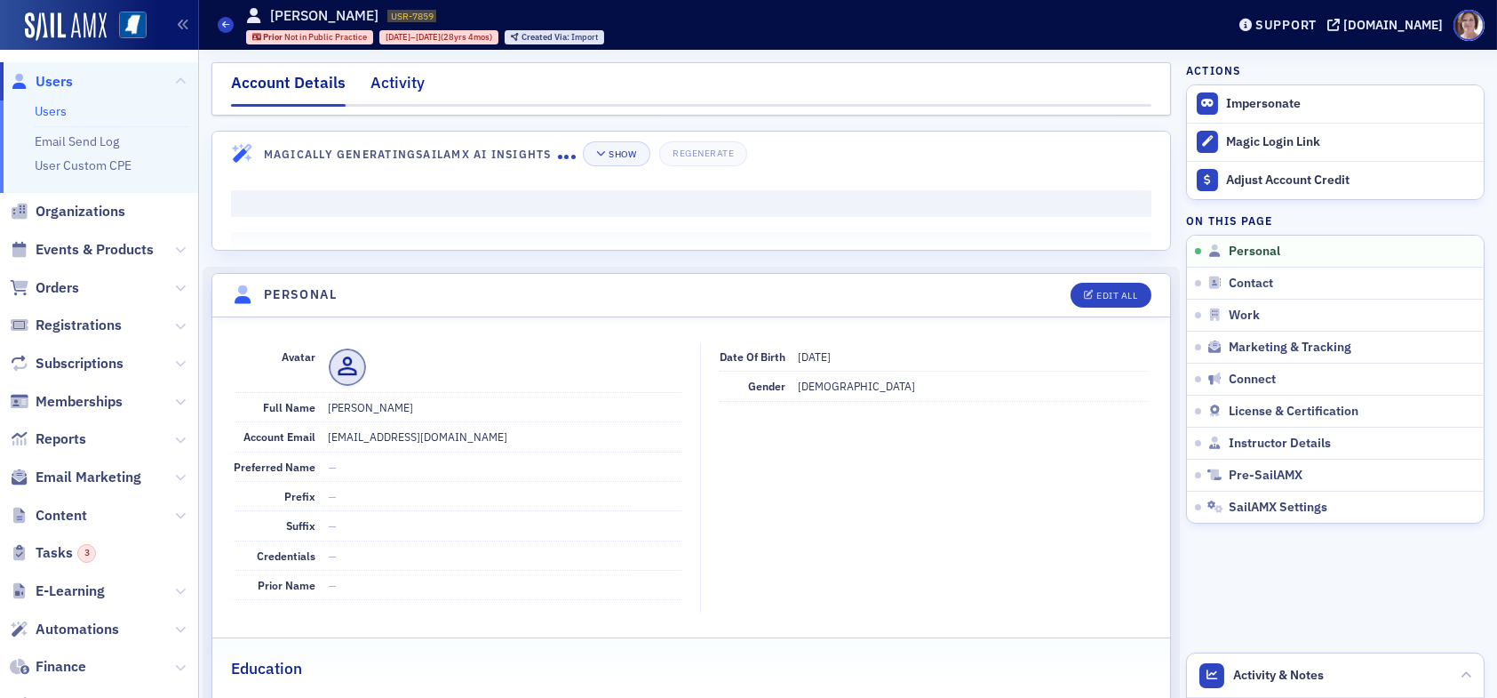
click at [406, 88] on div "Activity" at bounding box center [398, 87] width 54 height 33
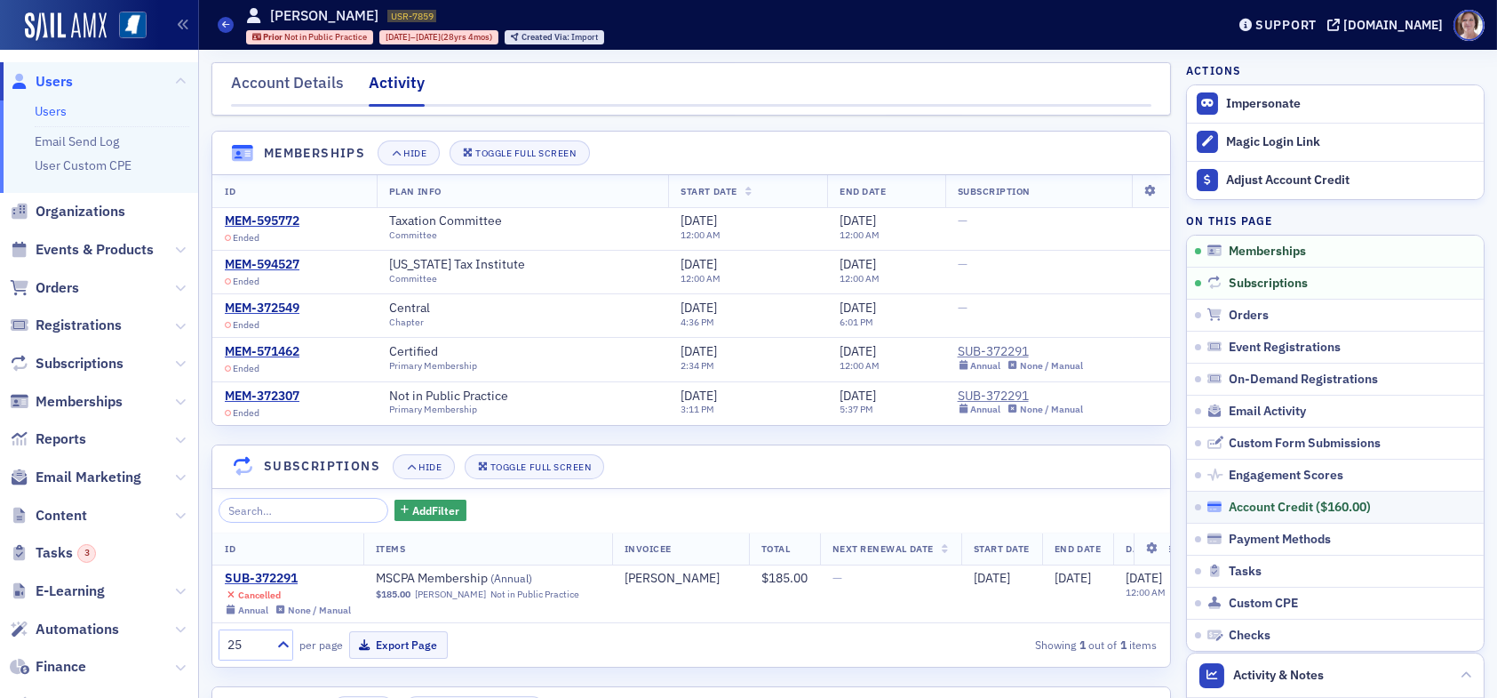
click at [1265, 507] on div "Account Credit ( $160.00 )" at bounding box center [1300, 507] width 142 height 16
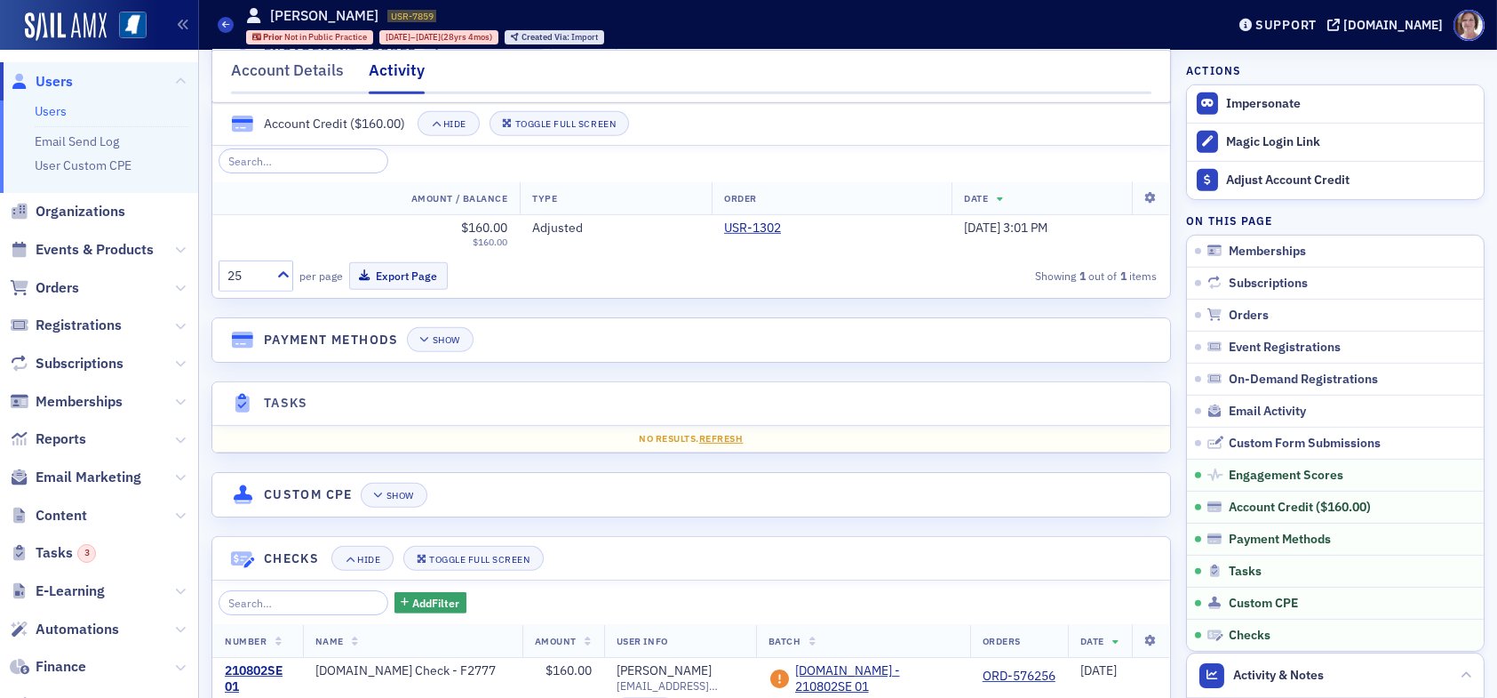
scroll to position [2392, 0]
click at [724, 235] on link "USR-1302" at bounding box center [759, 228] width 70 height 16
click at [223, 24] on icon at bounding box center [225, 24] width 7 height 8
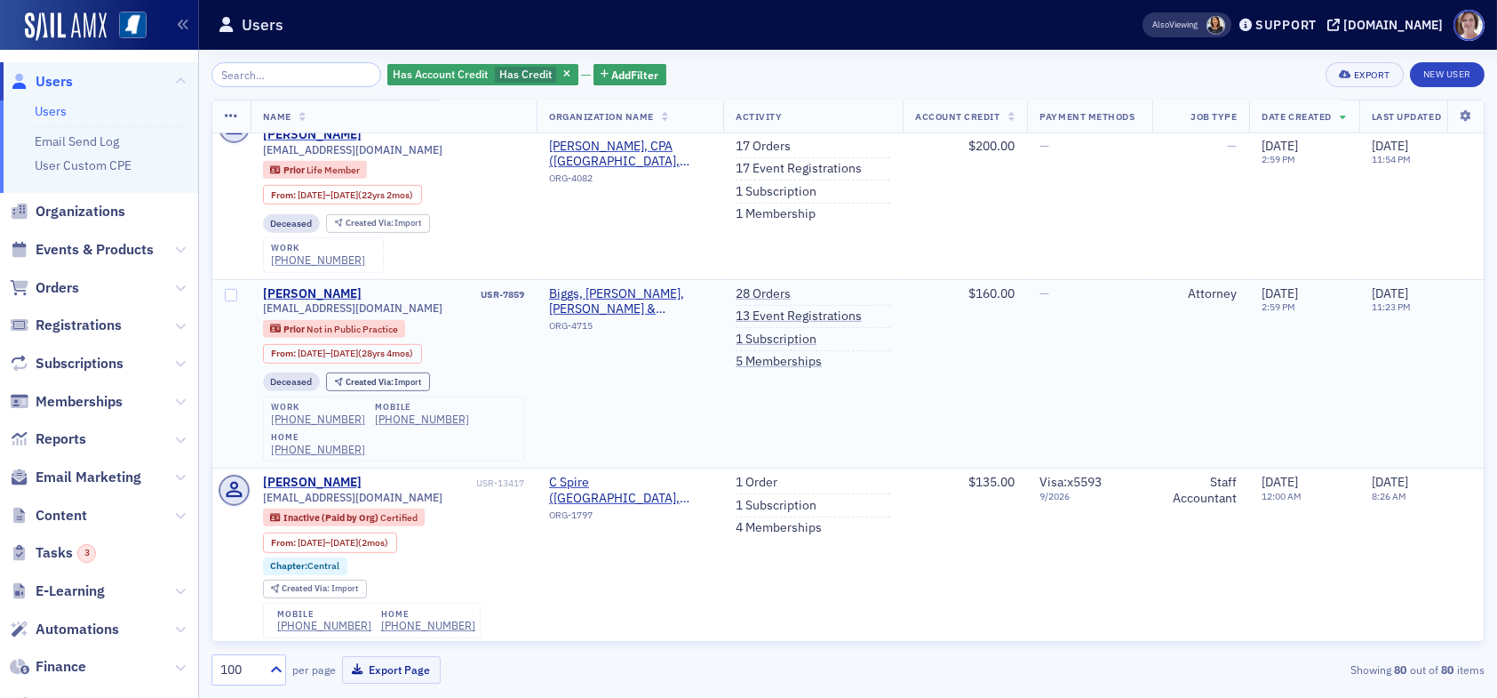
scroll to position [2399, 0]
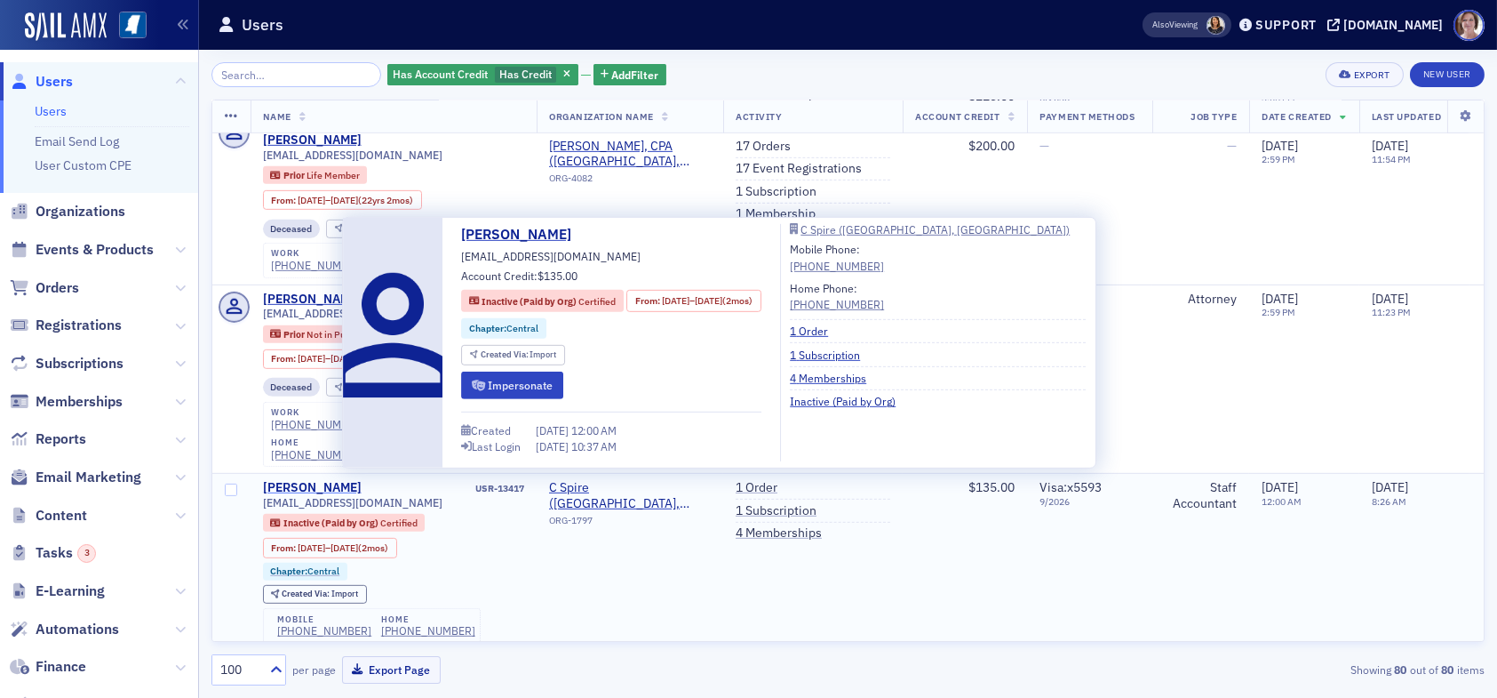
click at [307, 480] on div "[PERSON_NAME]" at bounding box center [312, 488] width 99 height 16
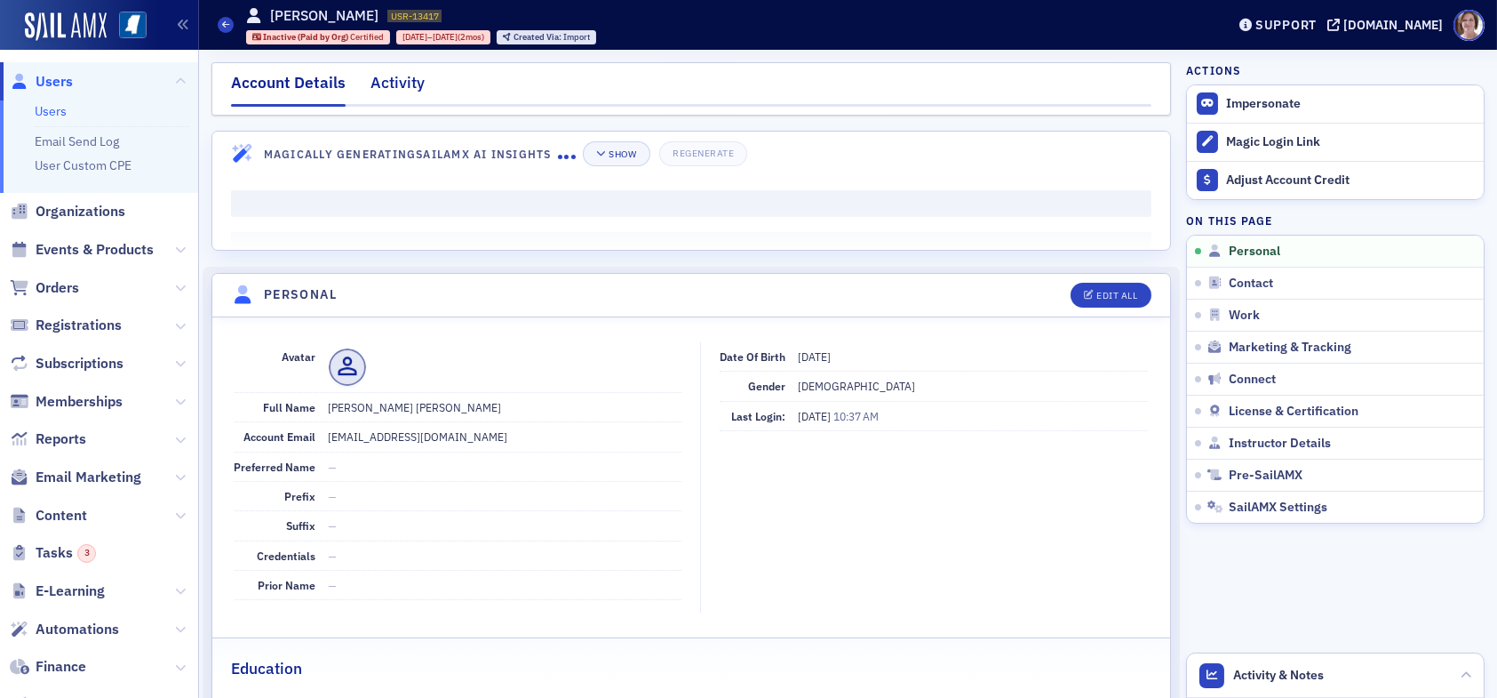
click at [389, 83] on div "Activity" at bounding box center [398, 87] width 54 height 33
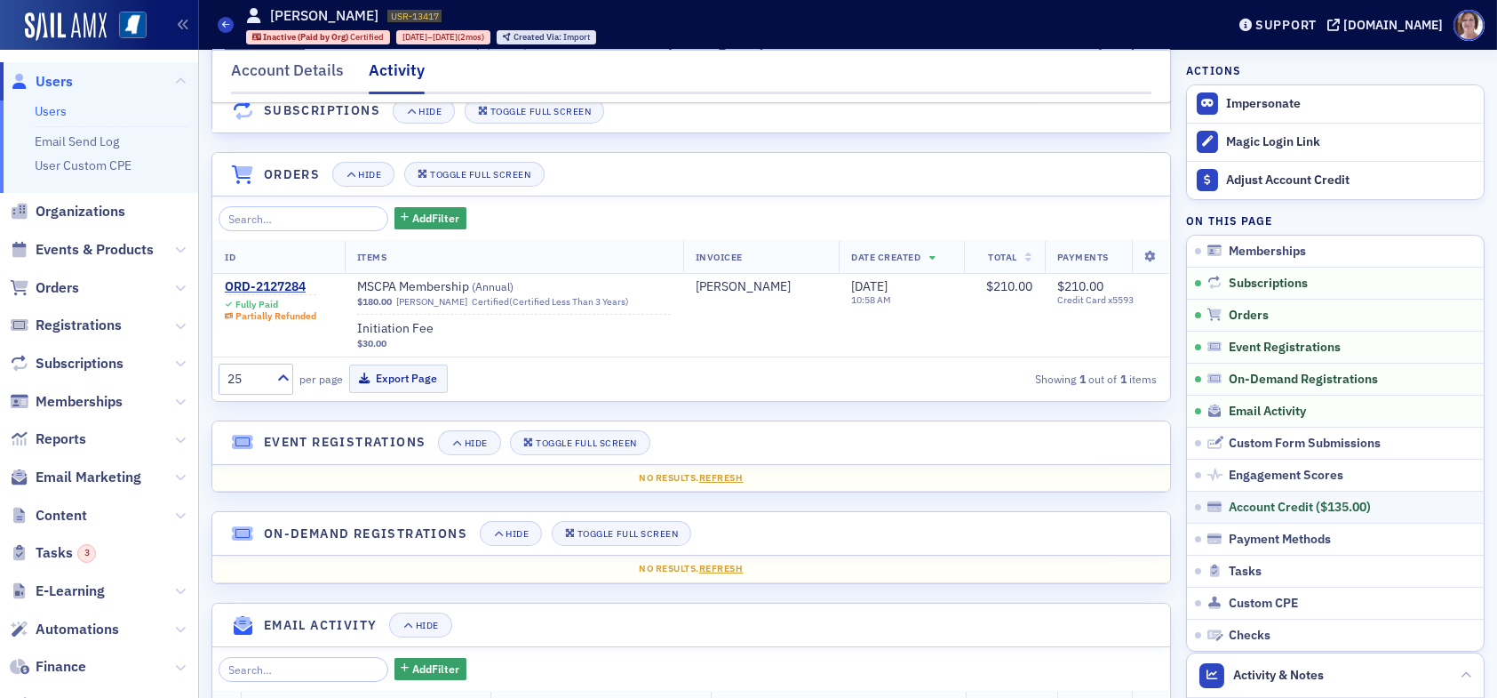
scroll to position [444, 0]
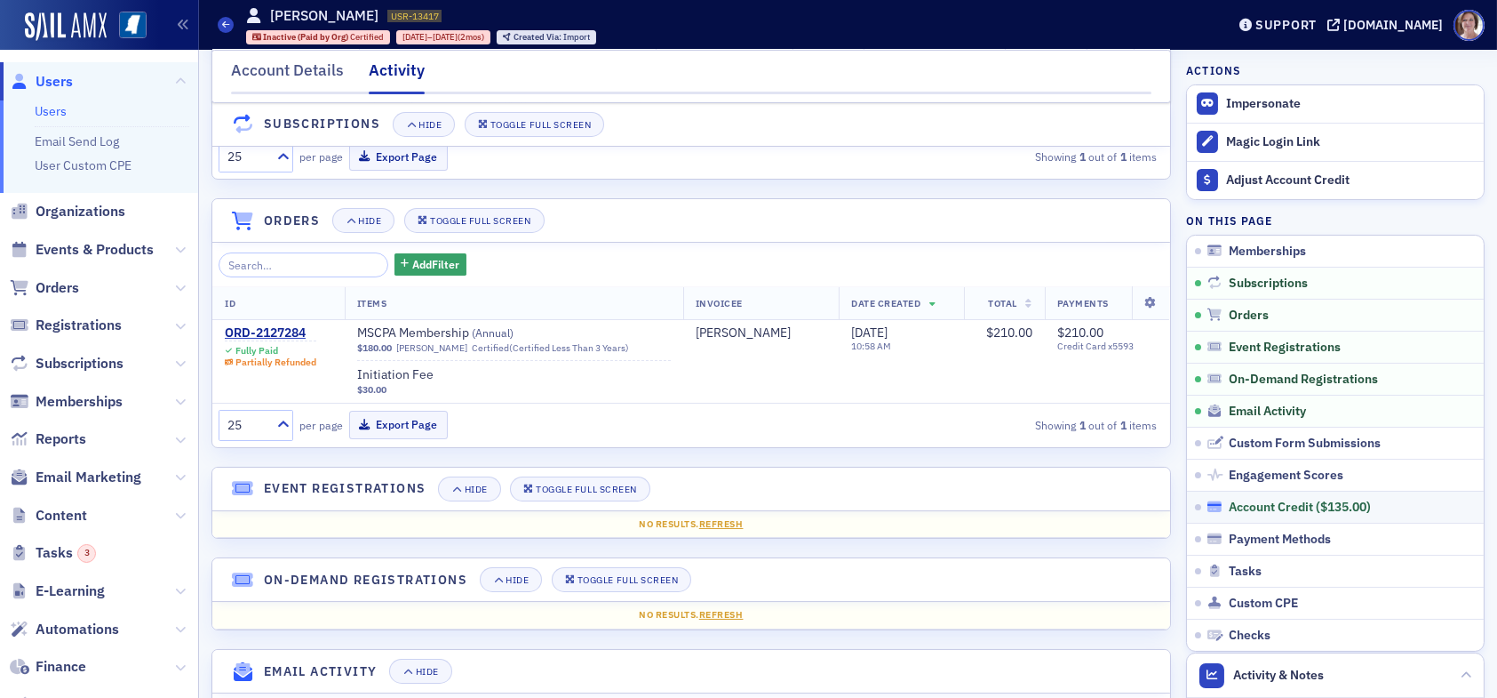
click at [1249, 501] on div "Account Credit ( $135.00 )" at bounding box center [1300, 507] width 142 height 16
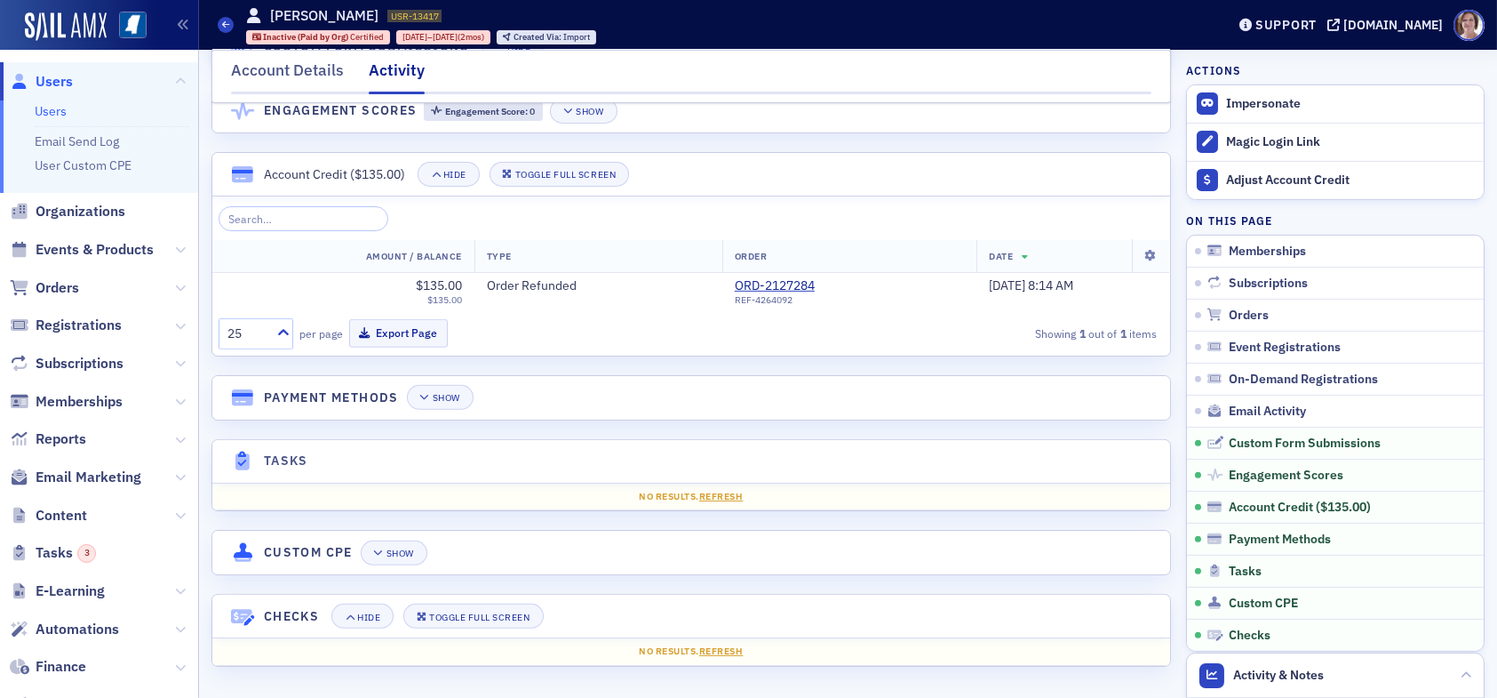
scroll to position [1872, 0]
click at [738, 287] on link "ORD-2127284" at bounding box center [781, 286] width 93 height 16
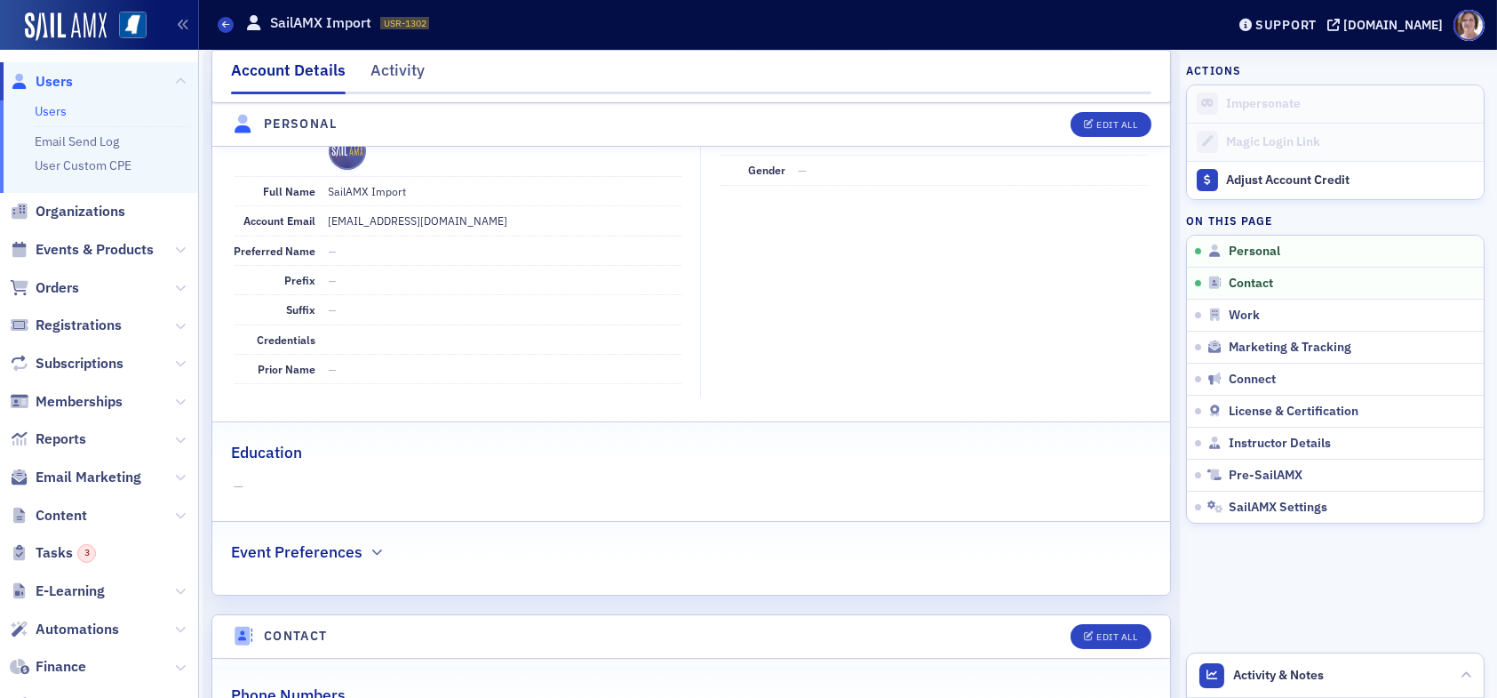
scroll to position [178, 0]
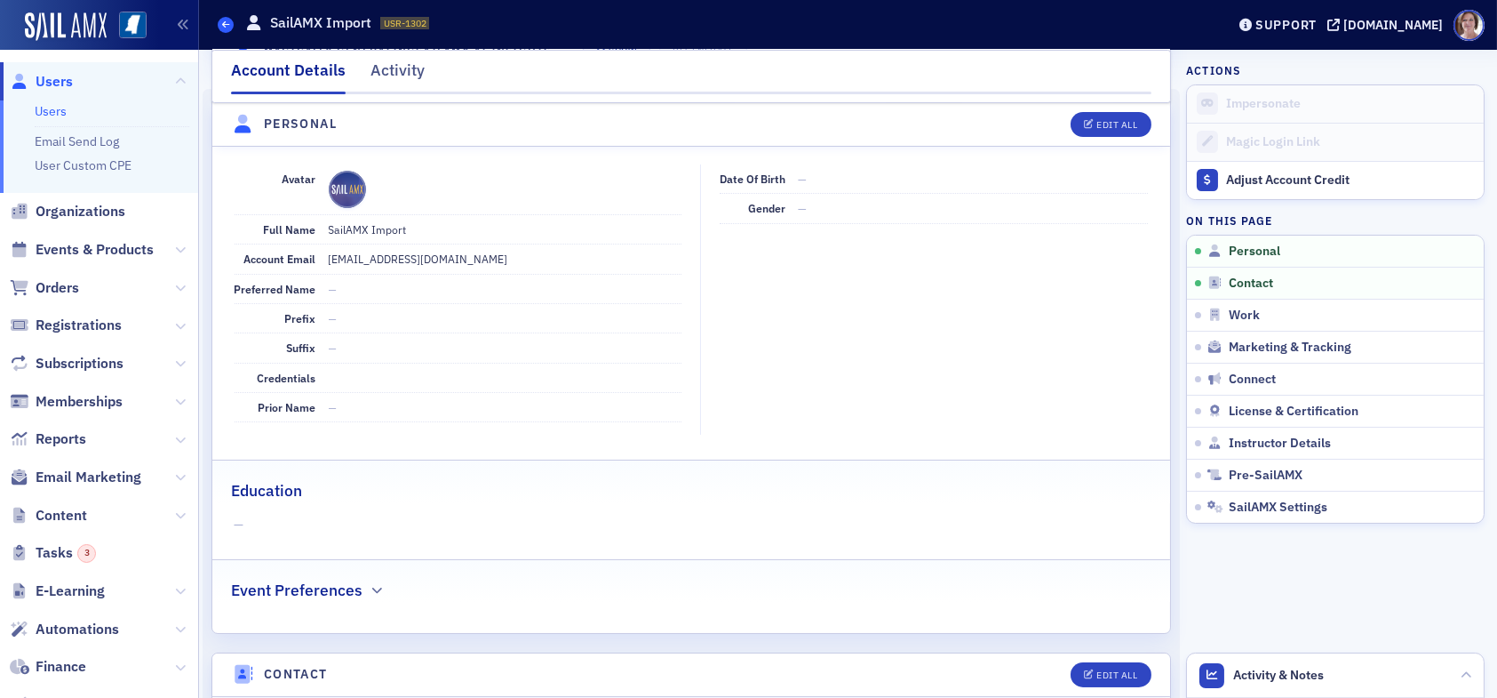
click at [224, 26] on icon at bounding box center [225, 24] width 7 height 8
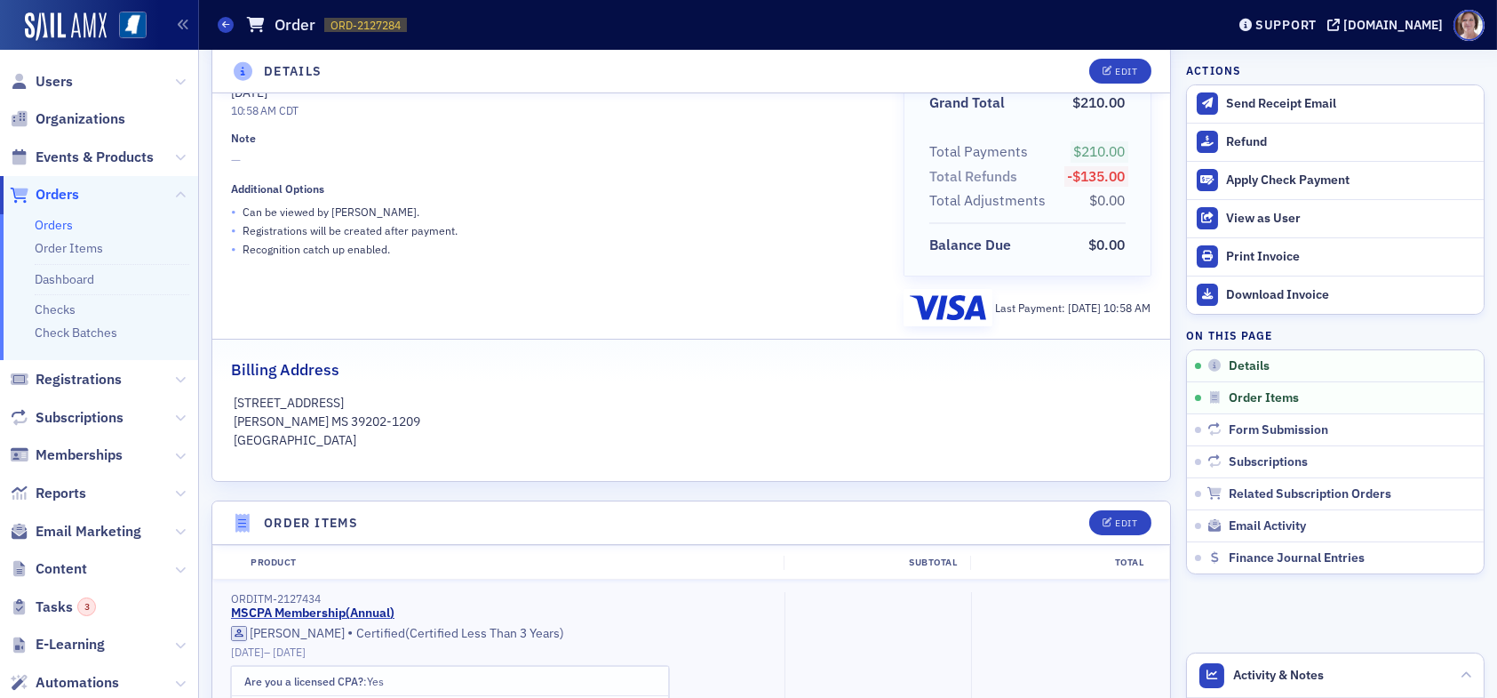
scroll to position [178, 0]
